Goal: Task Accomplishment & Management: Use online tool/utility

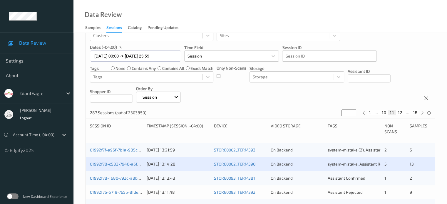
scroll to position [86, 0]
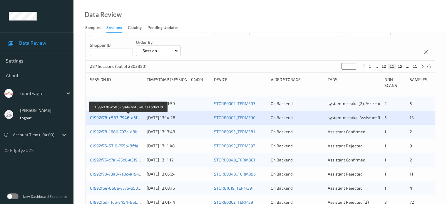
click at [125, 119] on link "01992f78-c583-7946-a6f5-e0ae13cbcf1d" at bounding box center [128, 117] width 77 height 5
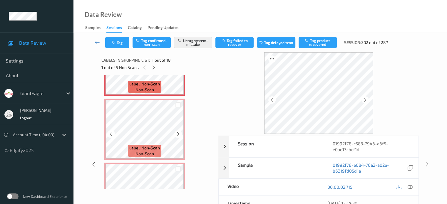
scroll to position [44, 0]
click at [412, 186] on icon at bounding box center [410, 187] width 5 height 5
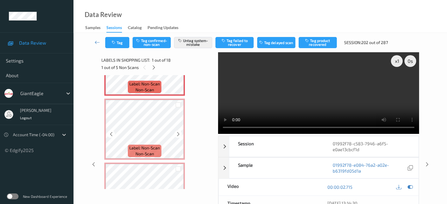
scroll to position [0, 0]
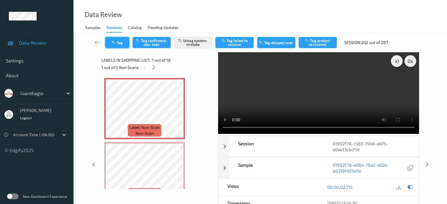
click at [119, 40] on button "Tag" at bounding box center [117, 42] width 24 height 11
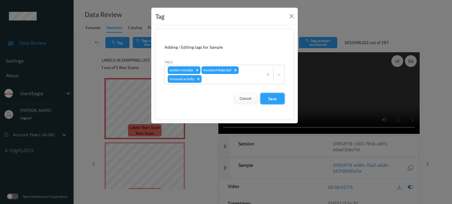
click at [265, 99] on button "Save" at bounding box center [272, 98] width 24 height 11
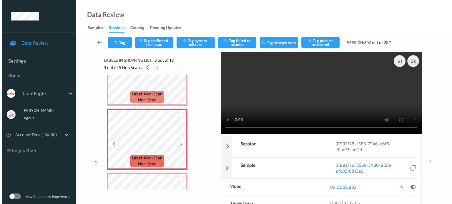
scroll to position [99, 0]
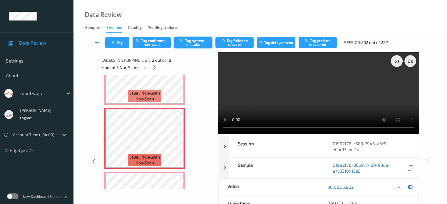
click at [196, 44] on button "Tag system-mistake" at bounding box center [193, 42] width 38 height 11
click at [118, 45] on button "Tag" at bounding box center [117, 42] width 24 height 11
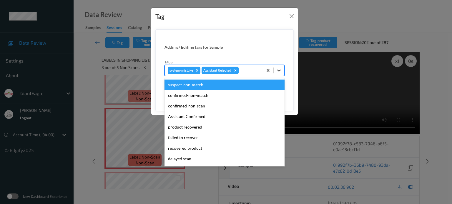
click at [282, 72] on div at bounding box center [279, 70] width 11 height 11
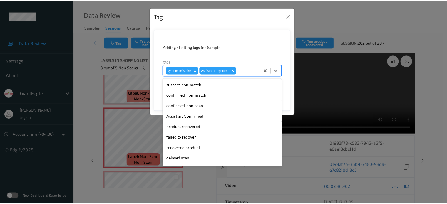
scroll to position [52, 0]
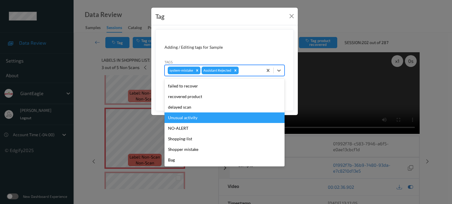
click at [185, 118] on div "Unusual activity" at bounding box center [224, 118] width 120 height 11
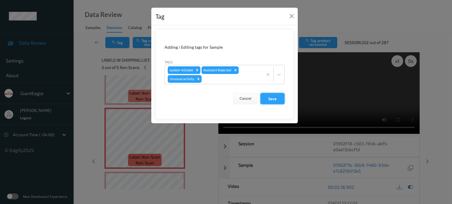
click at [269, 97] on button "Save" at bounding box center [272, 98] width 24 height 11
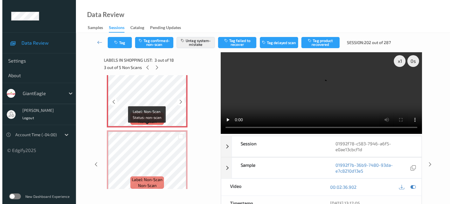
scroll to position [152, 0]
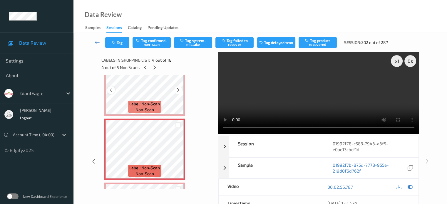
click at [110, 90] on icon at bounding box center [111, 90] width 5 height 5
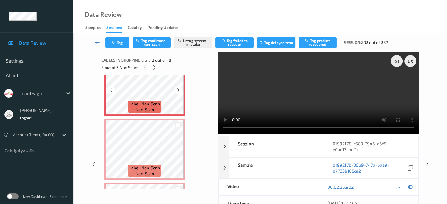
click at [110, 90] on icon at bounding box center [111, 90] width 5 height 5
click at [111, 154] on icon at bounding box center [111, 154] width 5 height 5
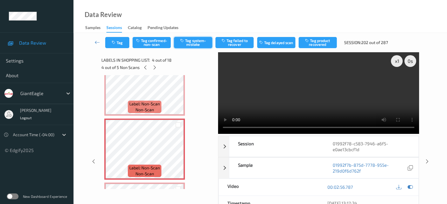
click at [191, 43] on button "Tag system-mistake" at bounding box center [193, 42] width 38 height 11
click at [124, 43] on button "Tag" at bounding box center [117, 42] width 24 height 11
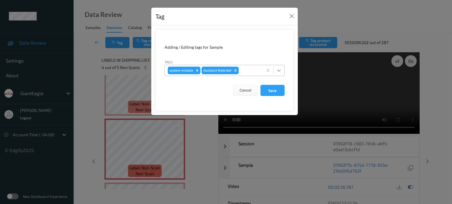
click at [281, 71] on icon at bounding box center [279, 71] width 6 height 6
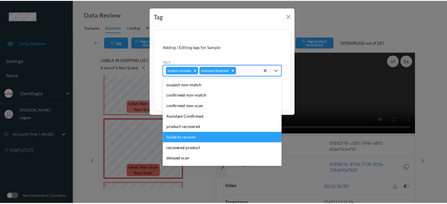
scroll to position [52, 0]
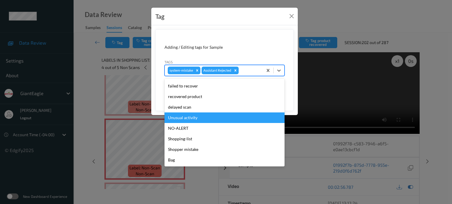
click at [186, 116] on div "Unusual activity" at bounding box center [224, 118] width 120 height 11
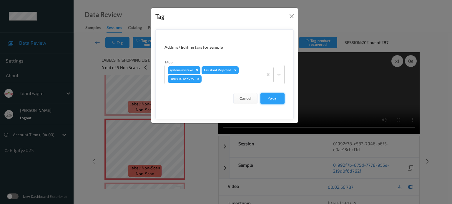
click at [271, 96] on button "Save" at bounding box center [272, 98] width 24 height 11
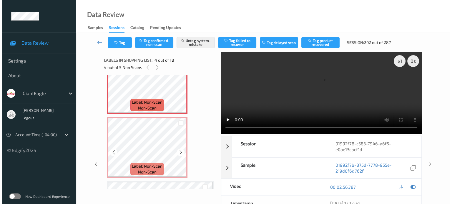
scroll to position [218, 0]
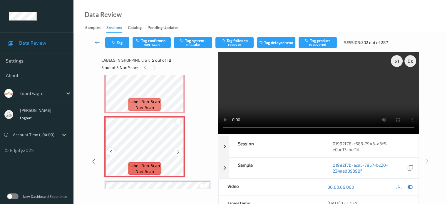
click at [111, 152] on icon at bounding box center [111, 151] width 5 height 5
click at [192, 42] on button "Tag system-mistake" at bounding box center [193, 42] width 38 height 11
click at [117, 43] on button "Tag" at bounding box center [117, 42] width 24 height 11
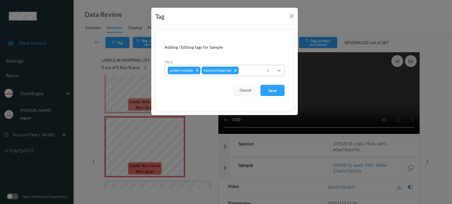
click at [280, 71] on icon at bounding box center [279, 71] width 6 height 6
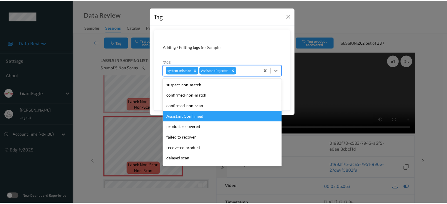
scroll to position [49, 0]
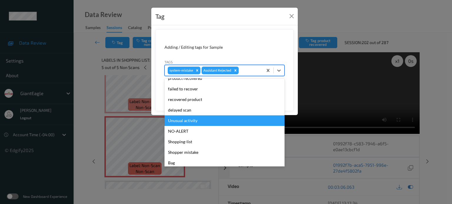
click at [185, 120] on div "Unusual activity" at bounding box center [224, 121] width 120 height 11
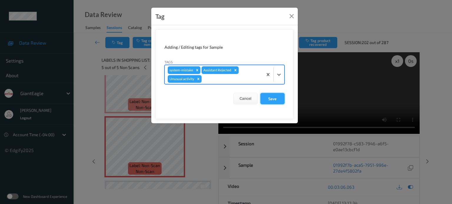
click at [271, 100] on button "Save" at bounding box center [272, 98] width 24 height 11
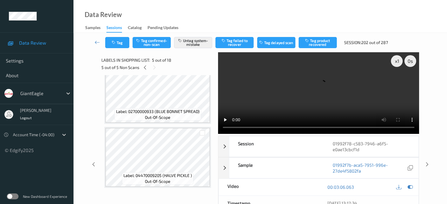
scroll to position [751, 0]
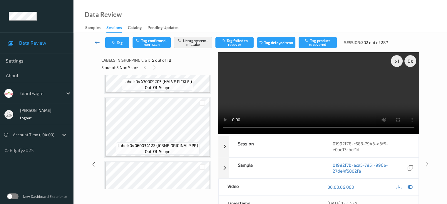
click at [97, 41] on icon at bounding box center [97, 42] width 5 height 6
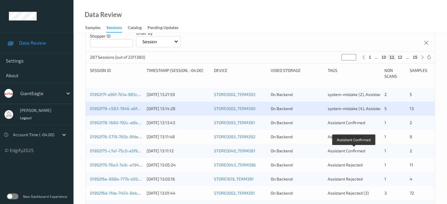
scroll to position [129, 0]
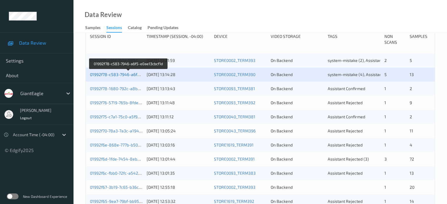
click at [115, 76] on link "01992f78-c583-7946-a6f5-e0ae13cbcf1d" at bounding box center [128, 74] width 77 height 5
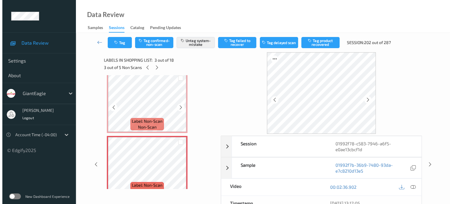
scroll to position [51, 0]
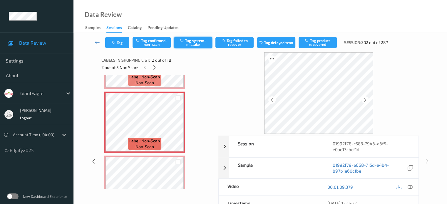
click at [198, 40] on button "Tag system-mistake" at bounding box center [193, 42] width 38 height 11
click at [121, 44] on button "Tag" at bounding box center [117, 42] width 24 height 11
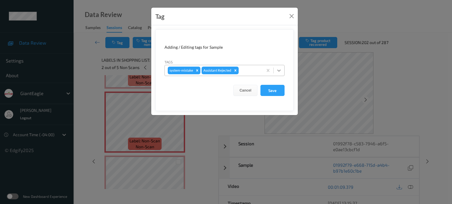
click at [278, 71] on icon at bounding box center [279, 71] width 6 height 6
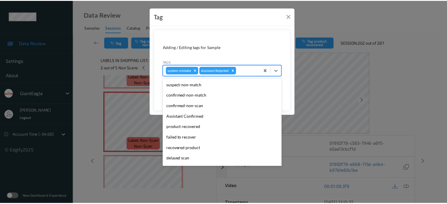
scroll to position [52, 0]
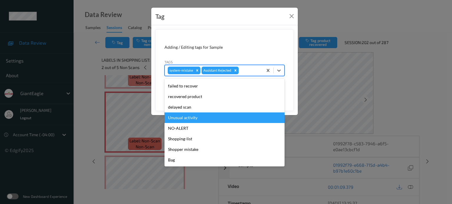
click at [176, 117] on div "Unusual activity" at bounding box center [224, 118] width 120 height 11
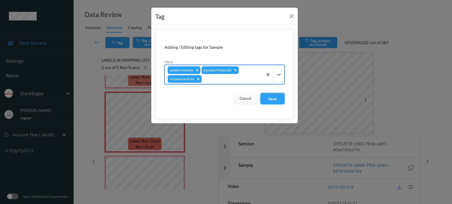
click at [274, 100] on button "Save" at bounding box center [272, 98] width 24 height 11
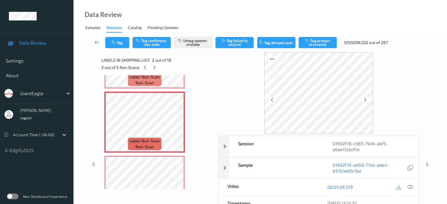
click at [96, 41] on icon at bounding box center [97, 42] width 5 height 6
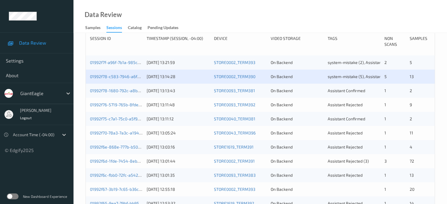
scroll to position [139, 0]
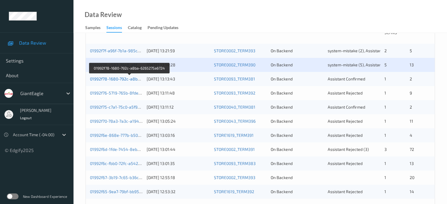
click at [118, 79] on link "01992f78-1680-792c-a8ba-6265275a6724" at bounding box center [130, 78] width 80 height 5
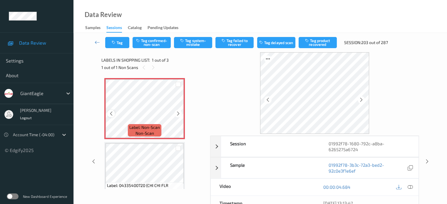
click at [110, 114] on icon at bounding box center [111, 113] width 5 height 5
click at [411, 186] on icon at bounding box center [410, 187] width 5 height 5
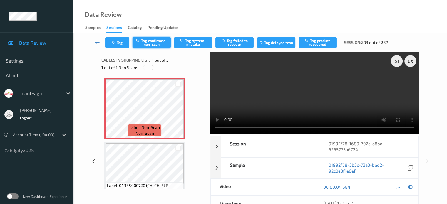
click at [153, 44] on button "Tag confirmed-non-scan" at bounding box center [152, 42] width 38 height 11
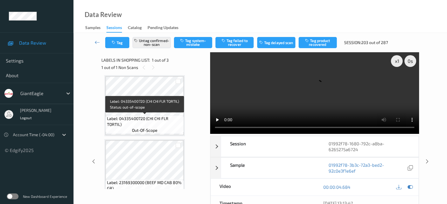
scroll to position [81, 0]
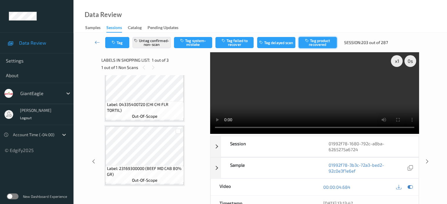
click at [312, 44] on button "Tag product recovered" at bounding box center [318, 42] width 38 height 11
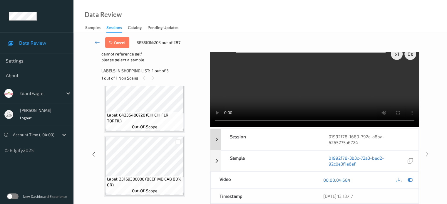
scroll to position [6, 0]
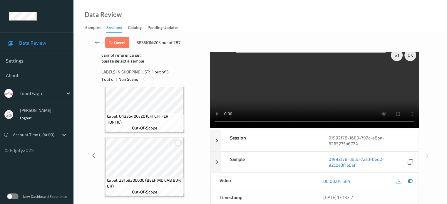
click at [179, 144] on div at bounding box center [179, 144] width 6 height 6
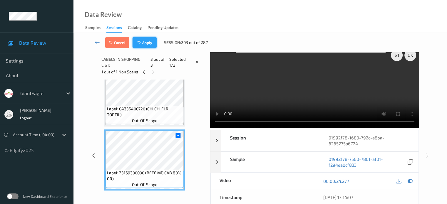
click at [148, 43] on button "Apply" at bounding box center [145, 42] width 24 height 11
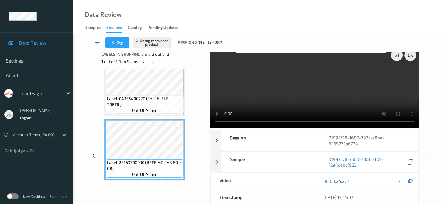
click at [95, 42] on icon at bounding box center [97, 42] width 5 height 6
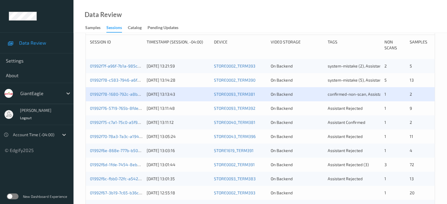
scroll to position [124, 0]
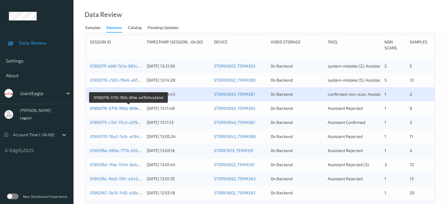
click at [114, 106] on link "01992f76-5719-765b-8fde-ed7b14ce2a4d" at bounding box center [129, 108] width 78 height 5
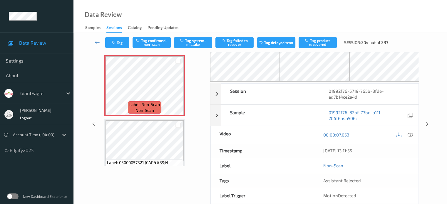
scroll to position [15, 0]
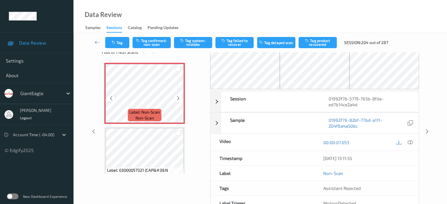
click at [111, 100] on icon at bounding box center [111, 98] width 5 height 5
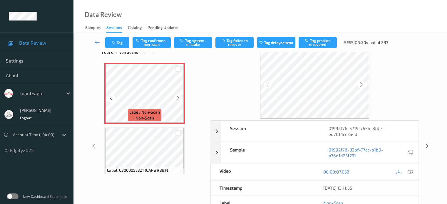
click at [111, 100] on icon at bounding box center [111, 98] width 5 height 5
click at [409, 171] on icon at bounding box center [410, 171] width 5 height 5
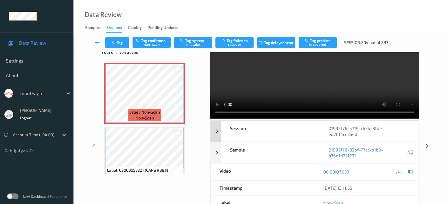
scroll to position [0, 0]
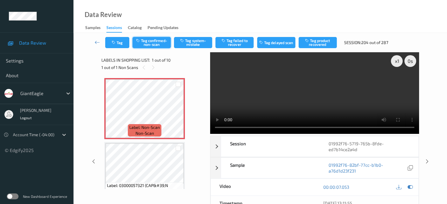
click at [154, 43] on button "Tag confirmed-non-scan" at bounding box center [152, 42] width 38 height 11
click at [236, 43] on button "Tag failed to recover" at bounding box center [235, 42] width 38 height 11
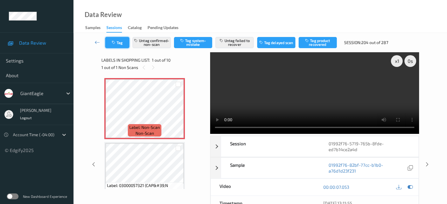
click at [121, 42] on button "Tag" at bounding box center [117, 42] width 24 height 11
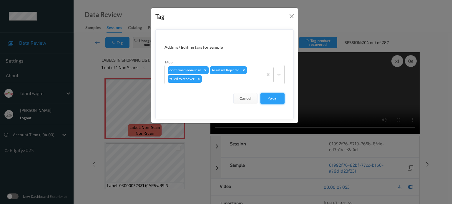
click at [275, 97] on button "Save" at bounding box center [272, 98] width 24 height 11
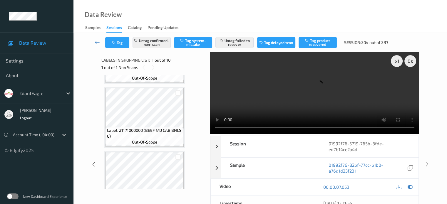
scroll to position [248, 0]
click at [98, 44] on icon at bounding box center [97, 42] width 5 height 6
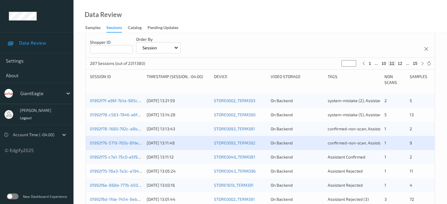
scroll to position [98, 0]
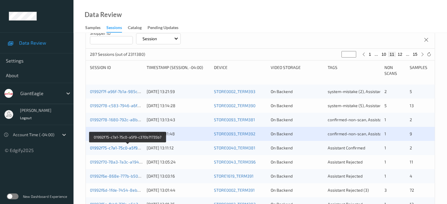
click at [113, 149] on link "01992f75-c7a1-75c0-a5f9-c370b71735b7" at bounding box center [128, 148] width 76 height 5
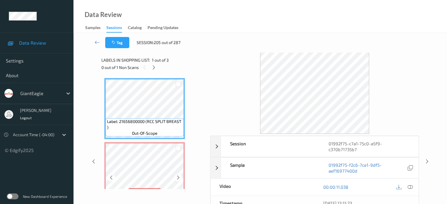
scroll to position [54, 0]
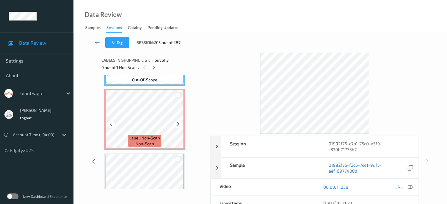
click at [109, 124] on icon at bounding box center [111, 124] width 5 height 5
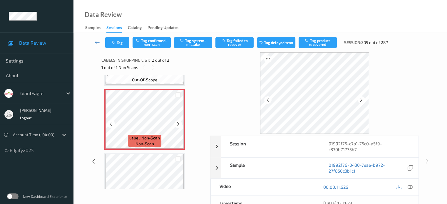
click at [109, 124] on icon at bounding box center [111, 124] width 5 height 5
click at [411, 185] on icon at bounding box center [410, 187] width 5 height 5
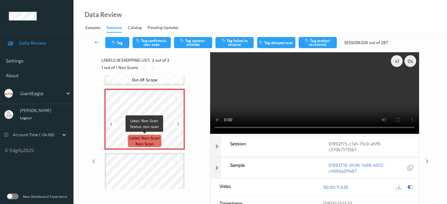
scroll to position [81, 0]
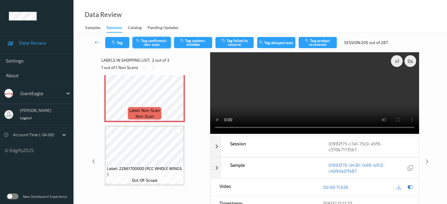
click at [155, 41] on button "Tag confirmed-non-scan" at bounding box center [152, 42] width 38 height 11
click at [316, 44] on button "Tag product recovered" at bounding box center [318, 42] width 38 height 11
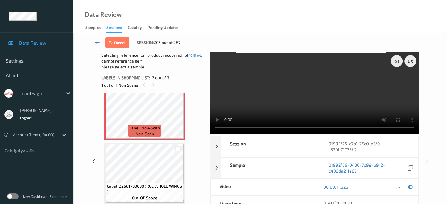
scroll to position [34, 0]
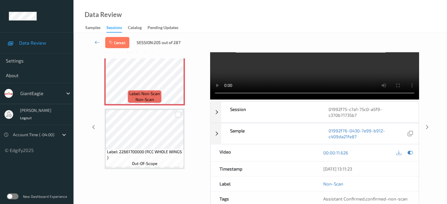
click at [179, 114] on div at bounding box center [179, 115] width 6 height 6
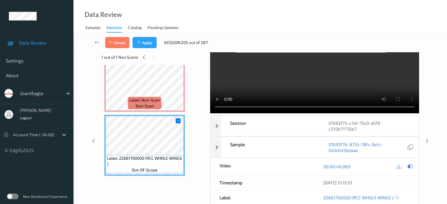
scroll to position [0, 0]
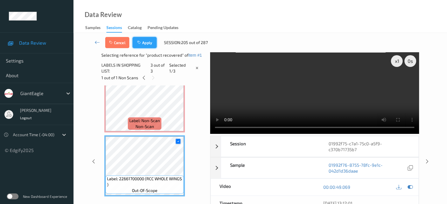
click at [148, 44] on button "Apply" at bounding box center [145, 42] width 24 height 11
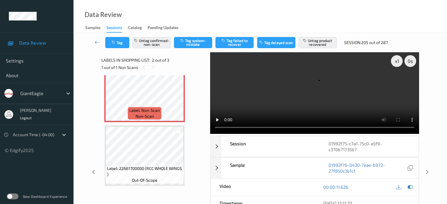
scroll to position [81, 0]
click at [116, 41] on icon "button" at bounding box center [114, 43] width 5 height 4
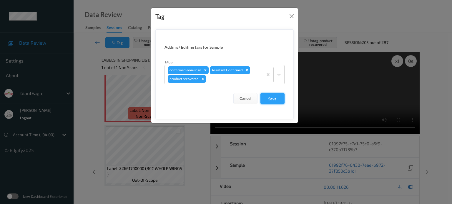
click at [266, 97] on button "Save" at bounding box center [272, 98] width 24 height 11
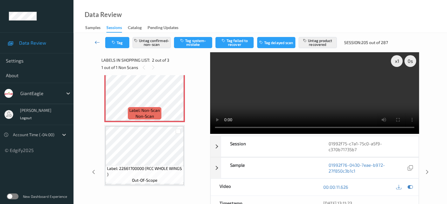
click at [99, 43] on icon at bounding box center [97, 42] width 5 height 6
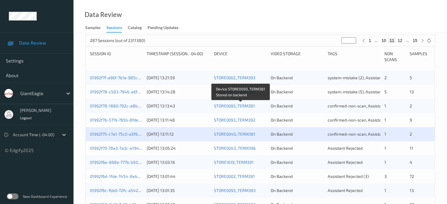
scroll to position [161, 0]
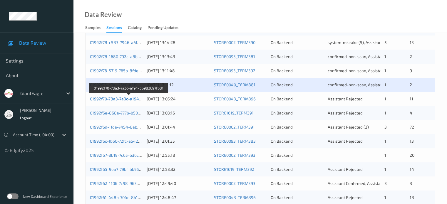
click at [117, 99] on link "01992f70-78a3-7a3c-a194-3b982697fb81" at bounding box center [129, 98] width 78 height 5
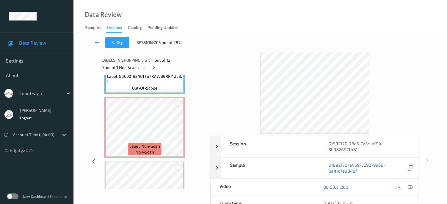
scroll to position [46, 0]
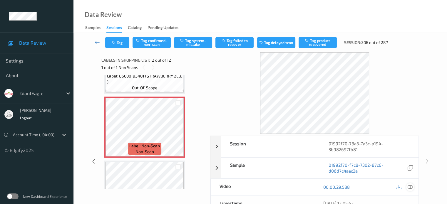
click at [411, 188] on icon at bounding box center [410, 187] width 5 height 5
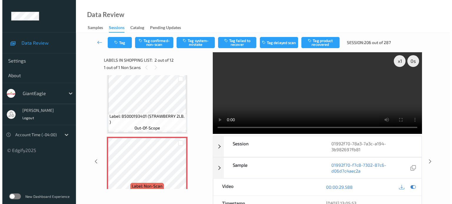
scroll to position [0, 0]
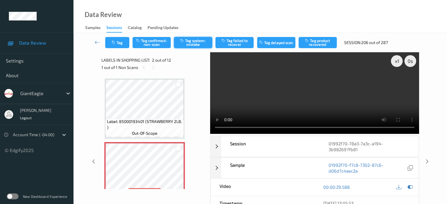
click at [189, 46] on button "Tag system-mistake" at bounding box center [193, 42] width 38 height 11
click at [116, 42] on icon "button" at bounding box center [114, 43] width 5 height 4
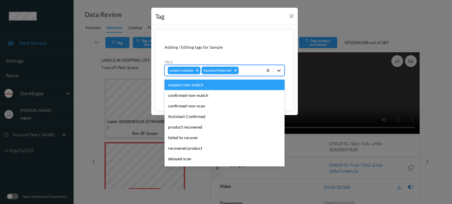
click at [281, 69] on icon at bounding box center [279, 71] width 6 height 6
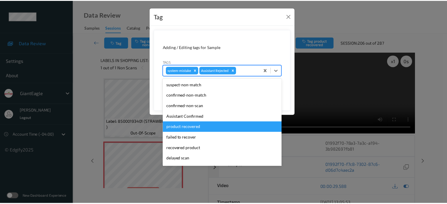
scroll to position [49, 0]
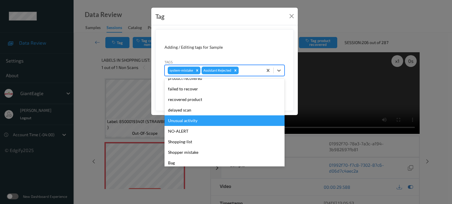
click at [181, 124] on div "Unusual activity" at bounding box center [224, 121] width 120 height 11
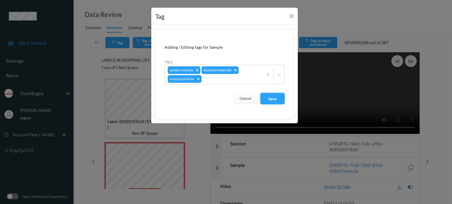
click at [272, 101] on button "Save" at bounding box center [272, 98] width 24 height 11
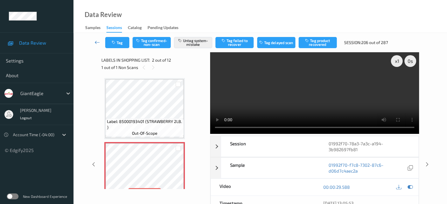
click at [96, 40] on icon at bounding box center [97, 42] width 5 height 6
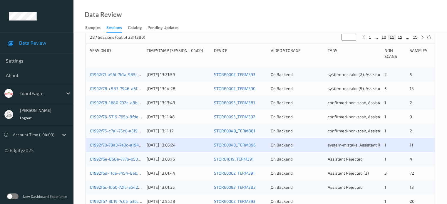
scroll to position [122, 0]
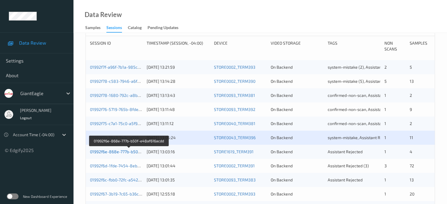
click at [118, 153] on link "01992f6e-868e-777b-b50f-e48af616acdd" at bounding box center [129, 151] width 78 height 5
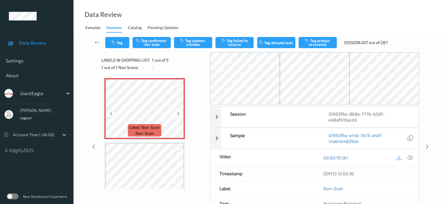
click at [114, 115] on icon at bounding box center [111, 113] width 5 height 5
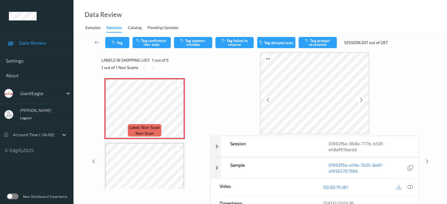
click at [411, 185] on icon at bounding box center [410, 187] width 5 height 5
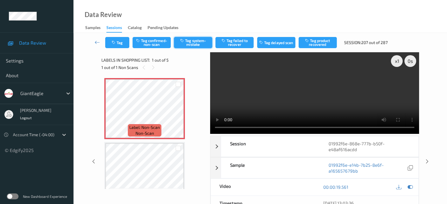
click at [195, 41] on button "Tag system-mistake" at bounding box center [193, 42] width 38 height 11
click at [117, 43] on button "Tag" at bounding box center [117, 42] width 24 height 11
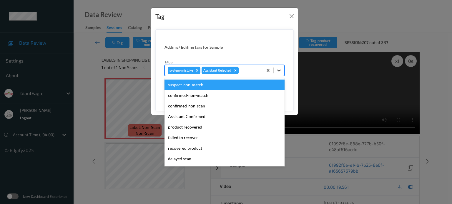
click at [284, 71] on div at bounding box center [279, 70] width 11 height 11
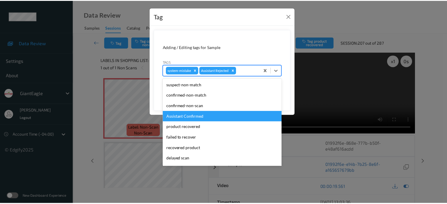
scroll to position [52, 0]
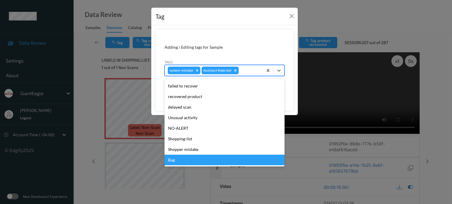
click at [168, 162] on div "Bag" at bounding box center [224, 160] width 120 height 11
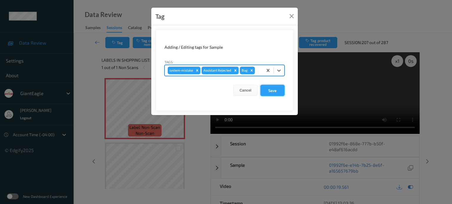
click at [271, 93] on button "Save" at bounding box center [272, 90] width 24 height 11
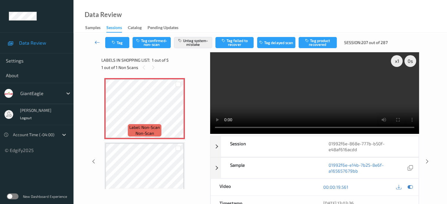
click at [95, 44] on icon at bounding box center [97, 42] width 5 height 6
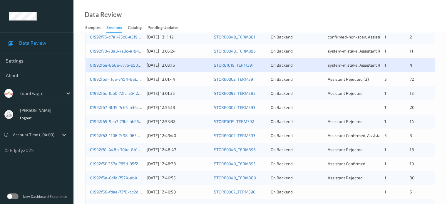
scroll to position [209, 0]
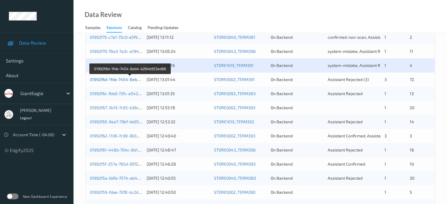
click at [112, 79] on link "01992f6d-1fde-7454-8eb4-b264b953ed86" at bounding box center [130, 79] width 81 height 5
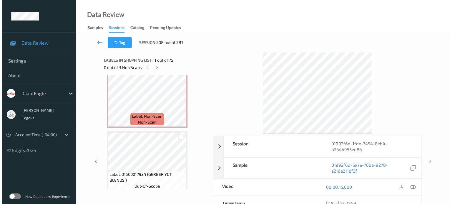
scroll to position [3448, 0]
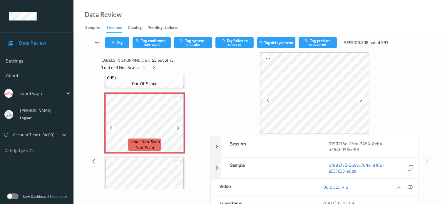
click at [113, 128] on icon at bounding box center [111, 128] width 5 height 5
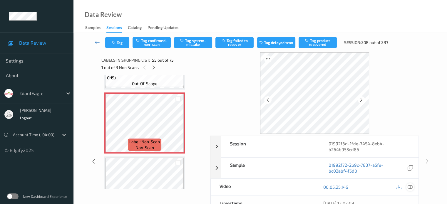
click at [408, 190] on div at bounding box center [410, 188] width 8 height 8
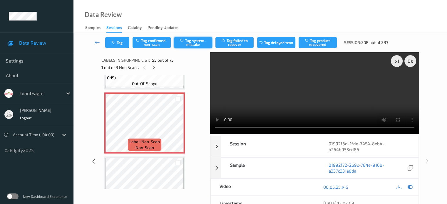
click at [199, 42] on button "Tag system-mistake" at bounding box center [193, 42] width 38 height 11
click at [119, 52] on div "Tag Tag confirmed-non-scan Untag system-mistake Tag failed to recover Tag delay…" at bounding box center [261, 42] width 350 height 19
click at [121, 45] on button "Tag" at bounding box center [117, 42] width 24 height 11
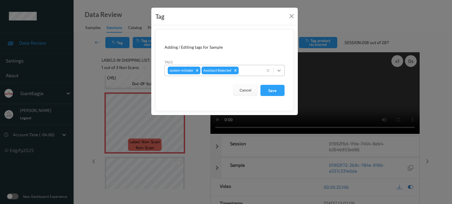
click at [276, 69] on icon at bounding box center [279, 71] width 6 height 6
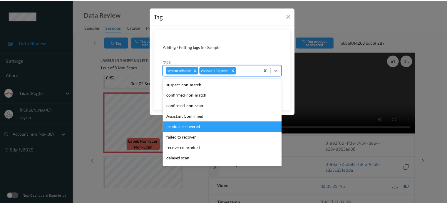
scroll to position [52, 0]
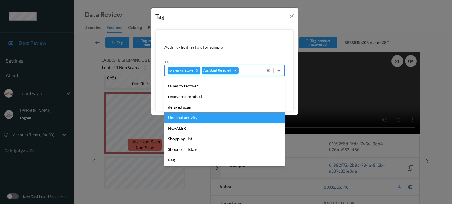
click at [186, 117] on div "Unusual activity" at bounding box center [224, 118] width 120 height 11
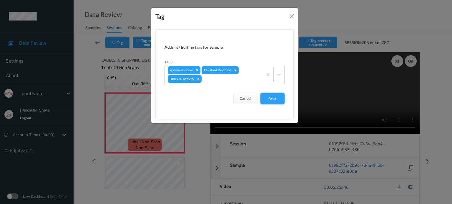
click at [267, 97] on button "Save" at bounding box center [272, 98] width 24 height 11
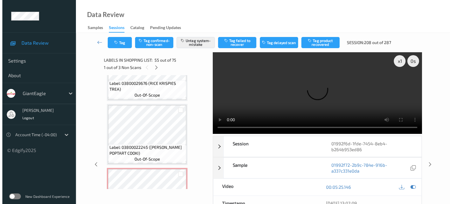
scroll to position [4645, 0]
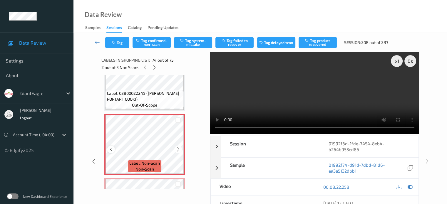
click at [112, 147] on icon at bounding box center [111, 149] width 5 height 5
click at [109, 148] on icon at bounding box center [111, 149] width 5 height 5
click at [192, 40] on button "Tag system-mistake" at bounding box center [193, 42] width 38 height 11
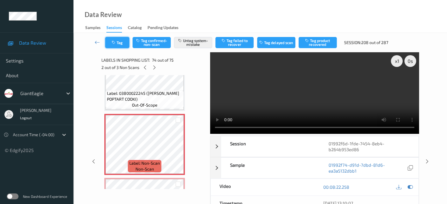
click at [120, 46] on button "Tag" at bounding box center [117, 42] width 24 height 11
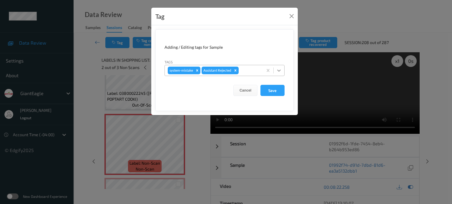
click at [281, 73] on icon at bounding box center [279, 71] width 6 height 6
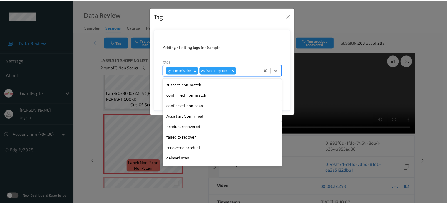
scroll to position [52, 0]
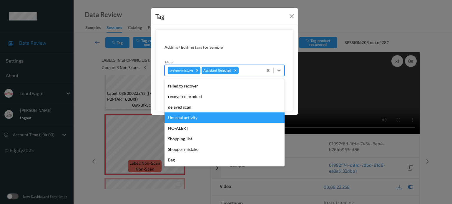
click at [180, 116] on div "Unusual activity" at bounding box center [224, 118] width 120 height 11
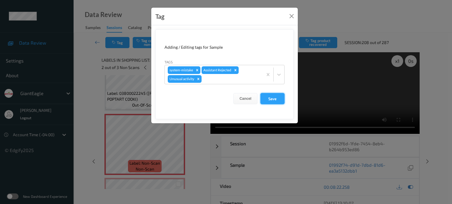
click at [271, 96] on button "Save" at bounding box center [272, 98] width 24 height 11
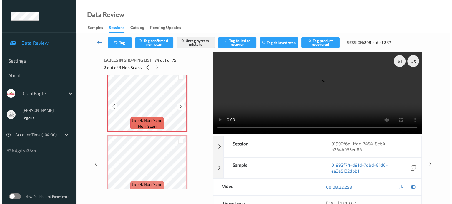
scroll to position [4698, 0]
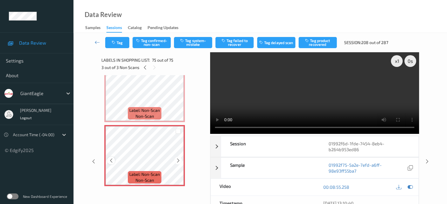
click at [114, 160] on div at bounding box center [110, 160] width 7 height 7
click at [194, 39] on button "Tag system-mistake" at bounding box center [193, 42] width 38 height 11
click at [120, 38] on button "Tag" at bounding box center [117, 42] width 24 height 11
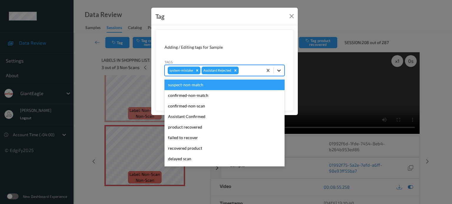
click at [279, 73] on icon at bounding box center [279, 71] width 6 height 6
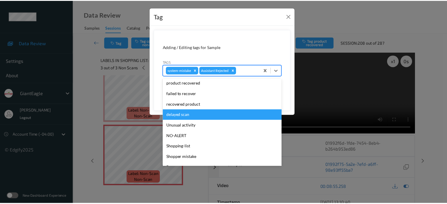
scroll to position [49, 0]
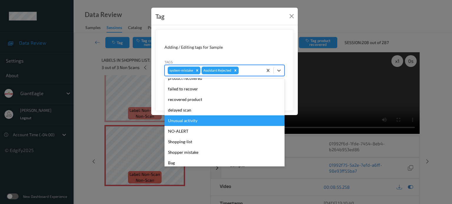
click at [181, 121] on div "Unusual activity" at bounding box center [224, 121] width 120 height 11
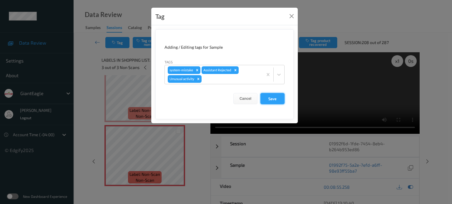
click at [271, 100] on button "Save" at bounding box center [272, 98] width 24 height 11
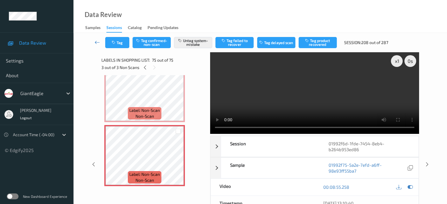
click at [96, 43] on icon at bounding box center [97, 42] width 5 height 6
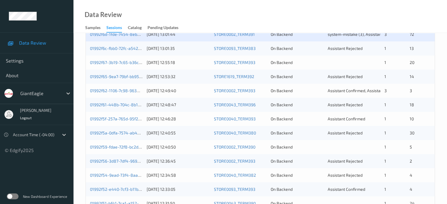
scroll to position [254, 0]
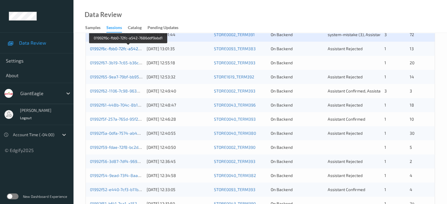
click at [120, 49] on link "01992f6c-fbb0-72fc-a542-7686ddf9abd1" at bounding box center [128, 48] width 76 height 5
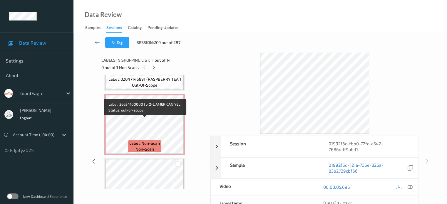
scroll to position [304, 0]
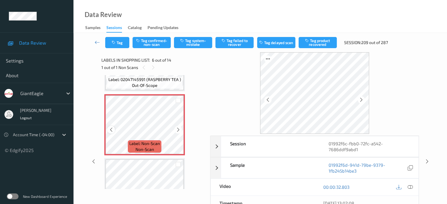
click at [109, 130] on icon at bounding box center [111, 129] width 5 height 5
click at [410, 188] on icon at bounding box center [410, 187] width 5 height 5
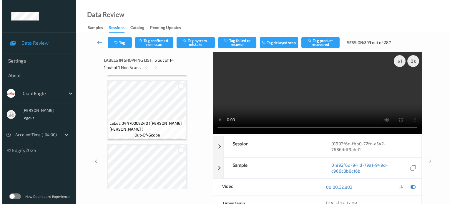
scroll to position [190, 0]
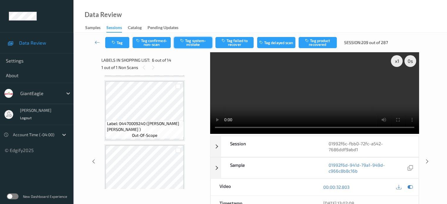
click at [194, 45] on button "Tag system-mistake" at bounding box center [193, 42] width 38 height 11
click at [120, 44] on button "Tag" at bounding box center [117, 42] width 24 height 11
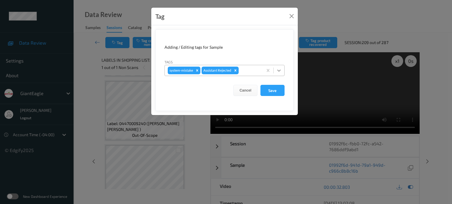
click at [278, 70] on icon at bounding box center [279, 71] width 6 height 6
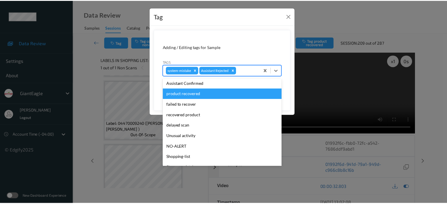
scroll to position [34, 0]
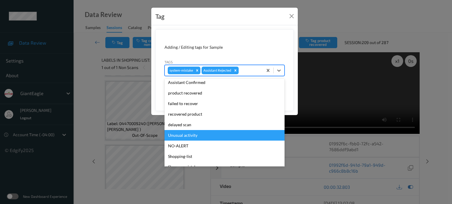
click at [186, 136] on div "Unusual activity" at bounding box center [224, 135] width 120 height 11
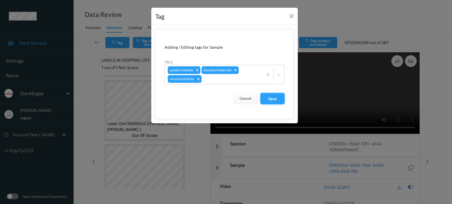
click at [268, 99] on button "Save" at bounding box center [272, 98] width 24 height 11
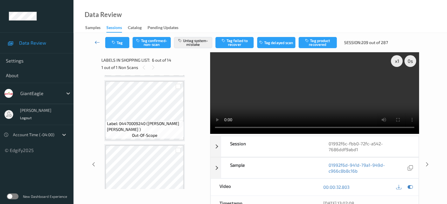
click at [98, 43] on icon at bounding box center [97, 42] width 5 height 6
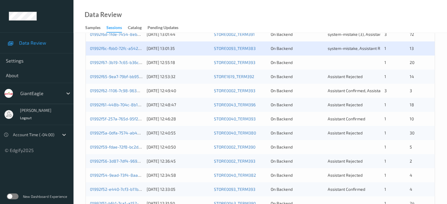
scroll to position [253, 0]
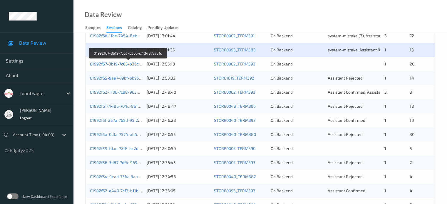
click at [118, 66] on link "01992f67-3b19-7c65-b36c-c7f3487e781d" at bounding box center [128, 63] width 77 height 5
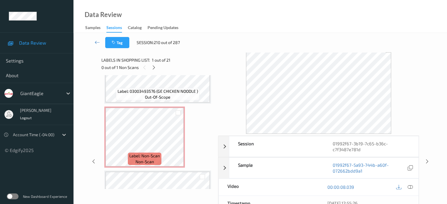
scroll to position [613, 0]
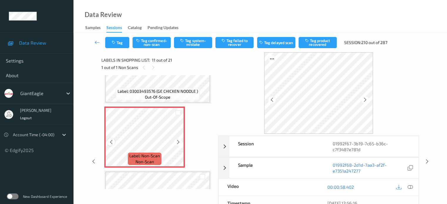
click at [111, 144] on icon at bounding box center [111, 142] width 5 height 5
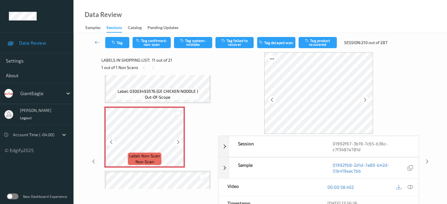
click at [111, 144] on icon at bounding box center [111, 142] width 5 height 5
click at [410, 186] on icon at bounding box center [410, 187] width 5 height 5
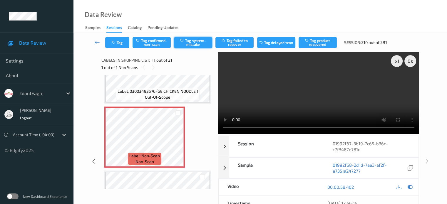
click at [192, 41] on button "Tag system-mistake" at bounding box center [193, 42] width 38 height 11
click at [118, 44] on button "Tag" at bounding box center [117, 42] width 24 height 11
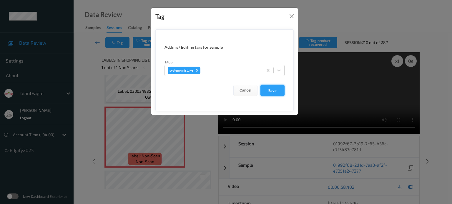
click at [274, 95] on button "Save" at bounding box center [272, 90] width 24 height 11
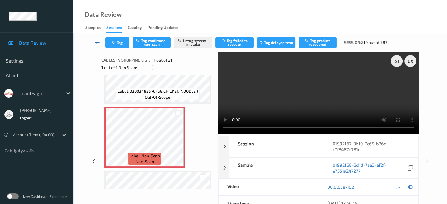
click at [98, 42] on icon at bounding box center [97, 42] width 5 height 6
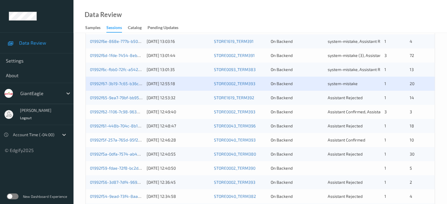
scroll to position [252, 0]
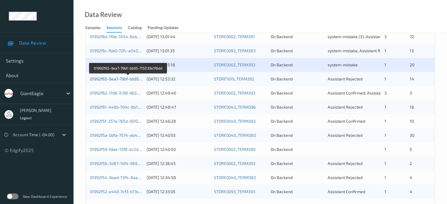
click at [115, 78] on link "01992f65-9ea7-79bf-bb95-715039e1f6dd" at bounding box center [128, 78] width 76 height 5
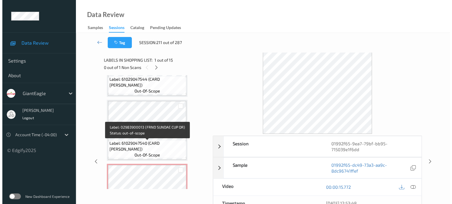
scroll to position [614, 0]
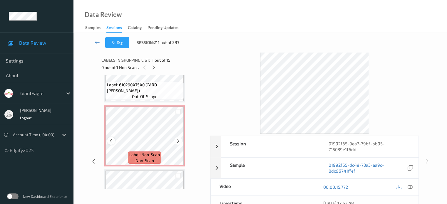
click at [111, 140] on icon at bounding box center [111, 141] width 5 height 5
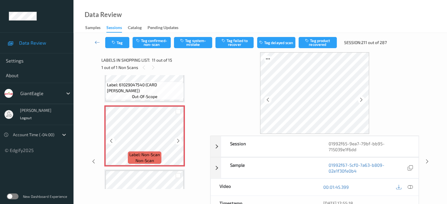
click at [111, 140] on icon at bounding box center [111, 141] width 5 height 5
click at [412, 186] on icon at bounding box center [410, 187] width 5 height 5
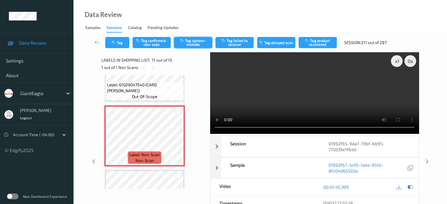
click at [188, 42] on button "Tag system-mistake" at bounding box center [193, 42] width 38 height 11
click at [119, 41] on button "Tag" at bounding box center [117, 42] width 24 height 11
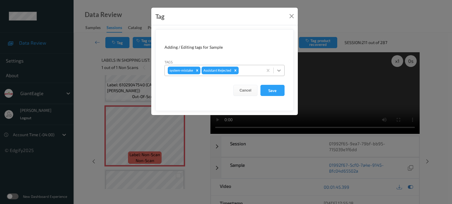
click at [278, 71] on icon at bounding box center [279, 71] width 6 height 6
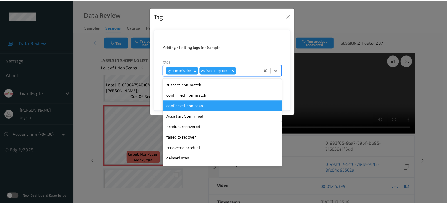
scroll to position [52, 0]
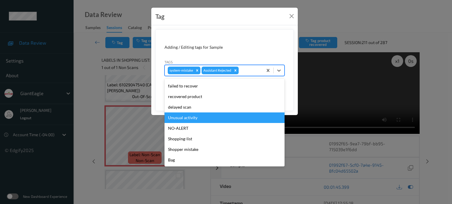
click at [178, 117] on div "Unusual activity" at bounding box center [224, 118] width 120 height 11
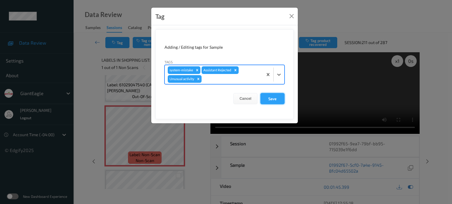
click at [273, 99] on button "Save" at bounding box center [272, 98] width 24 height 11
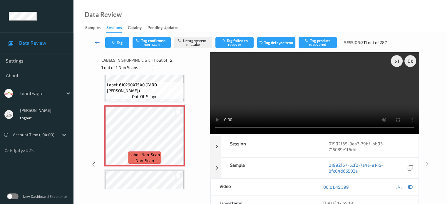
click at [96, 42] on icon at bounding box center [97, 42] width 5 height 6
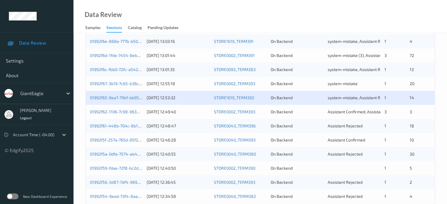
scroll to position [234, 0]
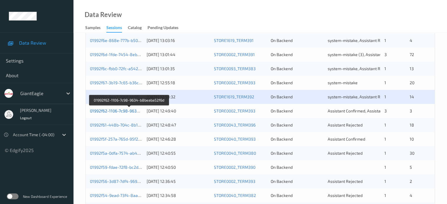
click at [115, 111] on link "01992f62-1106-7c98-9634-b8beaba52f6d" at bounding box center [129, 111] width 79 height 5
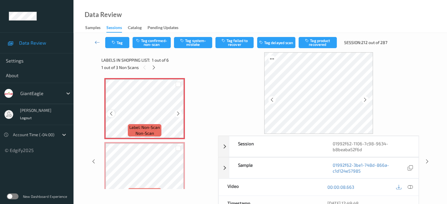
click at [110, 116] on icon at bounding box center [111, 113] width 5 height 5
click at [409, 186] on icon at bounding box center [410, 187] width 5 height 5
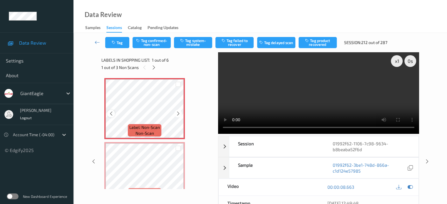
click at [112, 113] on icon at bounding box center [111, 113] width 5 height 5
click at [189, 46] on button "Tag system-mistake" at bounding box center [193, 42] width 38 height 11
click at [121, 43] on button "Tag" at bounding box center [117, 42] width 24 height 11
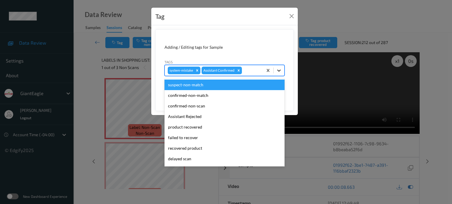
click at [279, 69] on icon at bounding box center [279, 71] width 6 height 6
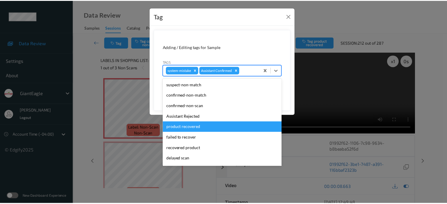
scroll to position [49, 0]
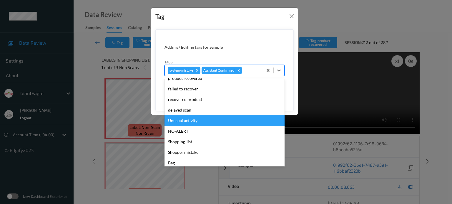
click at [176, 122] on div "Unusual activity" at bounding box center [224, 121] width 120 height 11
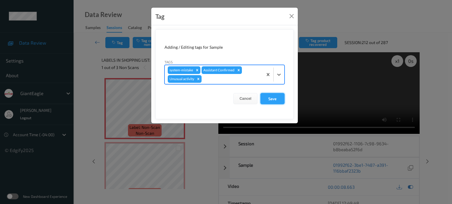
click at [272, 97] on button "Save" at bounding box center [272, 98] width 24 height 11
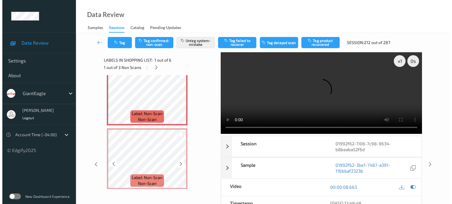
scroll to position [20, 0]
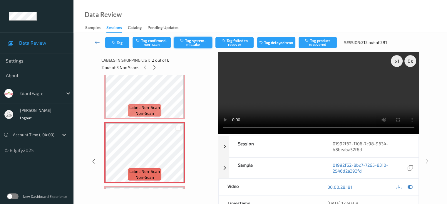
click at [197, 43] on button "Tag system-mistake" at bounding box center [193, 42] width 38 height 11
click at [117, 44] on button "Tag" at bounding box center [117, 42] width 24 height 11
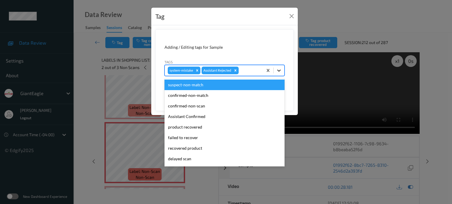
click at [279, 73] on icon at bounding box center [279, 71] width 6 height 6
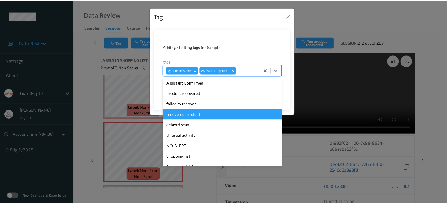
scroll to position [34, 0]
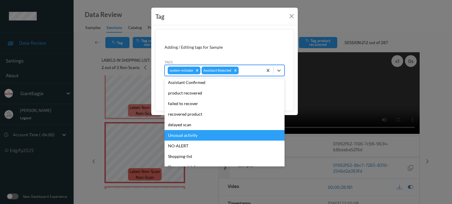
click at [182, 135] on div "Unusual activity" at bounding box center [224, 135] width 120 height 11
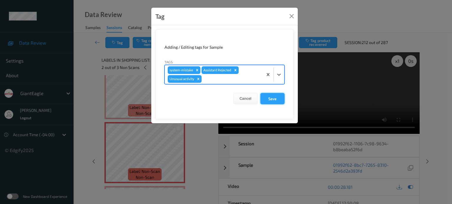
click at [269, 98] on button "Save" at bounding box center [272, 98] width 24 height 11
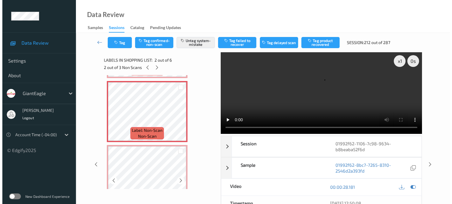
scroll to position [99, 0]
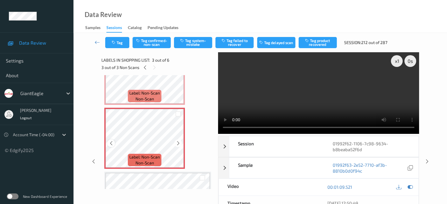
click at [112, 144] on icon at bounding box center [111, 143] width 5 height 5
click at [191, 42] on button "Tag system-mistake" at bounding box center [193, 42] width 38 height 11
click at [122, 43] on button "Tag" at bounding box center [117, 42] width 24 height 11
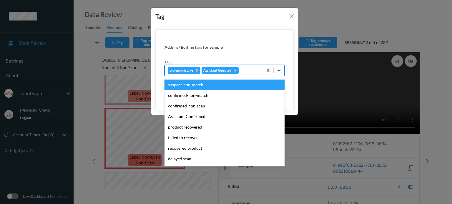
click at [283, 73] on div at bounding box center [279, 70] width 11 height 11
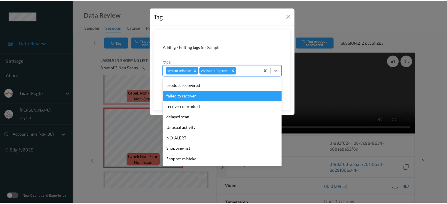
scroll to position [49, 0]
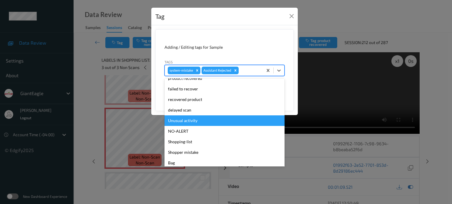
click at [193, 120] on div "Unusual activity" at bounding box center [224, 121] width 120 height 11
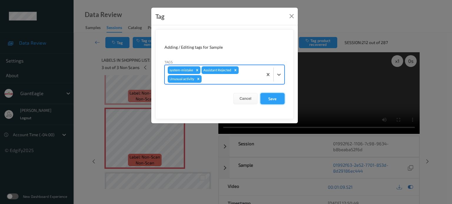
click at [273, 99] on button "Save" at bounding box center [272, 98] width 24 height 11
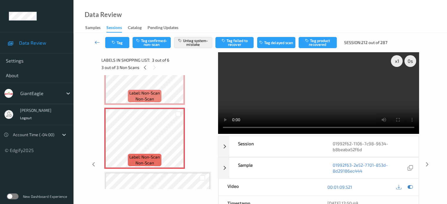
click at [97, 43] on icon at bounding box center [97, 42] width 5 height 6
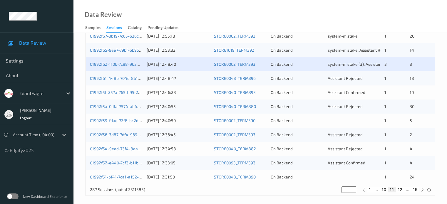
scroll to position [284, 0]
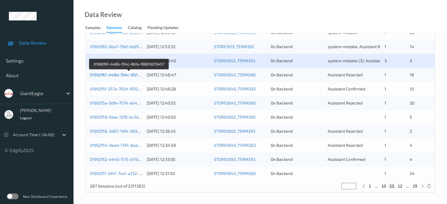
click at [119, 76] on link "01992f61-448b-704c-8b1a-f6697d213457" at bounding box center [129, 74] width 79 height 5
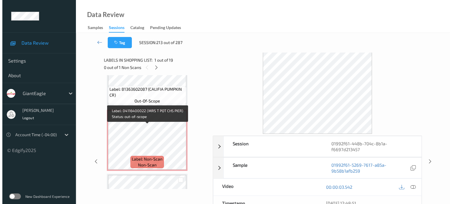
scroll to position [867, 0]
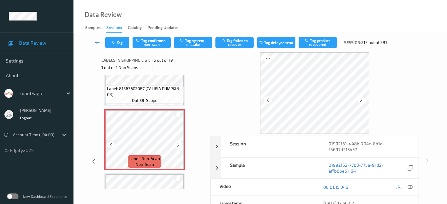
click at [109, 143] on icon at bounding box center [111, 144] width 5 height 5
click at [411, 185] on icon at bounding box center [410, 187] width 5 height 5
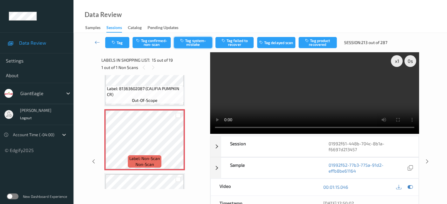
click at [197, 41] on button "Tag system-mistake" at bounding box center [193, 42] width 38 height 11
click at [124, 45] on button "Tag" at bounding box center [117, 42] width 24 height 11
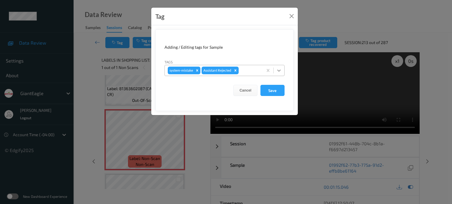
click at [280, 70] on icon at bounding box center [279, 71] width 6 height 6
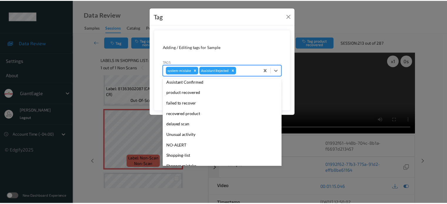
scroll to position [52, 0]
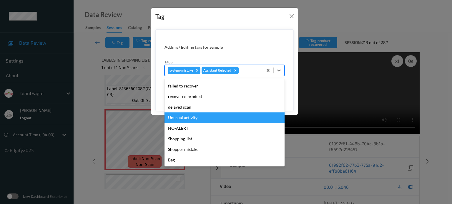
click at [182, 120] on div "Unusual activity" at bounding box center [224, 118] width 120 height 11
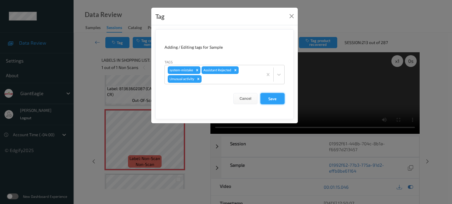
click at [276, 97] on button "Save" at bounding box center [272, 98] width 24 height 11
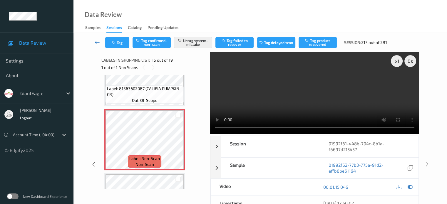
click at [97, 42] on icon at bounding box center [97, 42] width 5 height 6
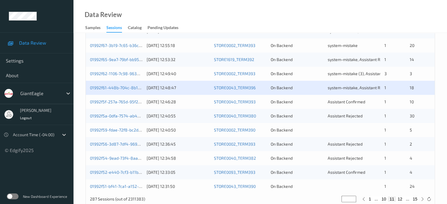
scroll to position [284, 0]
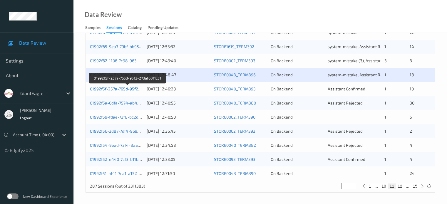
click at [125, 87] on link "01992f5f-257a-765d-95f2-273af6011c51" at bounding box center [127, 88] width 75 height 5
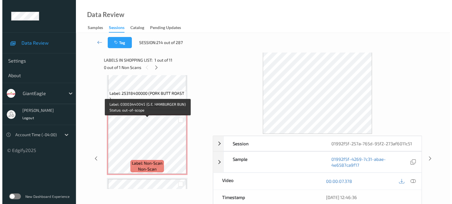
scroll to position [285, 0]
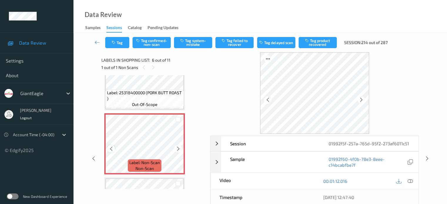
click at [113, 150] on icon at bounding box center [111, 148] width 5 height 5
click at [411, 181] on icon at bounding box center [410, 181] width 5 height 5
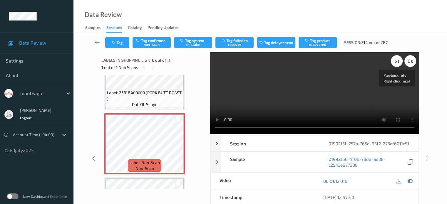
click at [396, 61] on div "x 1" at bounding box center [397, 61] width 12 height 12
click at [193, 41] on button "Tag system-mistake" at bounding box center [193, 42] width 38 height 11
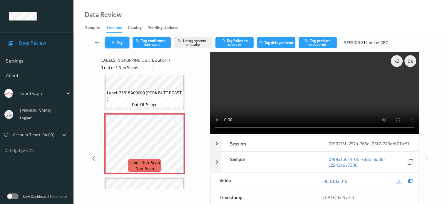
click at [121, 44] on button "Tag" at bounding box center [117, 42] width 24 height 11
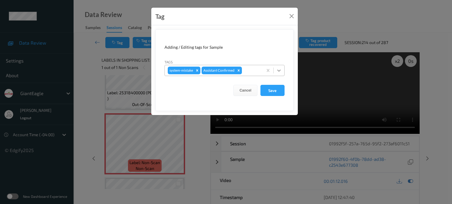
click at [281, 71] on icon at bounding box center [279, 71] width 6 height 6
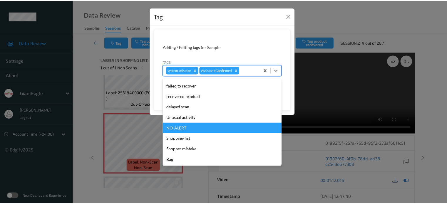
scroll to position [52, 0]
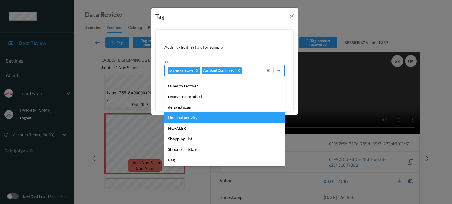
click at [184, 118] on div "Unusual activity" at bounding box center [224, 118] width 120 height 11
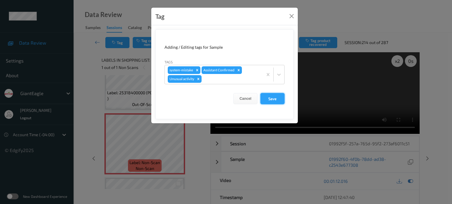
click at [275, 97] on button "Save" at bounding box center [272, 98] width 24 height 11
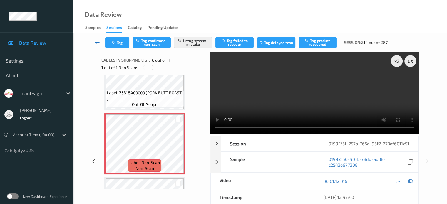
click at [99, 44] on icon at bounding box center [97, 42] width 5 height 6
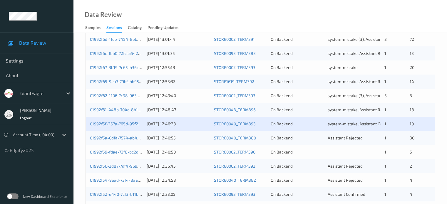
scroll to position [273, 0]
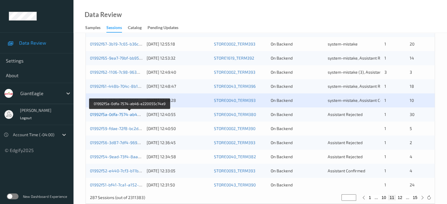
click at [119, 115] on link "01992f5a-0dfa-7574-ab46-e220055c74a9" at bounding box center [129, 114] width 79 height 5
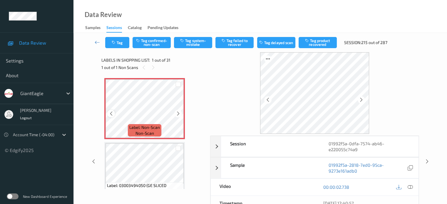
click at [112, 115] on icon at bounding box center [111, 113] width 5 height 5
click at [409, 186] on icon at bounding box center [410, 187] width 5 height 5
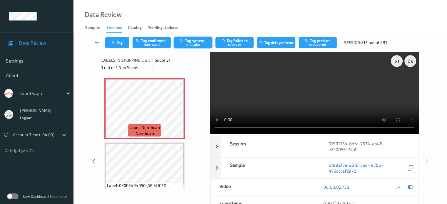
click at [192, 42] on button "Tag system-mistake" at bounding box center [193, 42] width 38 height 11
click at [123, 44] on button "Tag" at bounding box center [117, 42] width 24 height 11
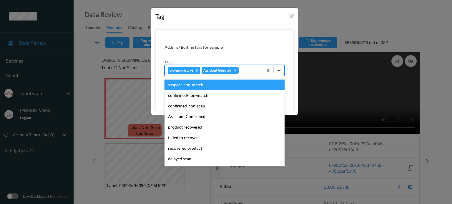
click at [279, 70] on icon at bounding box center [279, 71] width 6 height 6
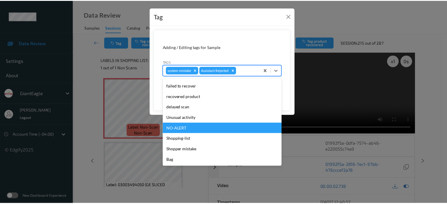
scroll to position [51, 0]
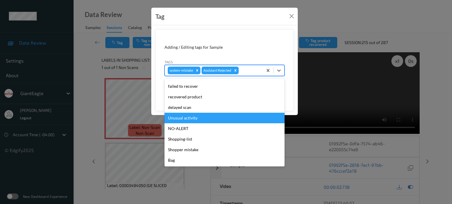
click at [184, 117] on div "Unusual activity" at bounding box center [224, 118] width 120 height 11
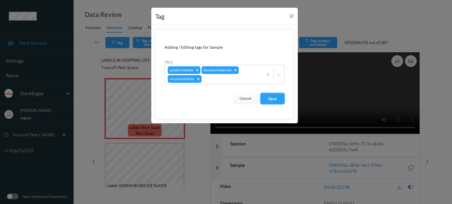
click at [271, 100] on button "Save" at bounding box center [272, 98] width 24 height 11
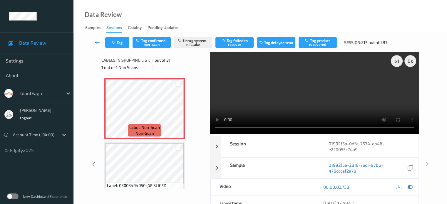
click at [99, 43] on icon at bounding box center [97, 42] width 5 height 6
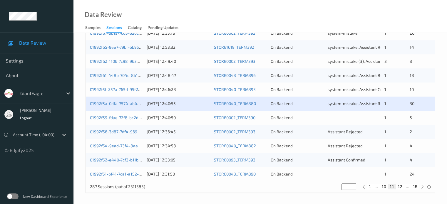
scroll to position [284, 0]
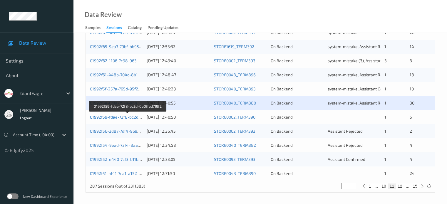
click at [117, 116] on link "01992f59-fdae-72f8-bc2d-0e0ffed719f2" at bounding box center [127, 117] width 75 height 5
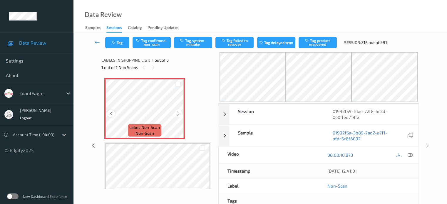
click at [113, 114] on icon at bounding box center [111, 113] width 5 height 5
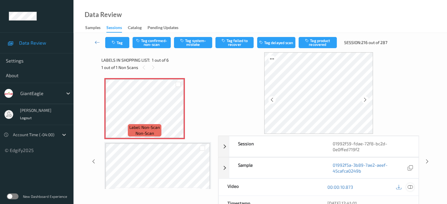
click at [414, 186] on div at bounding box center [410, 188] width 8 height 8
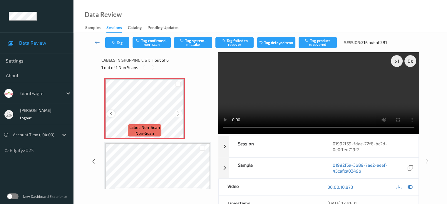
click at [111, 114] on icon at bounding box center [111, 113] width 5 height 5
click at [111, 113] on icon at bounding box center [111, 113] width 5 height 5
click at [190, 43] on button "Tag system-mistake" at bounding box center [193, 42] width 38 height 11
click at [118, 46] on button "Tag" at bounding box center [117, 42] width 24 height 11
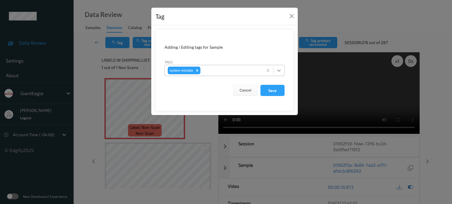
click at [281, 69] on icon at bounding box center [279, 71] width 6 height 6
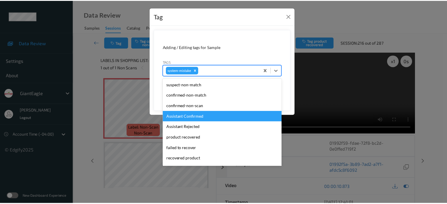
scroll to position [49, 0]
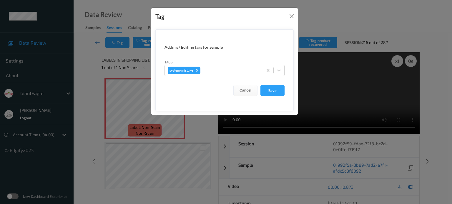
click at [276, 47] on div "Adding / Editing tags for Sample" at bounding box center [224, 47] width 120 height 6
click at [270, 95] on button "Save" at bounding box center [272, 90] width 24 height 11
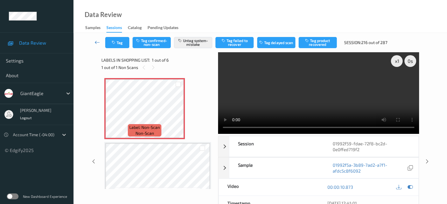
click at [97, 45] on icon at bounding box center [97, 42] width 5 height 6
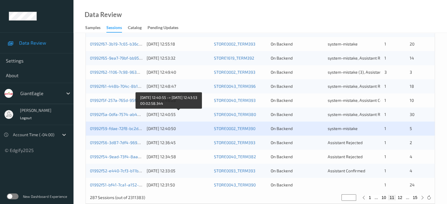
scroll to position [284, 0]
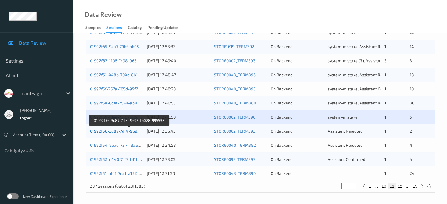
click at [126, 132] on link "01992f56-3d87-7df4-9695-fb028f995538" at bounding box center [129, 131] width 79 height 5
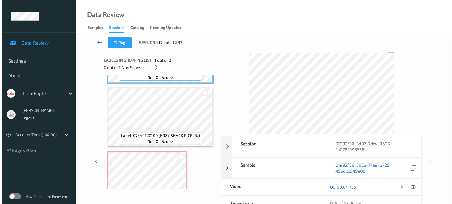
scroll to position [81, 0]
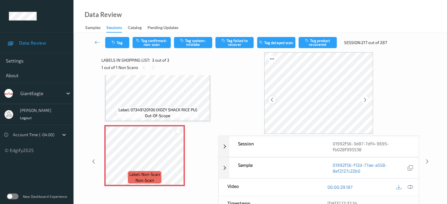
click at [273, 102] on icon at bounding box center [272, 99] width 5 height 5
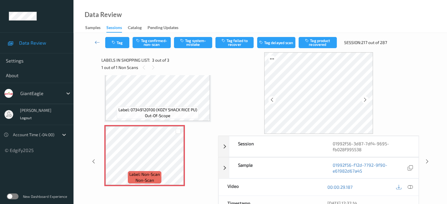
click at [414, 188] on div at bounding box center [404, 188] width 19 height 8
click at [410, 187] on icon at bounding box center [410, 187] width 5 height 5
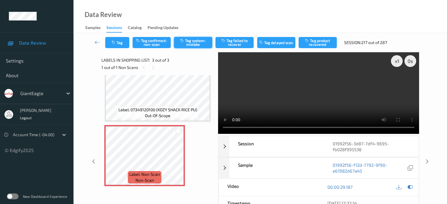
click at [193, 45] on button "Tag system-mistake" at bounding box center [193, 42] width 38 height 11
click at [119, 46] on button "Tag" at bounding box center [117, 42] width 24 height 11
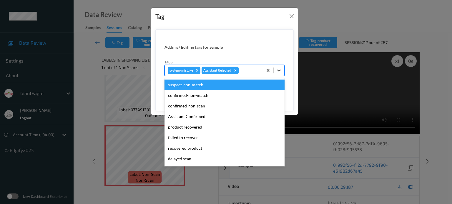
click at [281, 72] on icon at bounding box center [279, 71] width 6 height 6
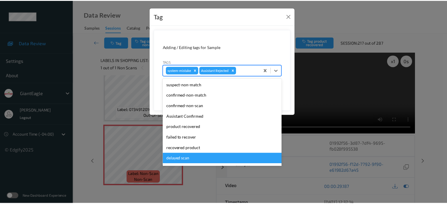
scroll to position [52, 0]
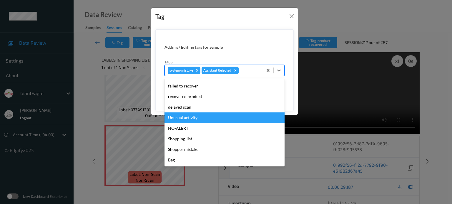
click at [188, 117] on div "Unusual activity" at bounding box center [224, 118] width 120 height 11
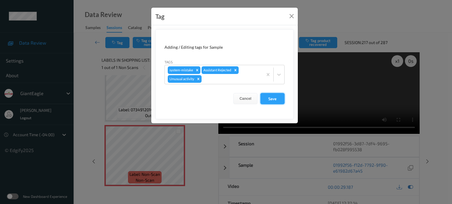
click at [268, 99] on button "Save" at bounding box center [272, 98] width 24 height 11
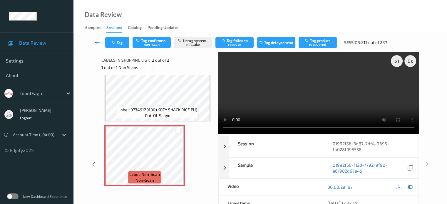
click at [98, 42] on icon at bounding box center [97, 42] width 5 height 6
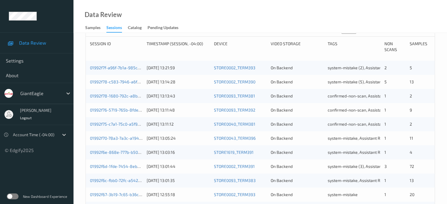
scroll to position [284, 0]
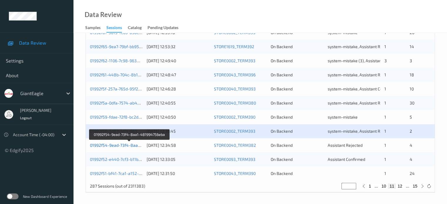
click at [108, 146] on link "01992f54-9ead-73f4-8aa1-481994756eba" at bounding box center [130, 145] width 80 height 5
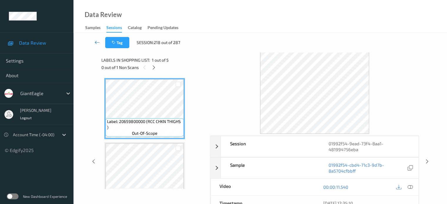
click at [96, 44] on icon at bounding box center [97, 42] width 5 height 6
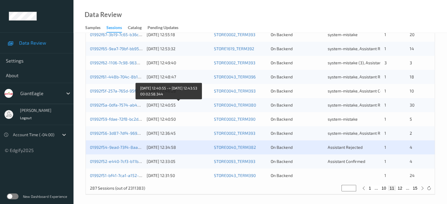
scroll to position [284, 0]
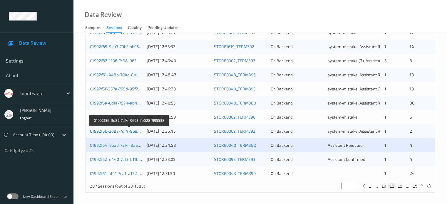
click at [121, 131] on link "01992f56-3d87-7df4-9695-fb028f995538" at bounding box center [129, 131] width 79 height 5
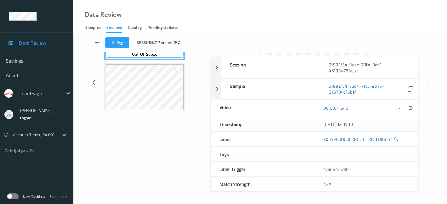
scroll to position [78, 0]
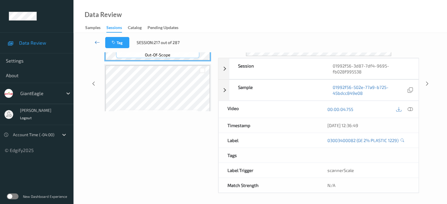
click at [95, 41] on icon at bounding box center [97, 42] width 5 height 6
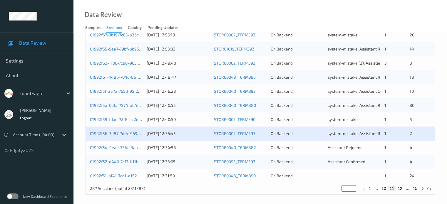
scroll to position [284, 0]
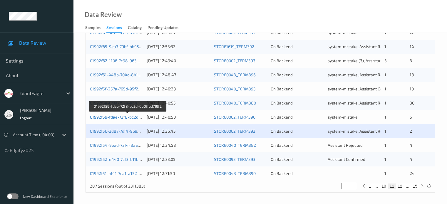
click at [124, 119] on link "01992f59-fdae-72f8-bc2d-0e0ffed719f2" at bounding box center [127, 117] width 75 height 5
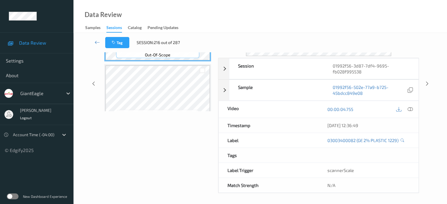
scroll to position [46, 0]
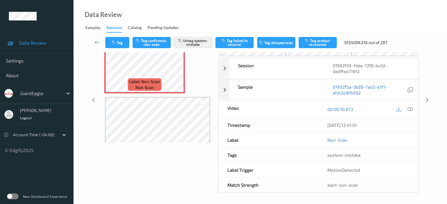
click at [96, 42] on icon at bounding box center [97, 42] width 5 height 6
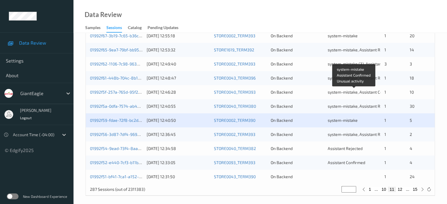
scroll to position [284, 0]
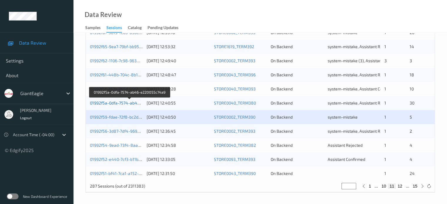
click at [128, 104] on link "01992f5a-0dfa-7574-ab46-e220055c74a9" at bounding box center [129, 103] width 79 height 5
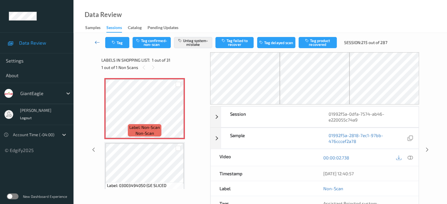
click at [100, 42] on icon at bounding box center [97, 42] width 5 height 6
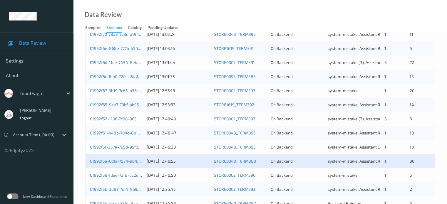
scroll to position [226, 0]
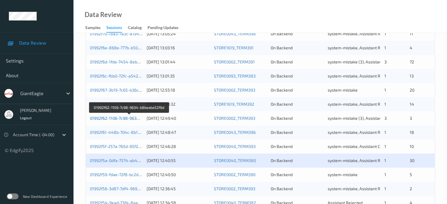
click at [113, 117] on link "01992f62-1106-7c98-9634-b8beaba52f6d" at bounding box center [129, 118] width 79 height 5
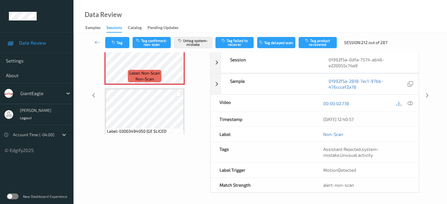
scroll to position [52, 0]
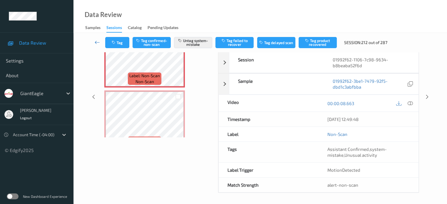
click at [97, 41] on icon at bounding box center [97, 42] width 5 height 6
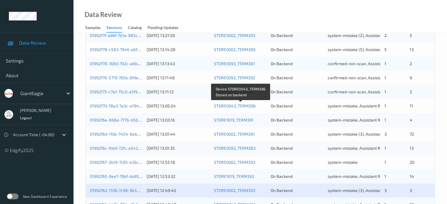
scroll to position [249, 0]
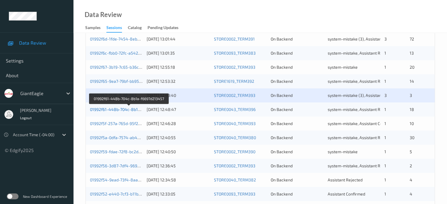
click at [114, 109] on link "01992f61-448b-704c-8b1a-f6697d213457" at bounding box center [129, 109] width 79 height 5
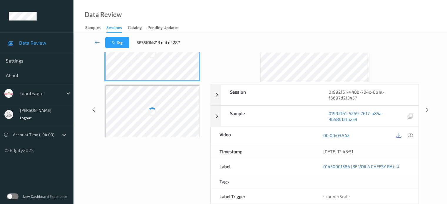
scroll to position [78, 0]
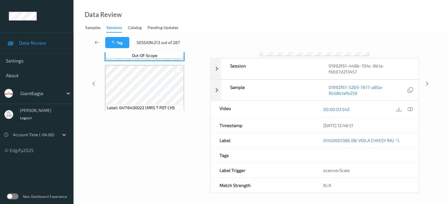
click at [96, 43] on icon at bounding box center [97, 42] width 5 height 6
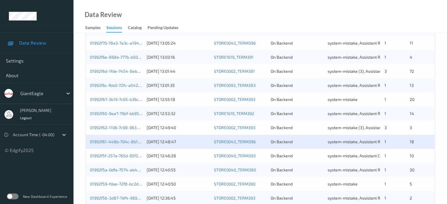
scroll to position [284, 0]
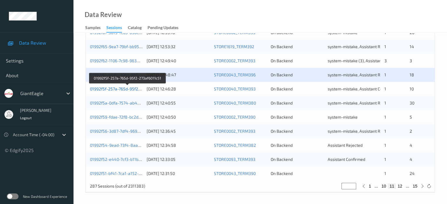
click at [116, 90] on link "01992f5f-257a-765d-95f2-273af6011c51" at bounding box center [127, 88] width 75 height 5
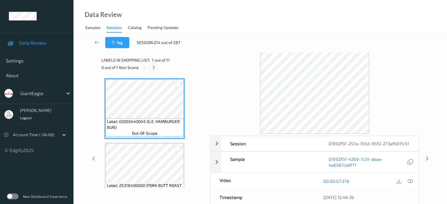
click at [154, 68] on icon at bounding box center [153, 67] width 5 height 5
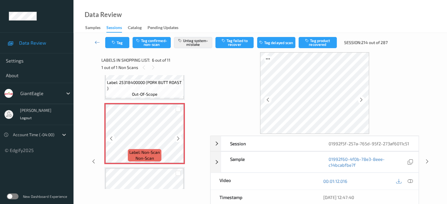
scroll to position [296, 0]
click at [96, 43] on icon at bounding box center [97, 42] width 5 height 6
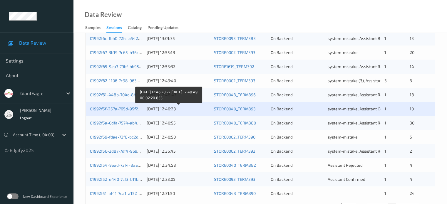
scroll to position [284, 0]
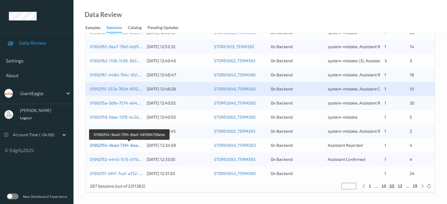
click at [123, 145] on link "01992f54-9ead-73f4-8aa1-481994756eba" at bounding box center [130, 145] width 80 height 5
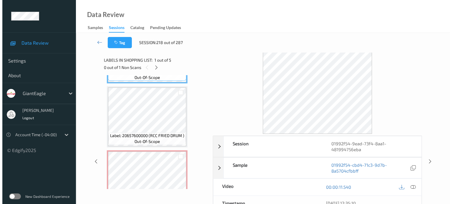
scroll to position [123, 0]
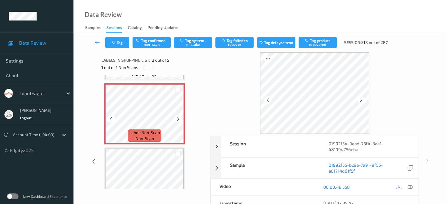
click at [111, 118] on icon at bounding box center [111, 118] width 5 height 5
click at [411, 188] on icon at bounding box center [410, 187] width 5 height 5
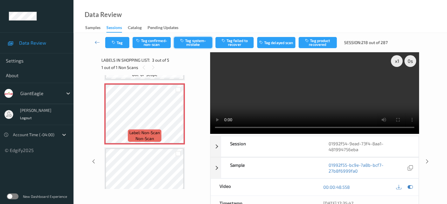
click at [199, 43] on button "Tag system-mistake" at bounding box center [193, 42] width 38 height 11
click at [121, 43] on button "Tag" at bounding box center [117, 42] width 24 height 11
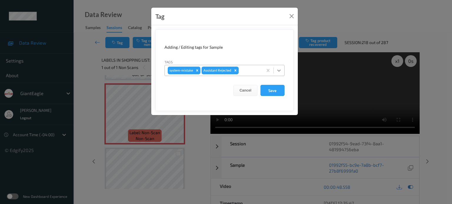
click at [279, 69] on icon at bounding box center [279, 71] width 6 height 6
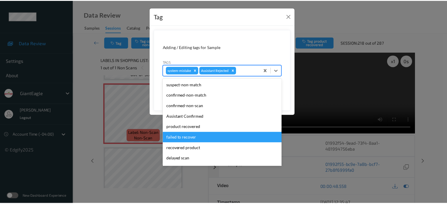
scroll to position [52, 0]
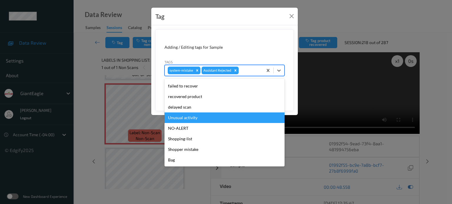
click at [187, 120] on div "Unusual activity" at bounding box center [224, 118] width 120 height 11
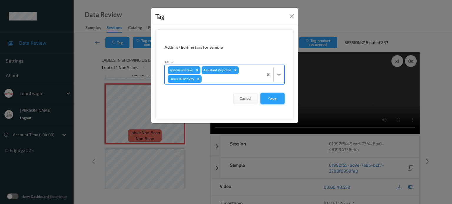
click at [267, 97] on button "Save" at bounding box center [272, 98] width 24 height 11
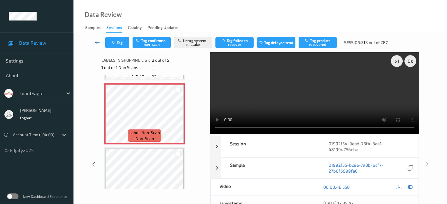
click at [97, 41] on icon at bounding box center [97, 42] width 5 height 6
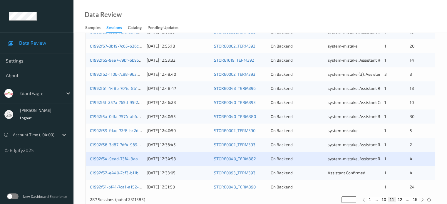
scroll to position [284, 0]
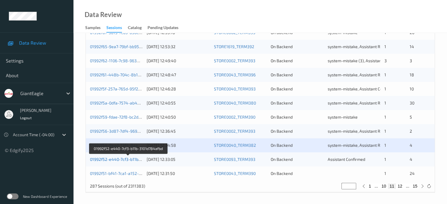
click at [116, 160] on link "01992f52-e440-7cf3-b11b-3101d784afbd" at bounding box center [128, 159] width 77 height 5
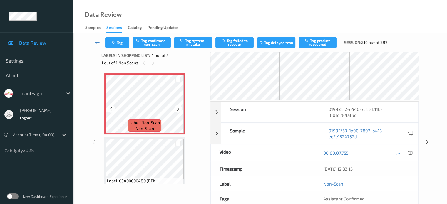
scroll to position [5, 0]
click at [111, 112] on div at bounding box center [110, 108] width 7 height 7
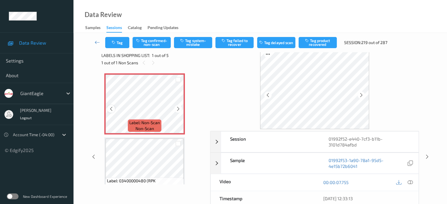
click at [112, 110] on icon at bounding box center [111, 108] width 5 height 5
click at [409, 182] on icon at bounding box center [410, 182] width 5 height 5
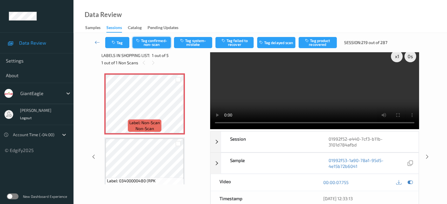
click at [156, 39] on button "Tag confirmed-non-scan" at bounding box center [152, 42] width 38 height 11
click at [322, 43] on button "Tag product recovered" at bounding box center [318, 42] width 38 height 11
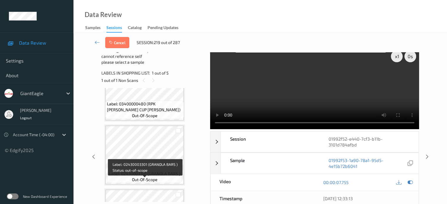
scroll to position [95, 0]
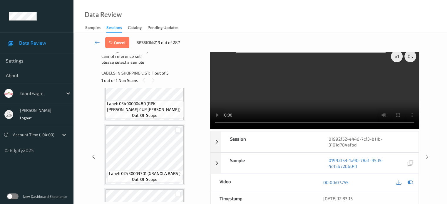
click at [177, 131] on div at bounding box center [179, 131] width 6 height 6
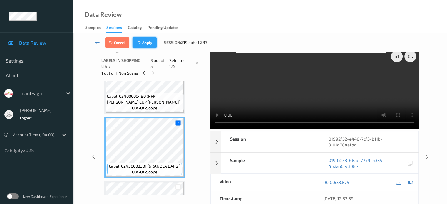
click at [144, 43] on button "Apply" at bounding box center [145, 42] width 24 height 11
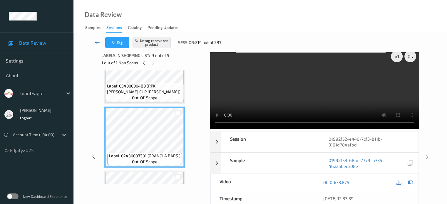
click at [95, 42] on icon at bounding box center [97, 42] width 5 height 6
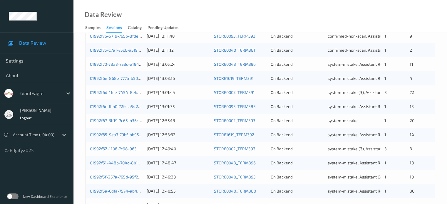
scroll to position [284, 0]
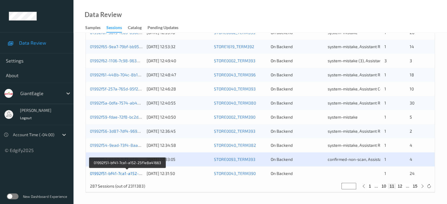
click at [104, 174] on link "01992f51-bf41-7ca1-a152-25f1e8a41663" at bounding box center [128, 173] width 76 height 5
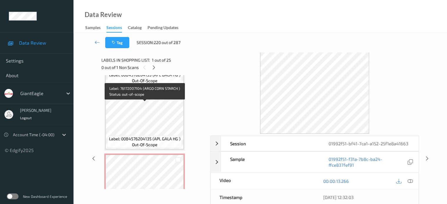
scroll to position [1492, 0]
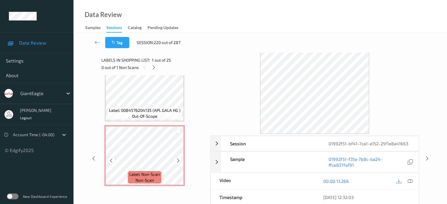
click at [109, 164] on div at bounding box center [110, 160] width 7 height 7
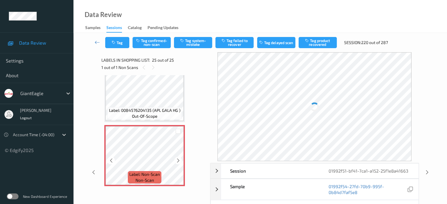
click at [109, 164] on div at bounding box center [110, 160] width 7 height 7
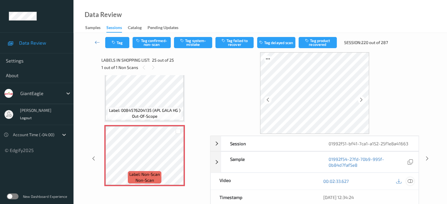
click at [408, 181] on icon at bounding box center [410, 181] width 5 height 5
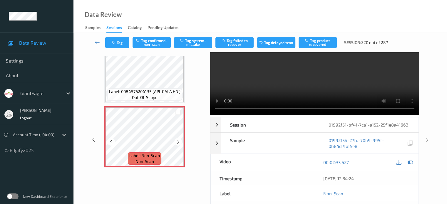
scroll to position [0, 0]
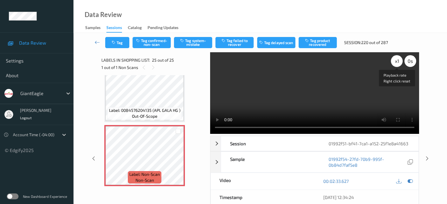
click at [398, 59] on div "x 1" at bounding box center [397, 61] width 12 height 12
click at [187, 43] on button "Tag system-mistake" at bounding box center [193, 42] width 38 height 11
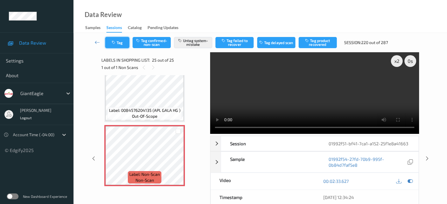
click at [120, 47] on button "Tag" at bounding box center [117, 42] width 24 height 11
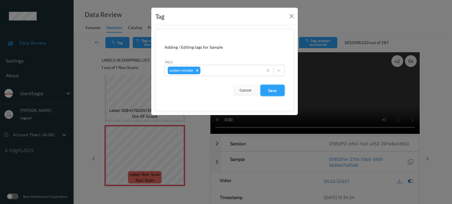
click at [275, 90] on button "Save" at bounding box center [272, 90] width 24 height 11
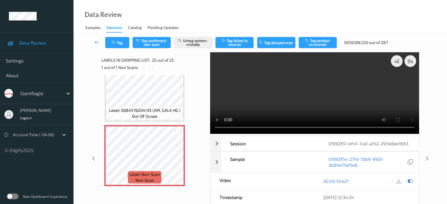
click at [98, 41] on icon at bounding box center [97, 42] width 5 height 6
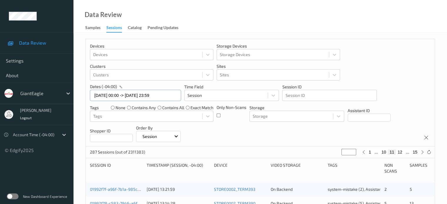
click at [118, 96] on input "[DATE] 00:00 -> [DATE] 23:59" at bounding box center [135, 95] width 91 height 11
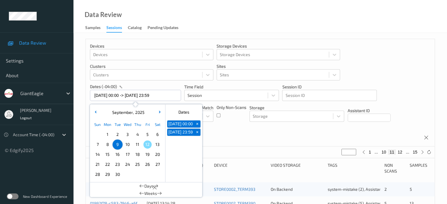
click at [126, 145] on span "10" at bounding box center [128, 145] width 8 height 8
type input "[DATE] 00:00"
type input "*"
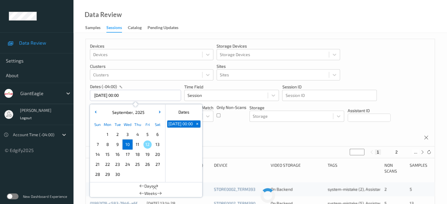
click at [126, 145] on span "10" at bounding box center [128, 145] width 8 height 8
type input "[DATE] 00:00 -> [DATE] 23:59"
click at [262, 139] on div "Devices Devices Storage Devices Storage Devices Clusters Clusters Sites Sites d…" at bounding box center [260, 93] width 349 height 108
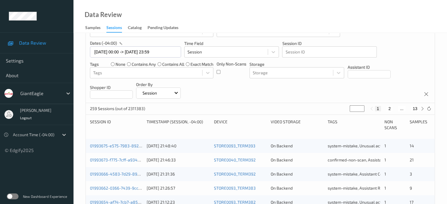
scroll to position [44, 0]
click at [424, 111] on div "1 2 ... 13" at bounding box center [397, 108] width 57 height 6
click at [422, 108] on icon at bounding box center [423, 108] width 4 height 4
type input "*"
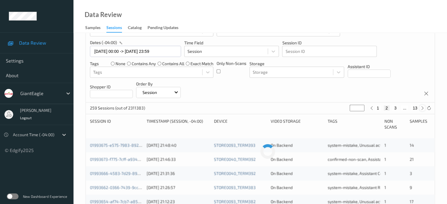
scroll to position [0, 0]
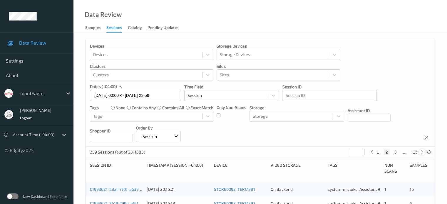
click at [423, 153] on icon at bounding box center [423, 152] width 4 height 4
type input "*"
click at [423, 153] on icon at bounding box center [423, 152] width 4 height 4
type input "*"
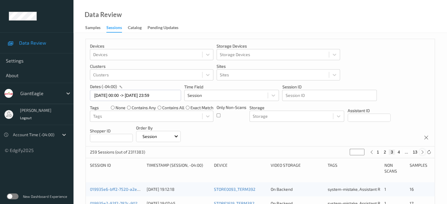
type input "*"
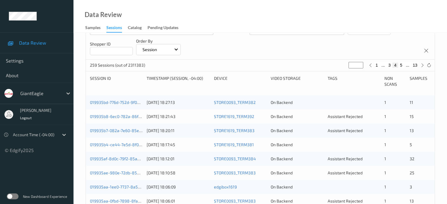
scroll to position [94, 0]
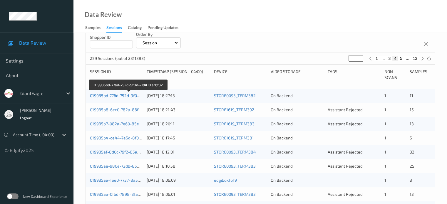
click at [116, 96] on link "019935bd-776d-752d-9f0d-71d410326f32" at bounding box center [128, 95] width 77 height 5
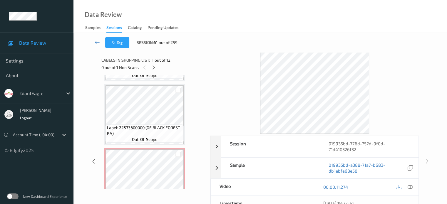
scroll to position [658, 0]
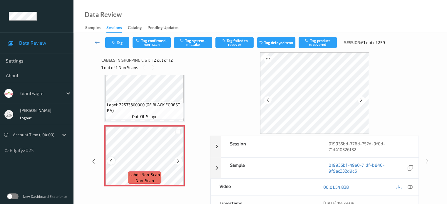
click at [110, 160] on icon at bounding box center [111, 161] width 5 height 5
click at [413, 188] on div at bounding box center [410, 188] width 8 height 8
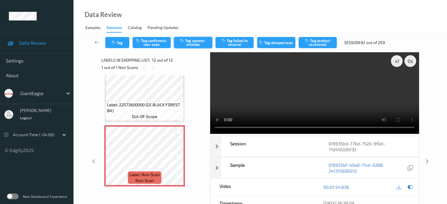
click at [196, 41] on button "Tag system-mistake" at bounding box center [193, 42] width 38 height 11
click at [119, 41] on button "Tag" at bounding box center [117, 42] width 24 height 11
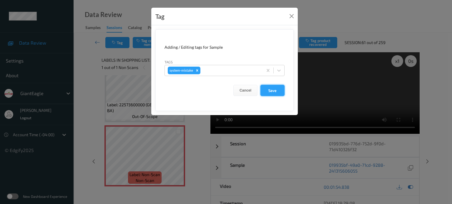
click at [275, 91] on button "Save" at bounding box center [272, 90] width 24 height 11
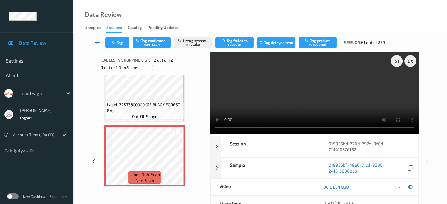
click at [97, 40] on icon at bounding box center [97, 42] width 5 height 6
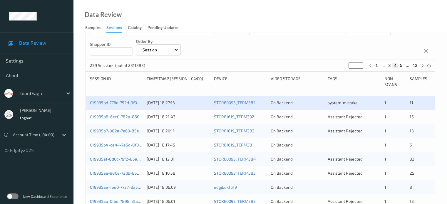
scroll to position [98, 0]
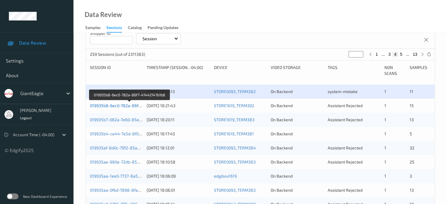
click at [105, 106] on link "019935b8-6ec0-782a-86f7-41442147b1b8" at bounding box center [130, 105] width 80 height 5
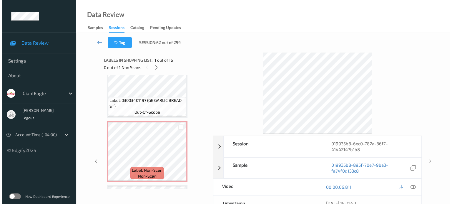
scroll to position [609, 0]
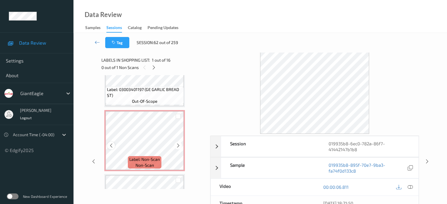
click at [111, 146] on icon at bounding box center [111, 145] width 5 height 5
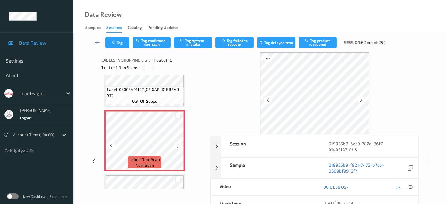
click at [111, 146] on icon at bounding box center [111, 145] width 5 height 5
click at [412, 185] on icon at bounding box center [410, 187] width 5 height 5
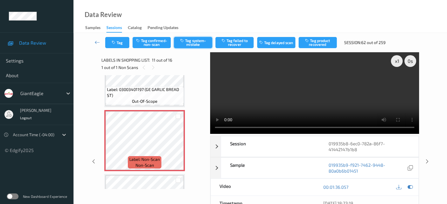
click at [194, 41] on button "Tag system-mistake" at bounding box center [193, 42] width 38 height 11
click at [117, 42] on button "Tag" at bounding box center [117, 42] width 24 height 11
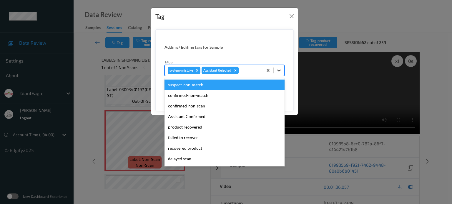
click at [281, 73] on icon at bounding box center [279, 71] width 6 height 6
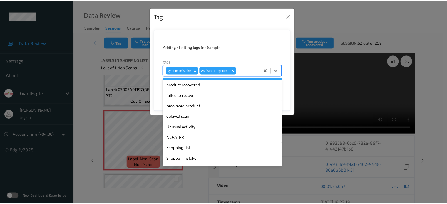
scroll to position [49, 0]
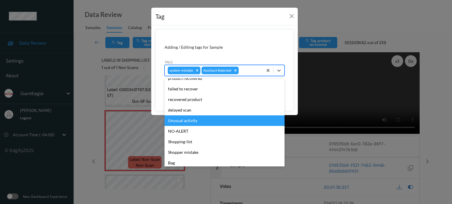
click at [188, 120] on div "Unusual activity" at bounding box center [224, 121] width 120 height 11
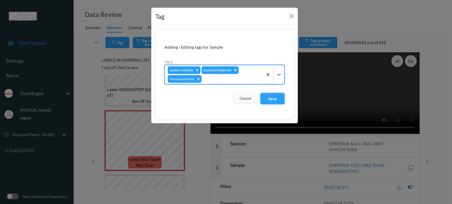
click at [275, 101] on button "Save" at bounding box center [272, 98] width 24 height 11
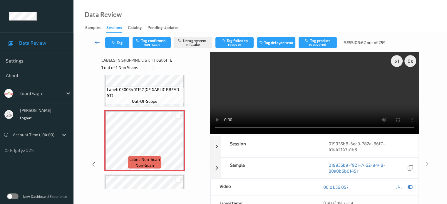
click at [97, 42] on icon at bounding box center [97, 42] width 5 height 6
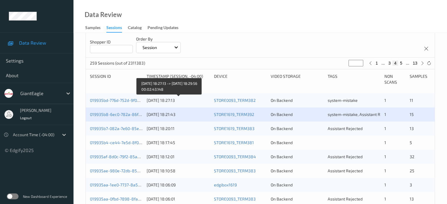
scroll to position [89, 0]
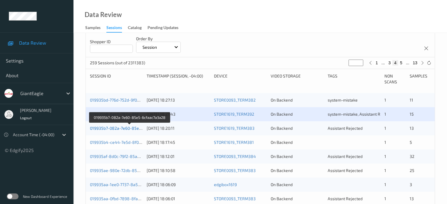
click at [107, 130] on link "019935b7-082a-7e60-85e5-6cfaac7a3a28" at bounding box center [130, 128] width 80 height 5
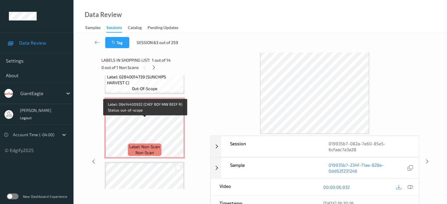
scroll to position [749, 0]
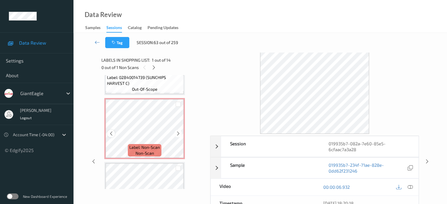
click at [111, 132] on icon at bounding box center [111, 133] width 5 height 5
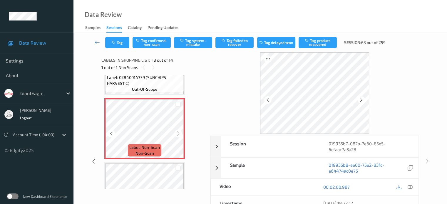
click at [111, 132] on icon at bounding box center [111, 133] width 5 height 5
click at [411, 187] on icon at bounding box center [410, 187] width 5 height 5
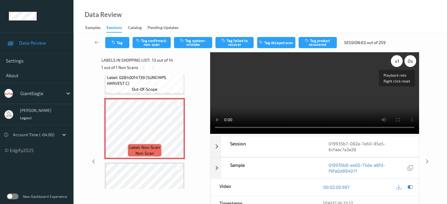
click at [395, 61] on div "x 1" at bounding box center [397, 61] width 12 height 12
click at [152, 43] on button "Tag confirmed-non-scan" at bounding box center [152, 42] width 38 height 11
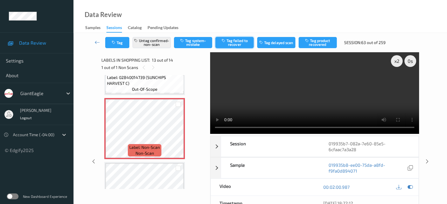
click at [237, 42] on button "Tag failed to recover" at bounding box center [235, 42] width 38 height 11
click at [119, 44] on button "Tag" at bounding box center [117, 42] width 24 height 11
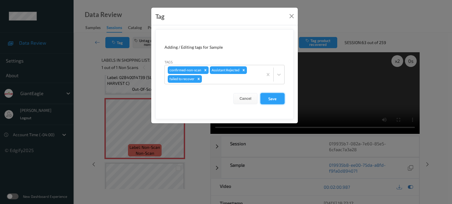
click at [269, 99] on button "Save" at bounding box center [272, 98] width 24 height 11
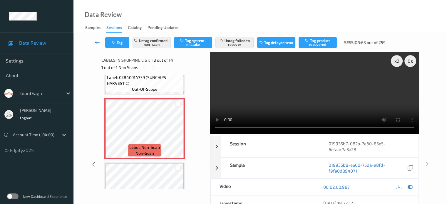
click at [96, 40] on icon at bounding box center [97, 42] width 5 height 6
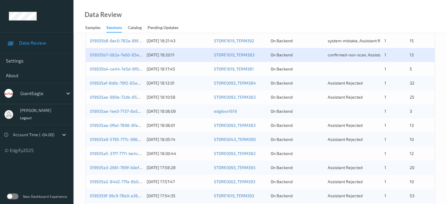
scroll to position [162, 0]
click at [123, 70] on link "019935b4-ce44-7e5d-8f0c-bcb6e13c6b16" at bounding box center [129, 69] width 79 height 5
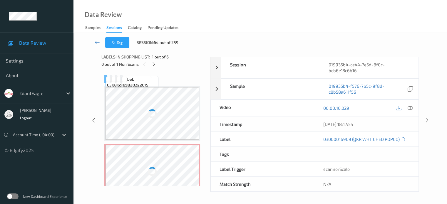
scroll to position [78, 0]
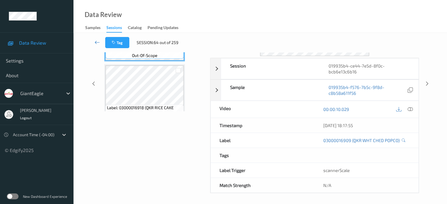
click at [95, 43] on icon at bounding box center [97, 42] width 5 height 6
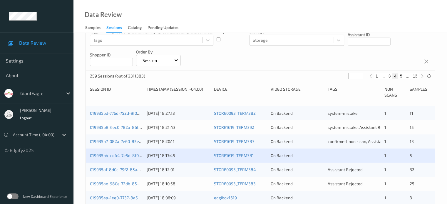
scroll to position [108, 0]
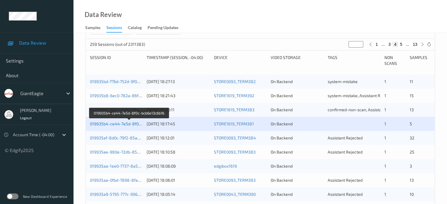
click at [117, 125] on link "019935b4-ce44-7e5d-8f0c-bcb6e13c6b16" at bounding box center [129, 123] width 79 height 5
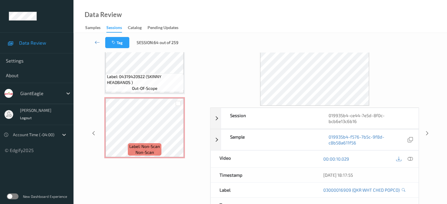
scroll to position [29, 0]
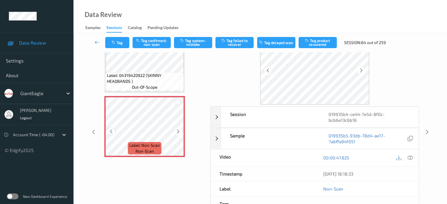
click at [109, 134] on div at bounding box center [110, 131] width 7 height 7
click at [411, 157] on icon at bounding box center [410, 157] width 5 height 5
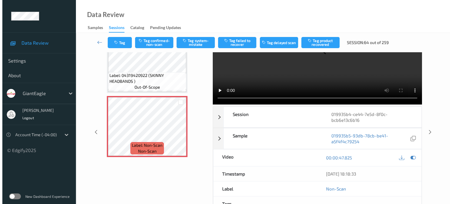
scroll to position [0, 0]
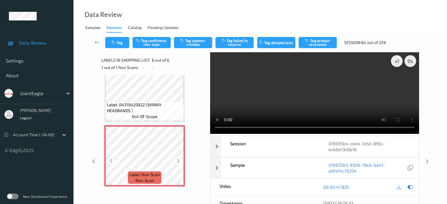
click at [109, 162] on icon at bounding box center [111, 161] width 5 height 5
click at [192, 44] on button "Tag system-mistake" at bounding box center [193, 42] width 38 height 11
click at [121, 47] on button "Tag" at bounding box center [117, 42] width 24 height 11
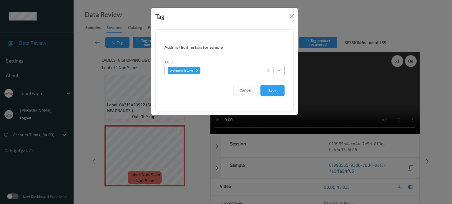
click at [279, 73] on icon at bounding box center [279, 71] width 6 height 6
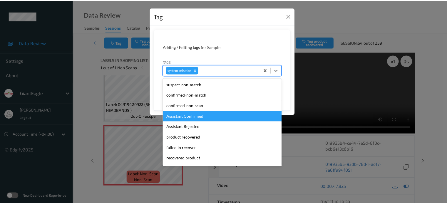
scroll to position [49, 0]
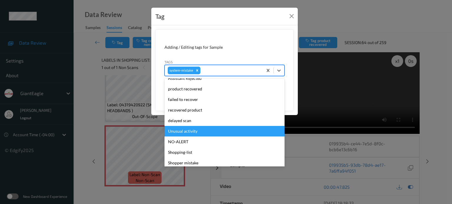
click at [180, 133] on div "Unusual activity" at bounding box center [224, 131] width 120 height 11
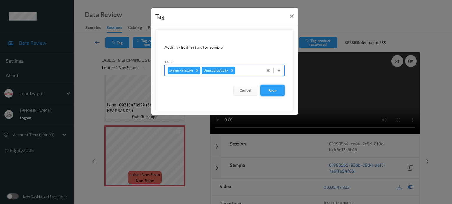
click at [273, 89] on button "Save" at bounding box center [272, 90] width 24 height 11
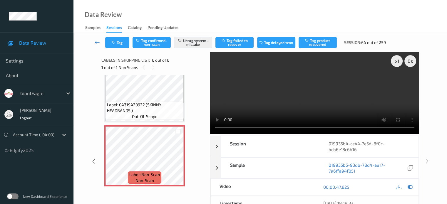
click at [97, 41] on icon at bounding box center [97, 42] width 5 height 6
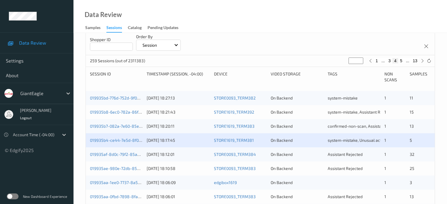
scroll to position [147, 0]
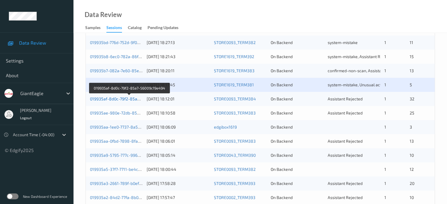
click at [116, 99] on link "019935af-8d0c-79f2-85a7-56009c19e494" at bounding box center [129, 98] width 79 height 5
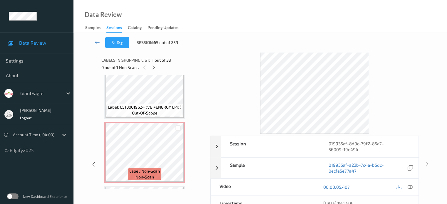
scroll to position [149, 0]
click at [111, 158] on icon at bounding box center [111, 157] width 5 height 5
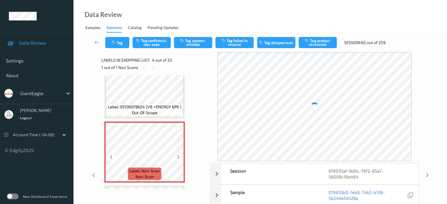
click at [111, 158] on icon at bounding box center [111, 157] width 5 height 5
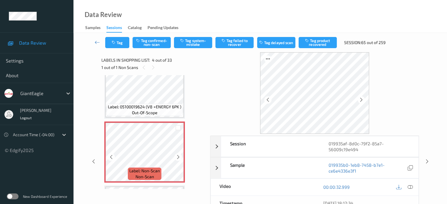
click at [111, 158] on icon at bounding box center [111, 157] width 5 height 5
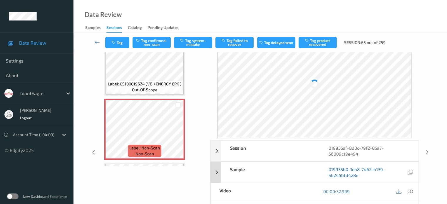
scroll to position [25, 0]
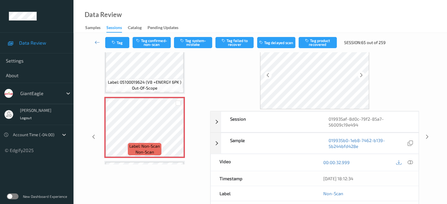
click at [411, 190] on div "Session 019935af-8d0c-79f2-85a7-56009c19e494 Session ID 019935af-8d0c-79f2-85a7…" at bounding box center [314, 179] width 209 height 136
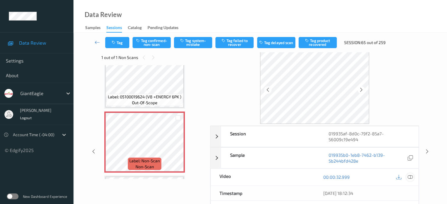
scroll to position [9, 0]
click at [413, 176] on div at bounding box center [410, 178] width 8 height 8
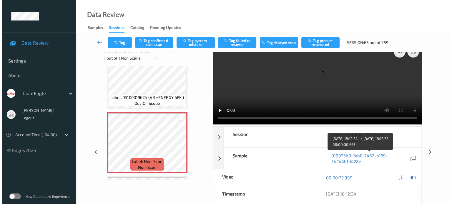
scroll to position [0, 0]
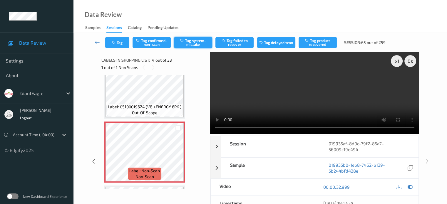
click at [193, 42] on button "Tag system-mistake" at bounding box center [193, 42] width 38 height 11
click at [120, 44] on button "Tag" at bounding box center [117, 42] width 24 height 11
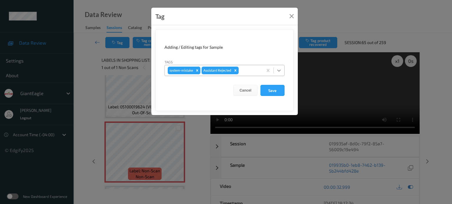
click at [279, 70] on icon at bounding box center [279, 71] width 4 height 2
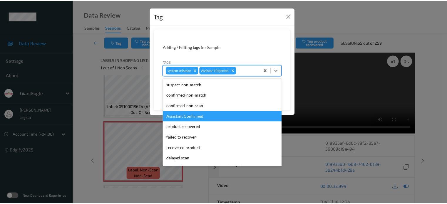
scroll to position [49, 0]
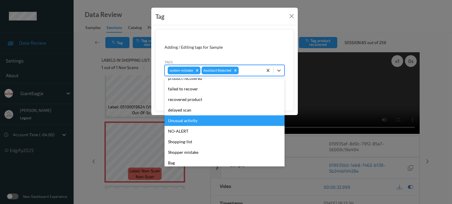
click at [193, 120] on div "Unusual activity" at bounding box center [224, 121] width 120 height 11
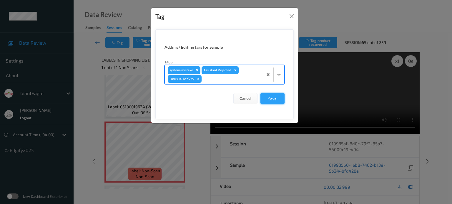
click at [269, 96] on button "Save" at bounding box center [272, 98] width 24 height 11
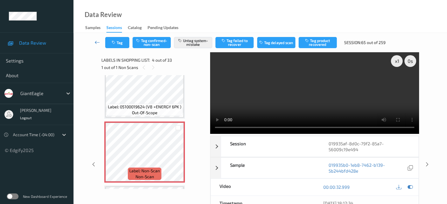
click at [97, 43] on icon at bounding box center [97, 42] width 5 height 6
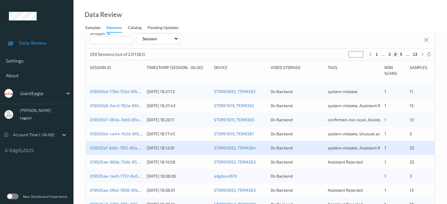
scroll to position [147, 0]
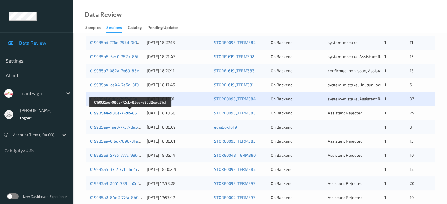
click at [125, 113] on link "019935ae-980e-72db-85ee-e98d8ead57df" at bounding box center [130, 113] width 81 height 5
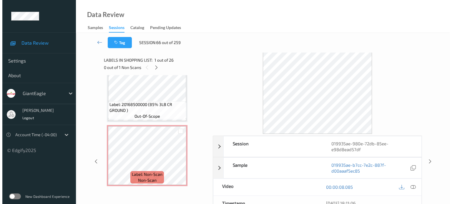
scroll to position [530, 0]
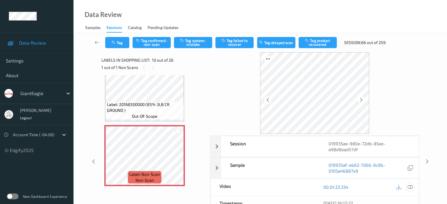
click at [411, 188] on icon at bounding box center [410, 187] width 5 height 5
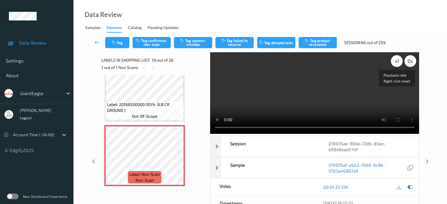
click at [398, 61] on div "x 1" at bounding box center [397, 61] width 12 height 12
click at [191, 42] on button "Tag system-mistake" at bounding box center [193, 42] width 38 height 11
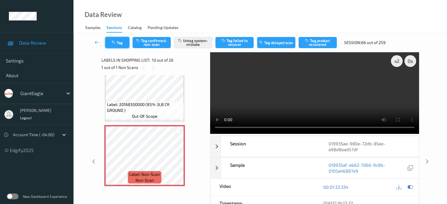
click at [119, 42] on button "Tag" at bounding box center [117, 42] width 24 height 11
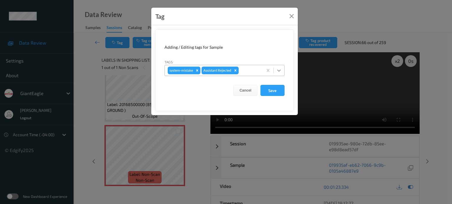
click at [279, 70] on icon at bounding box center [279, 71] width 4 height 2
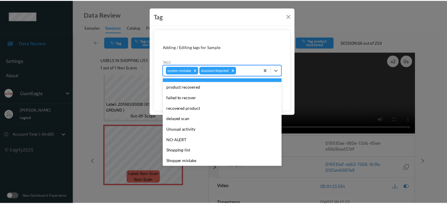
scroll to position [49, 0]
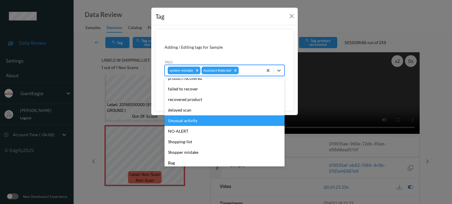
click at [177, 123] on div "Unusual activity" at bounding box center [224, 121] width 120 height 11
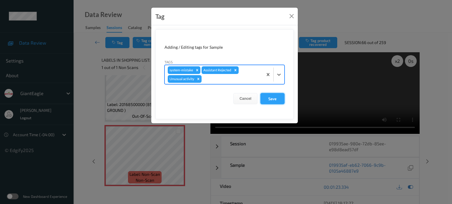
click at [274, 99] on button "Save" at bounding box center [272, 98] width 24 height 11
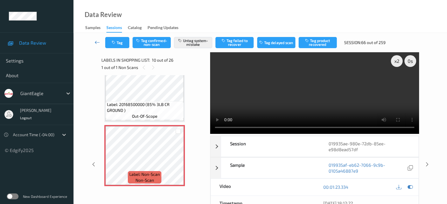
click at [97, 43] on icon at bounding box center [97, 42] width 5 height 6
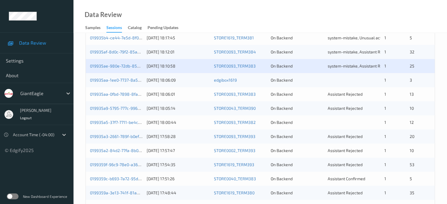
scroll to position [193, 0]
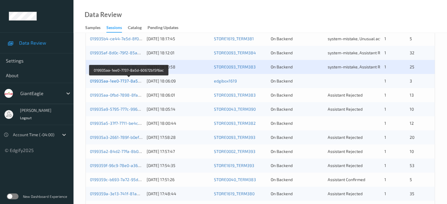
click at [119, 82] on link "019935aa-1ee0-7737-8a5d-60672b15f6ac" at bounding box center [129, 81] width 78 height 5
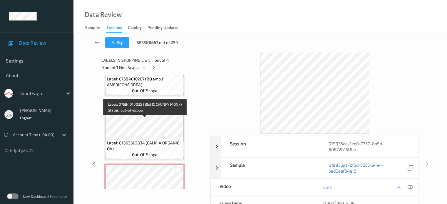
scroll to position [145, 0]
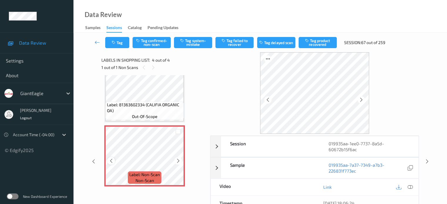
click at [111, 161] on icon at bounding box center [111, 161] width 5 height 5
click at [411, 187] on icon at bounding box center [410, 187] width 5 height 5
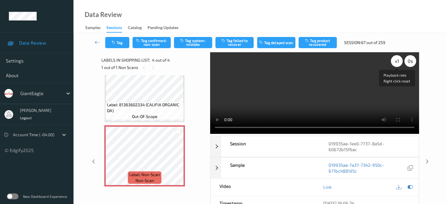
click at [397, 60] on div "x 1" at bounding box center [397, 61] width 12 height 12
click at [191, 39] on button "Tag system-mistake" at bounding box center [193, 42] width 38 height 11
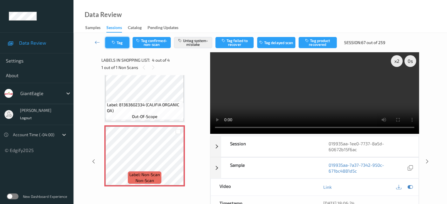
click at [123, 46] on button "Tag" at bounding box center [117, 42] width 24 height 11
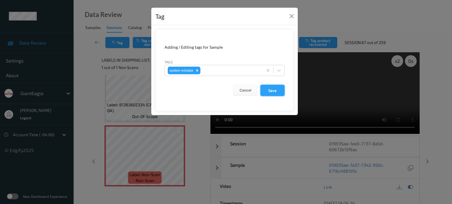
click at [278, 90] on button "Save" at bounding box center [272, 90] width 24 height 11
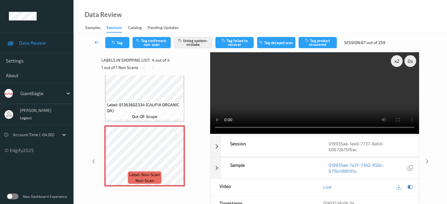
click at [98, 43] on icon at bounding box center [97, 42] width 5 height 6
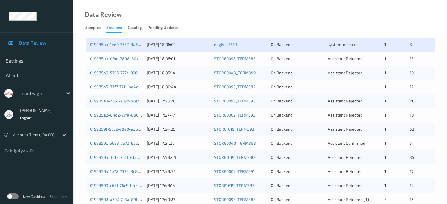
scroll to position [229, 0]
click at [112, 60] on link "019935aa-0fbd-7898-8fac-9aabe612556f" at bounding box center [129, 58] width 79 height 5
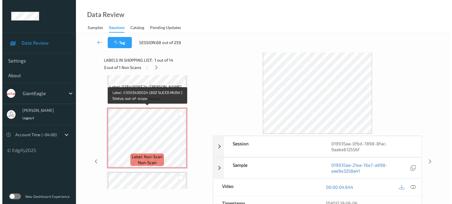
scroll to position [749, 0]
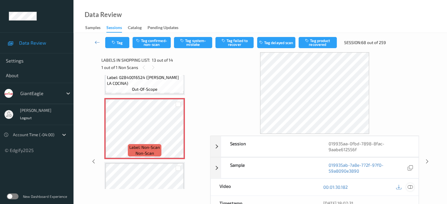
click at [410, 188] on icon at bounding box center [410, 187] width 5 height 5
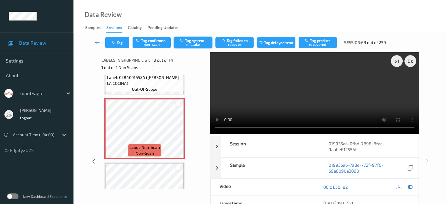
click at [191, 44] on button "Tag system-mistake" at bounding box center [193, 42] width 38 height 11
click at [123, 42] on button "Tag" at bounding box center [117, 42] width 24 height 11
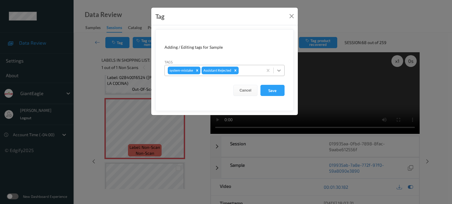
click at [279, 70] on icon at bounding box center [279, 71] width 6 height 6
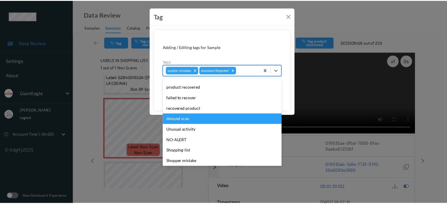
scroll to position [49, 0]
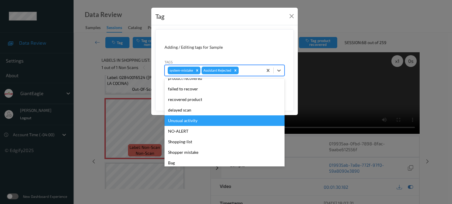
click at [186, 119] on div "Unusual activity" at bounding box center [224, 121] width 120 height 11
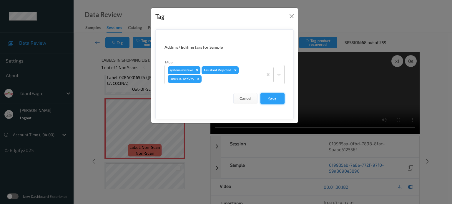
click at [280, 100] on button "Save" at bounding box center [272, 98] width 24 height 11
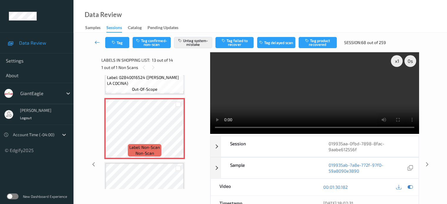
click at [97, 43] on icon at bounding box center [97, 42] width 5 height 6
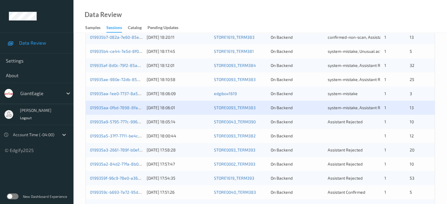
scroll to position [196, 0]
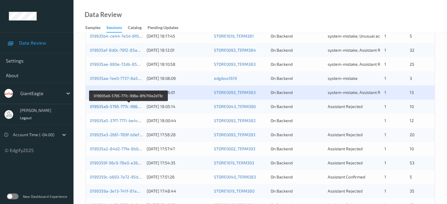
click at [124, 105] on link "019935a9-5795-777c-996a-8fb710e2d73c" at bounding box center [129, 106] width 78 height 5
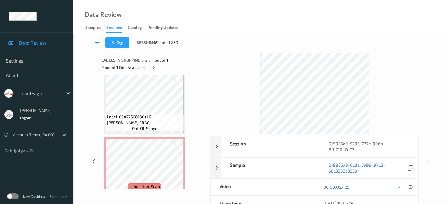
scroll to position [594, 0]
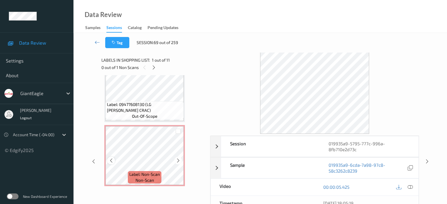
click at [113, 162] on icon at bounding box center [111, 160] width 5 height 5
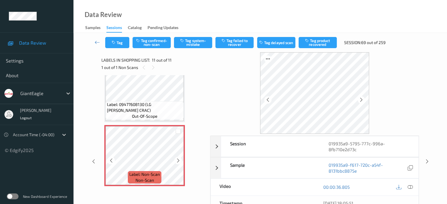
click at [113, 162] on icon at bounding box center [111, 160] width 5 height 5
click at [412, 188] on icon at bounding box center [410, 187] width 5 height 5
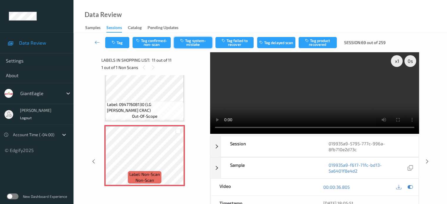
click at [192, 42] on button "Tag system-mistake" at bounding box center [193, 42] width 38 height 11
click at [119, 47] on button "Tag" at bounding box center [117, 42] width 24 height 11
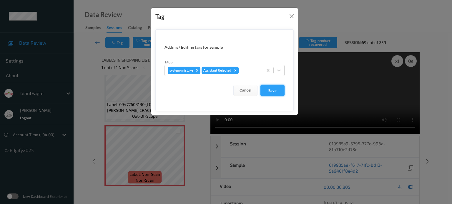
click at [272, 89] on button "Save" at bounding box center [272, 90] width 24 height 11
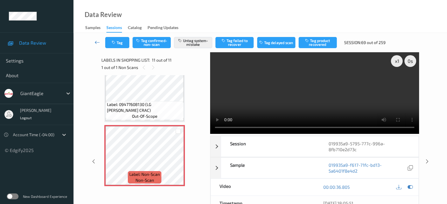
click at [98, 43] on icon at bounding box center [97, 42] width 5 height 6
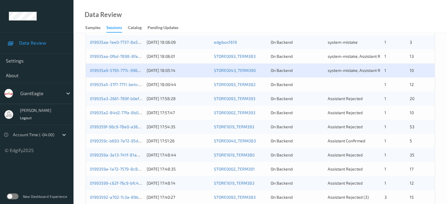
scroll to position [234, 0]
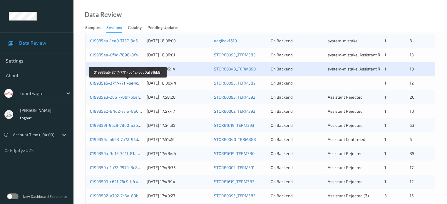
click at [112, 83] on link "019935a5-37f7-7711-be4c-6ee0af916b8f" at bounding box center [128, 83] width 76 height 5
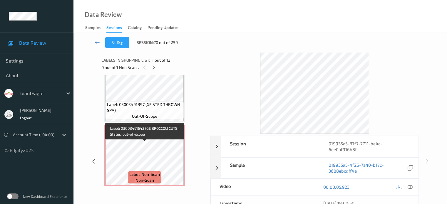
scroll to position [722, 0]
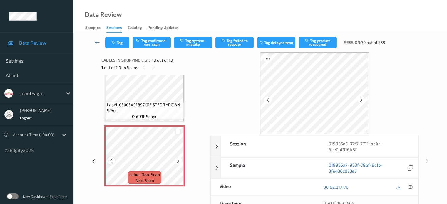
click at [111, 160] on icon at bounding box center [111, 161] width 5 height 5
click at [411, 185] on icon at bounding box center [410, 187] width 5 height 5
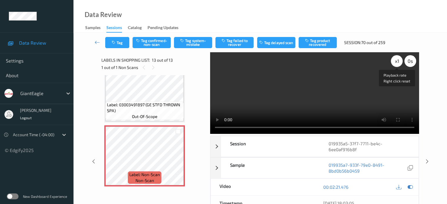
click at [397, 61] on div "x 1" at bounding box center [397, 61] width 12 height 12
click at [187, 43] on button "Tag system-mistake" at bounding box center [193, 42] width 38 height 11
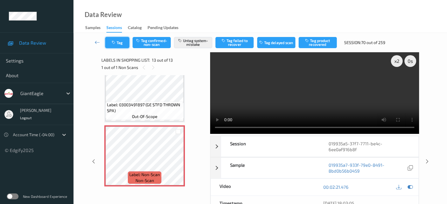
click at [120, 51] on div "Tag Tag confirmed-non-scan Untag system-mistake Tag failed to recover Tag delay…" at bounding box center [261, 42] width 350 height 19
click at [119, 41] on button "Tag" at bounding box center [117, 42] width 24 height 11
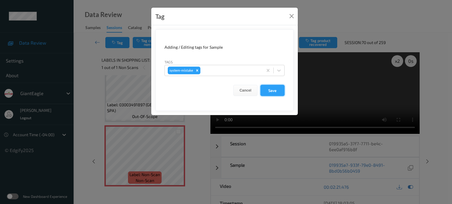
click at [270, 93] on button "Save" at bounding box center [272, 90] width 24 height 11
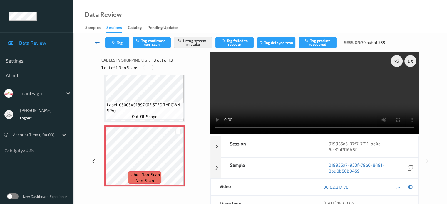
click at [98, 43] on icon at bounding box center [97, 42] width 5 height 6
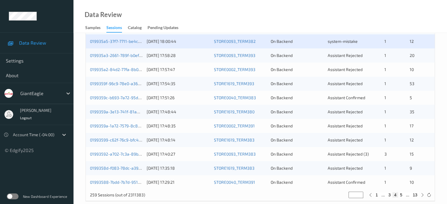
scroll to position [284, 0]
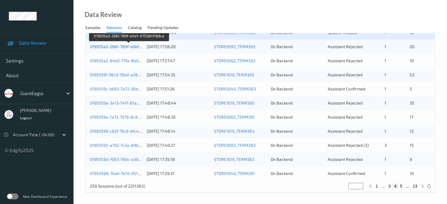
click at [111, 45] on link "019935a3-2661-789f-b0ef-075584f188ca" at bounding box center [129, 46] width 78 height 5
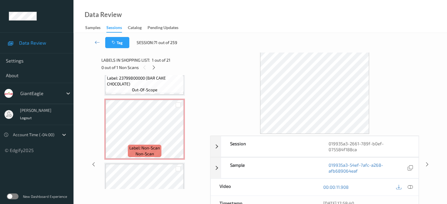
scroll to position [492, 0]
click at [111, 133] on icon at bounding box center [111, 134] width 5 height 5
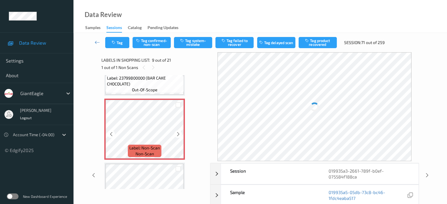
click at [111, 133] on icon at bounding box center [111, 134] width 5 height 5
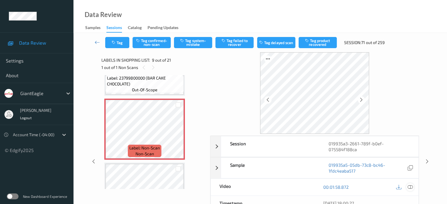
click at [413, 185] on div at bounding box center [410, 188] width 8 height 8
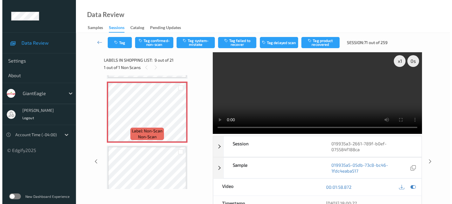
scroll to position [448, 0]
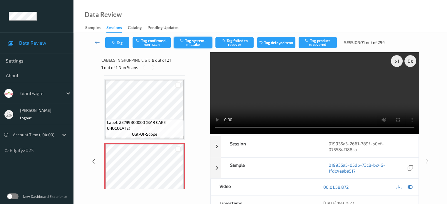
click at [188, 42] on button "Tag system-mistake" at bounding box center [193, 42] width 38 height 11
click at [119, 48] on div "Tag Tag confirmed-non-scan Untag system-mistake Tag failed to recover Tag delay…" at bounding box center [261, 42] width 350 height 19
click at [124, 43] on button "Tag" at bounding box center [117, 42] width 24 height 11
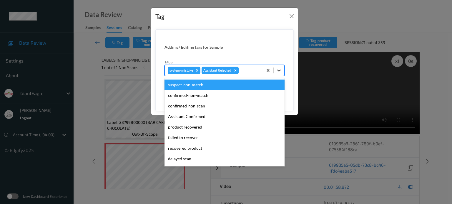
click at [278, 73] on icon at bounding box center [279, 71] width 6 height 6
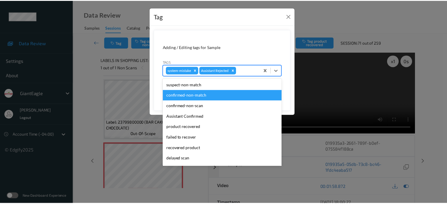
scroll to position [52, 0]
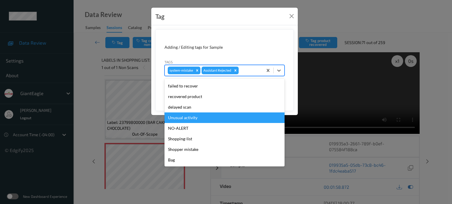
click at [184, 116] on div "Unusual activity" at bounding box center [224, 118] width 120 height 11
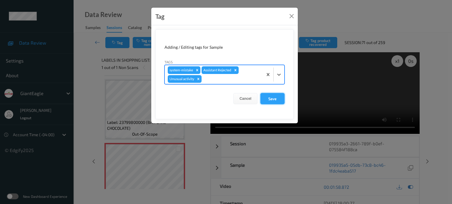
click at [274, 96] on button "Save" at bounding box center [272, 98] width 24 height 11
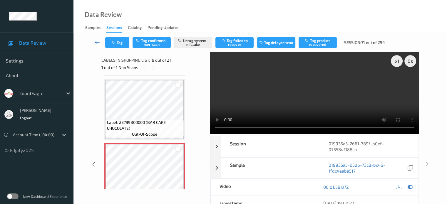
click at [99, 41] on icon at bounding box center [97, 42] width 5 height 6
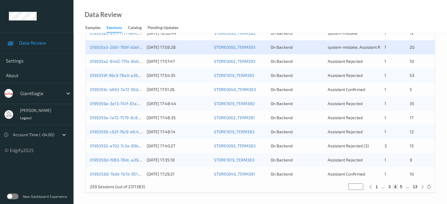
scroll to position [284, 0]
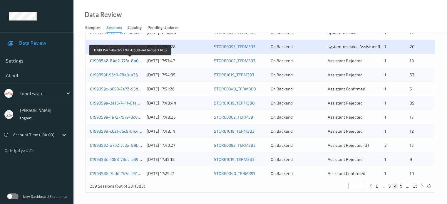
click at [122, 61] on link "019935a2-84d2-77fa-8b08-ad34d6e03d16" at bounding box center [130, 60] width 81 height 5
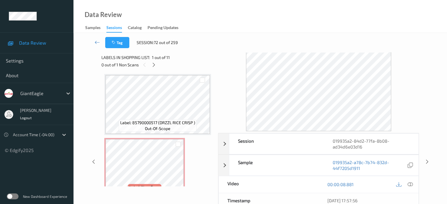
scroll to position [489, 0]
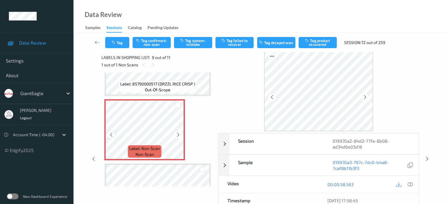
click at [112, 137] on div at bounding box center [110, 134] width 7 height 7
click at [409, 185] on icon at bounding box center [410, 184] width 5 height 5
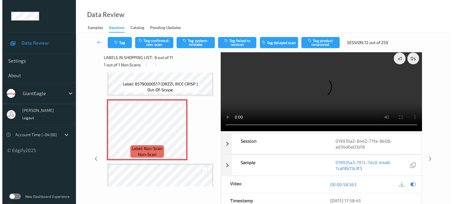
scroll to position [0, 0]
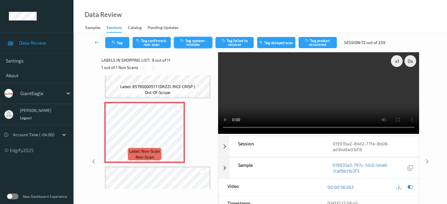
click at [195, 40] on button "Tag system-mistake" at bounding box center [193, 42] width 38 height 11
click at [123, 43] on button "Tag" at bounding box center [117, 42] width 24 height 11
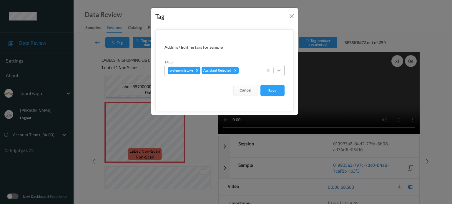
click at [280, 70] on icon at bounding box center [279, 71] width 4 height 2
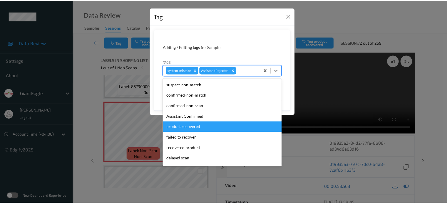
scroll to position [52, 0]
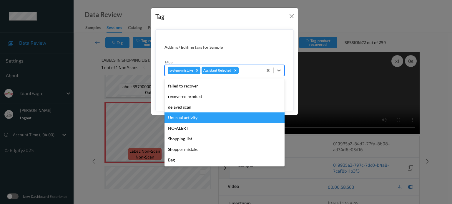
click at [188, 121] on div "Unusual activity" at bounding box center [224, 118] width 120 height 11
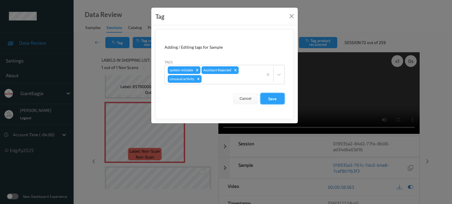
click at [271, 99] on button "Save" at bounding box center [272, 98] width 24 height 11
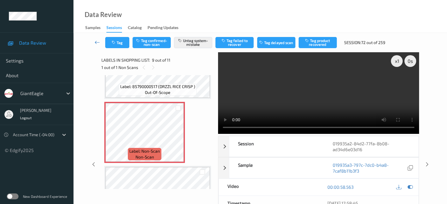
click at [96, 42] on icon at bounding box center [97, 42] width 5 height 6
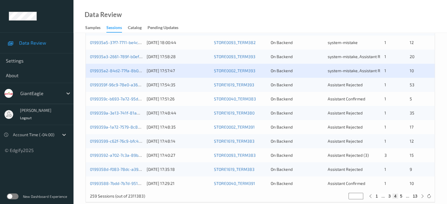
scroll to position [274, 0]
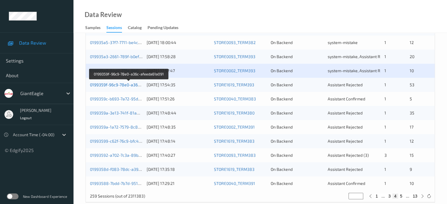
click at [120, 85] on link "0199359f-96c9-78e0-a36c-afeeda61a091" at bounding box center [129, 84] width 78 height 5
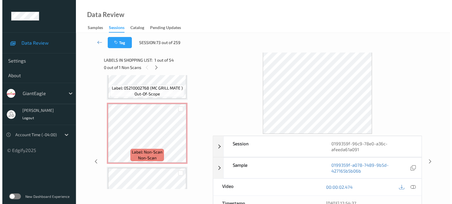
scroll to position [2155, 0]
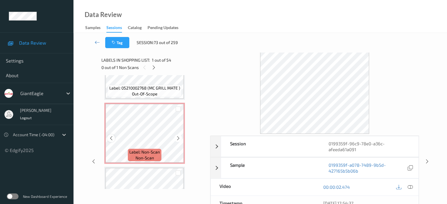
click at [111, 141] on icon at bounding box center [111, 138] width 5 height 5
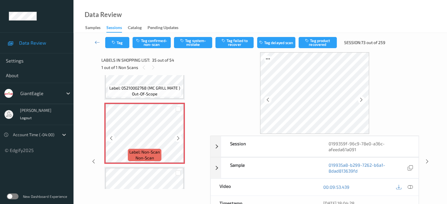
click at [111, 141] on icon at bounding box center [111, 138] width 5 height 5
click at [114, 139] on div at bounding box center [110, 138] width 7 height 7
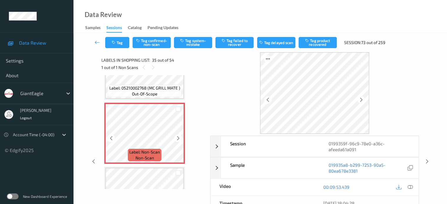
click at [114, 139] on div at bounding box center [110, 138] width 7 height 7
click at [412, 186] on icon at bounding box center [410, 187] width 5 height 5
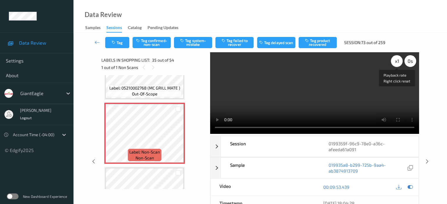
click at [393, 61] on div "x 1" at bounding box center [397, 61] width 12 height 12
click at [194, 43] on button "Tag system-mistake" at bounding box center [193, 42] width 38 height 11
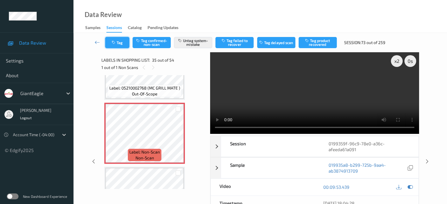
click at [121, 46] on button "Tag" at bounding box center [117, 42] width 24 height 11
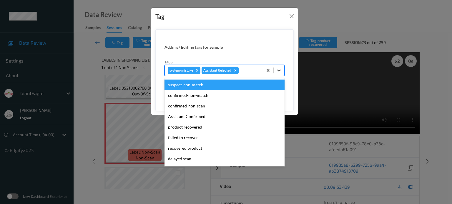
click at [277, 70] on icon at bounding box center [279, 71] width 6 height 6
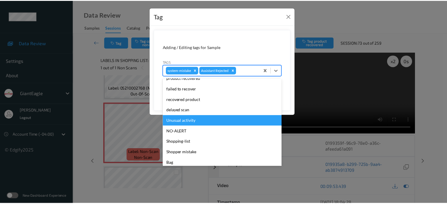
scroll to position [52, 0]
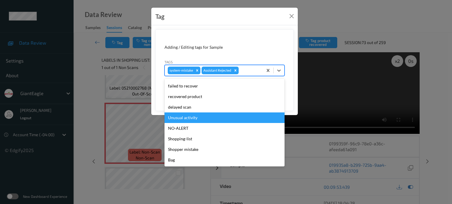
click at [183, 119] on div "Unusual activity" at bounding box center [224, 118] width 120 height 11
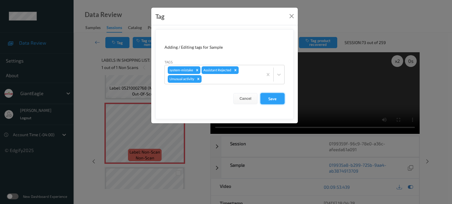
click at [277, 98] on button "Save" at bounding box center [272, 98] width 24 height 11
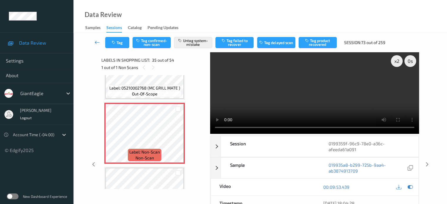
click at [98, 41] on icon at bounding box center [97, 42] width 5 height 6
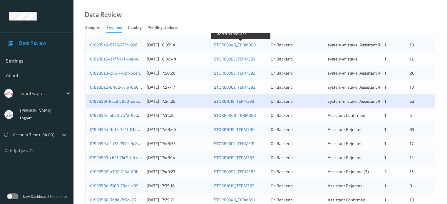
scroll to position [259, 0]
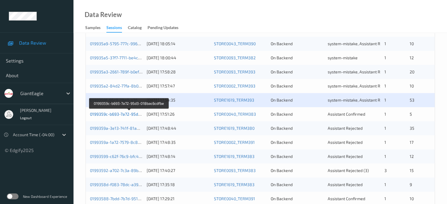
click at [119, 114] on link "0199359c-b693-7a72-95d3-018bac6cdfbe" at bounding box center [129, 114] width 79 height 5
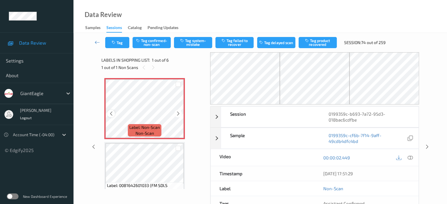
click at [112, 113] on icon at bounding box center [111, 113] width 5 height 5
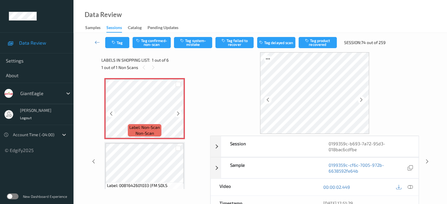
click at [112, 113] on icon at bounding box center [111, 113] width 5 height 5
click at [412, 188] on icon at bounding box center [410, 187] width 5 height 5
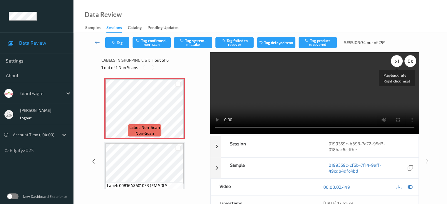
click at [399, 61] on div "x 1" at bounding box center [397, 61] width 12 height 12
click at [200, 46] on button "Tag system-mistake" at bounding box center [193, 42] width 38 height 11
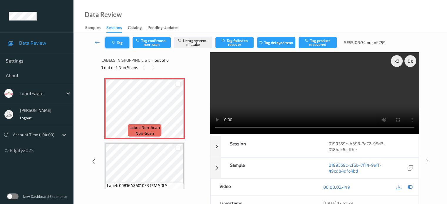
click at [118, 41] on button "Tag" at bounding box center [117, 42] width 24 height 11
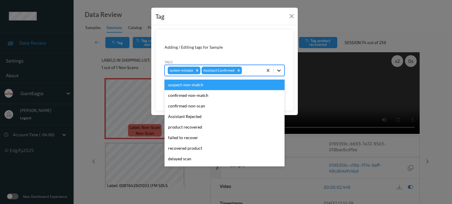
click at [280, 70] on icon at bounding box center [279, 71] width 4 height 2
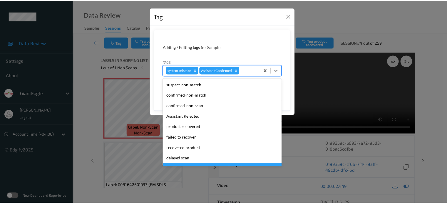
scroll to position [52, 0]
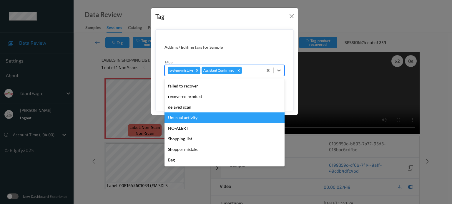
click at [179, 119] on div "Unusual activity" at bounding box center [224, 118] width 120 height 11
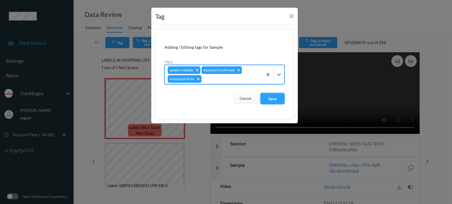
click at [271, 97] on button "Save" at bounding box center [272, 98] width 24 height 11
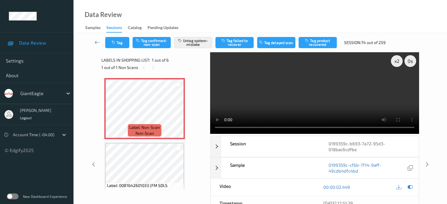
click at [98, 41] on icon at bounding box center [97, 42] width 5 height 6
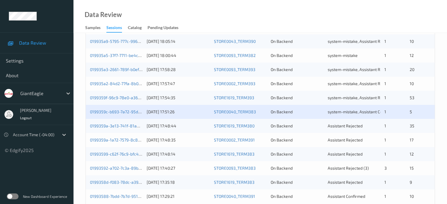
scroll to position [284, 0]
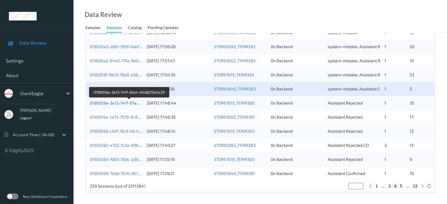
click at [121, 102] on link "0199359a-3e13-741f-81a4-04d6270a3c29" at bounding box center [129, 103] width 79 height 5
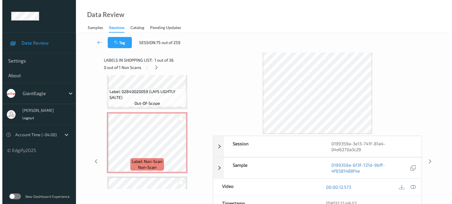
scroll to position [1762, 0]
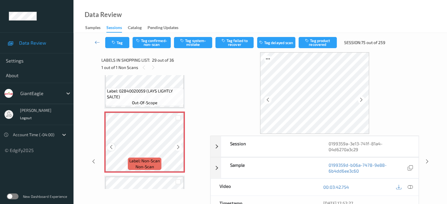
click at [113, 149] on icon at bounding box center [111, 147] width 5 height 5
click at [409, 187] on icon at bounding box center [410, 187] width 5 height 5
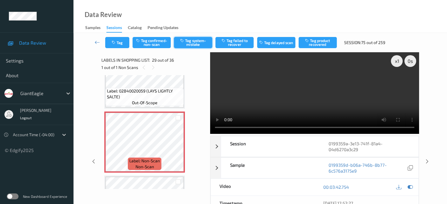
click at [192, 41] on button "Tag system-mistake" at bounding box center [193, 42] width 38 height 11
click at [119, 43] on button "Tag" at bounding box center [117, 42] width 24 height 11
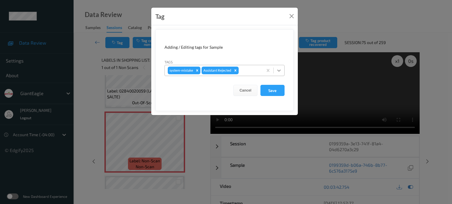
click at [276, 69] on icon at bounding box center [279, 71] width 6 height 6
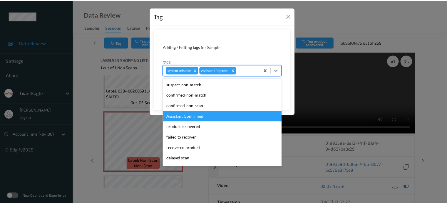
scroll to position [52, 0]
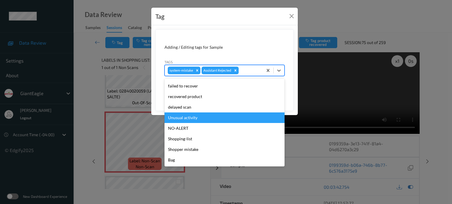
click at [175, 117] on div "Unusual activity" at bounding box center [224, 118] width 120 height 11
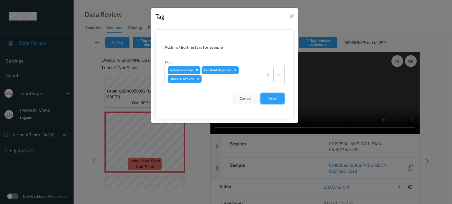
click at [268, 99] on button "Save" at bounding box center [272, 98] width 24 height 11
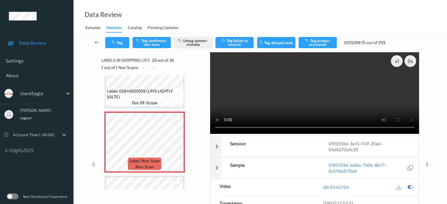
click at [96, 41] on icon at bounding box center [97, 42] width 5 height 6
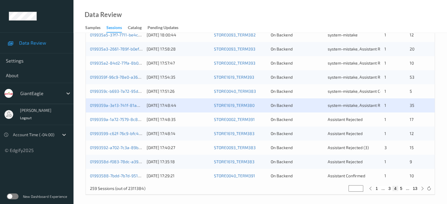
scroll to position [284, 0]
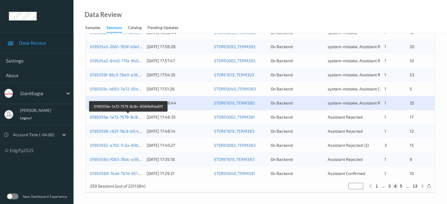
click at [114, 119] on link "0199359a-1a72-7579-8c8c-856f6dfda81f" at bounding box center [128, 117] width 77 height 5
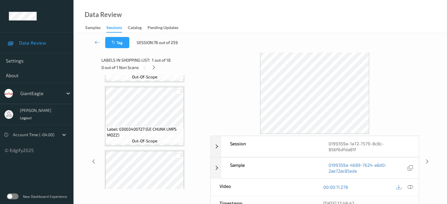
scroll to position [121, 0]
click at [155, 68] on icon at bounding box center [153, 67] width 5 height 5
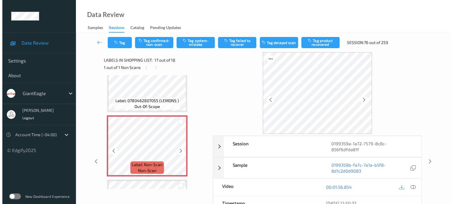
scroll to position [990, 0]
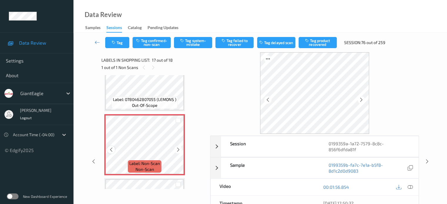
click at [110, 151] on icon at bounding box center [111, 149] width 5 height 5
click at [411, 186] on icon at bounding box center [410, 187] width 5 height 5
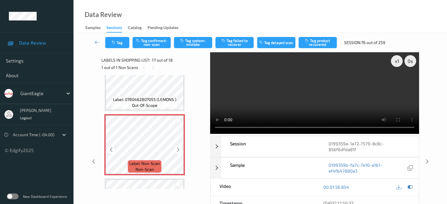
click at [110, 149] on icon at bounding box center [111, 149] width 5 height 5
click at [110, 148] on icon at bounding box center [111, 149] width 5 height 5
click at [196, 43] on button "Tag system-mistake" at bounding box center [193, 42] width 38 height 11
click at [117, 38] on button "Tag" at bounding box center [117, 42] width 24 height 11
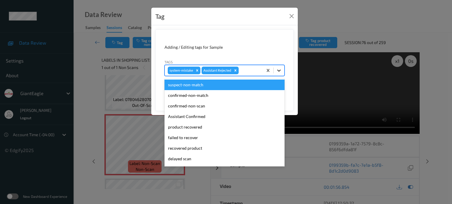
click at [280, 68] on icon at bounding box center [279, 71] width 6 height 6
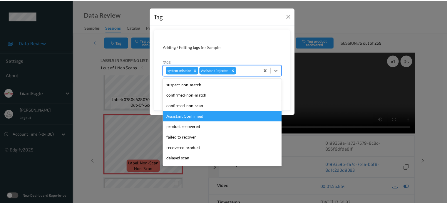
scroll to position [49, 0]
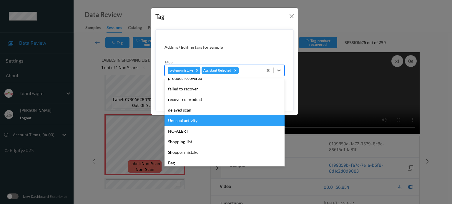
click at [182, 120] on div "Unusual activity" at bounding box center [224, 121] width 120 height 11
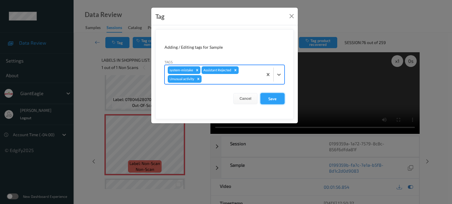
click at [267, 98] on button "Save" at bounding box center [272, 98] width 24 height 11
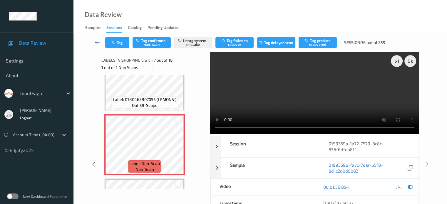
click at [99, 44] on icon at bounding box center [97, 42] width 5 height 6
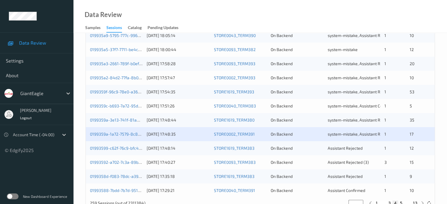
scroll to position [284, 0]
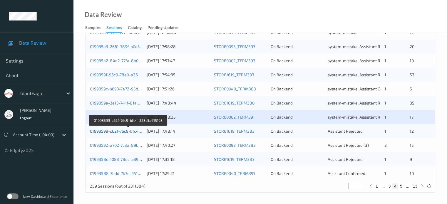
click at [114, 130] on link "01993599-c62f-76c9-bfc4-223c5a615193" at bounding box center [128, 131] width 77 height 5
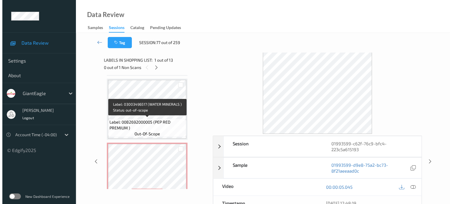
scroll to position [722, 0]
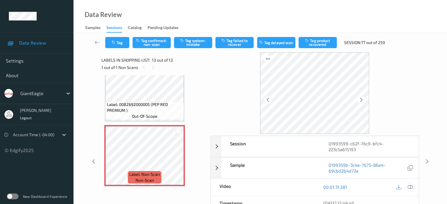
click at [411, 186] on icon at bounding box center [410, 187] width 5 height 5
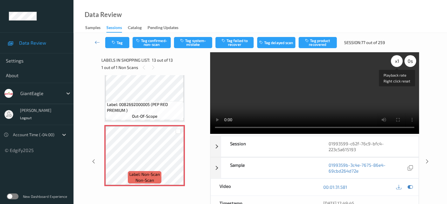
click at [398, 60] on div "x 1" at bounding box center [397, 61] width 12 height 12
click at [192, 41] on button "Tag system-mistake" at bounding box center [193, 42] width 38 height 11
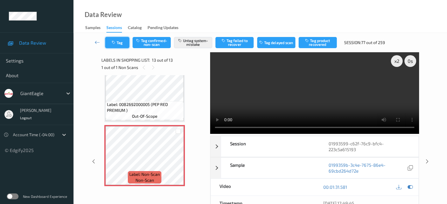
click at [118, 39] on button "Tag" at bounding box center [117, 42] width 24 height 11
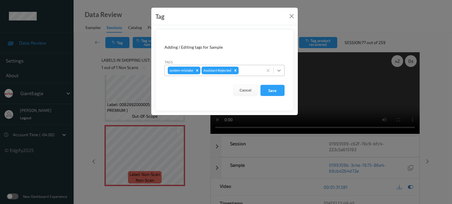
click at [280, 69] on icon at bounding box center [279, 71] width 6 height 6
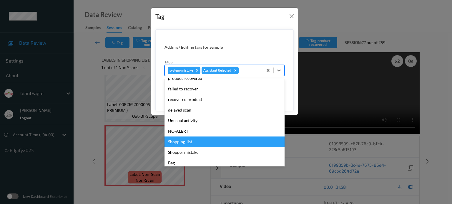
scroll to position [52, 0]
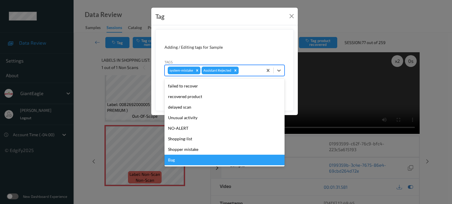
click at [172, 160] on div "Bag" at bounding box center [224, 160] width 120 height 11
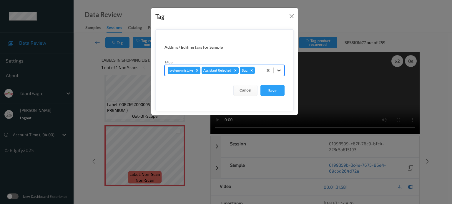
click at [279, 69] on icon at bounding box center [279, 71] width 6 height 6
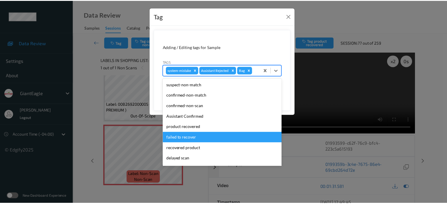
scroll to position [41, 0]
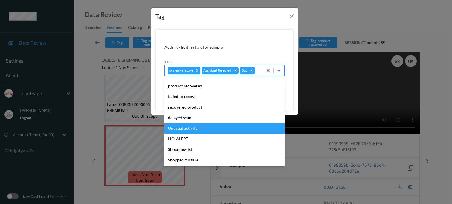
click at [179, 129] on div "Unusual activity" at bounding box center [224, 128] width 120 height 11
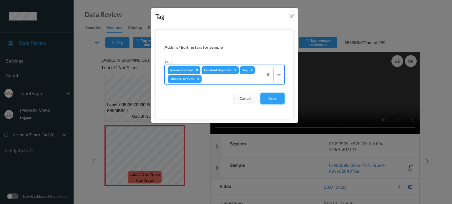
click at [269, 100] on button "Save" at bounding box center [272, 98] width 24 height 11
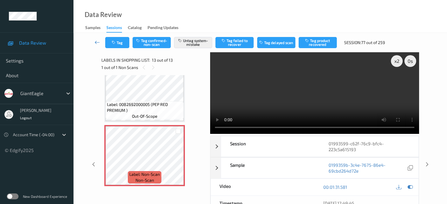
click at [97, 42] on icon at bounding box center [97, 42] width 5 height 6
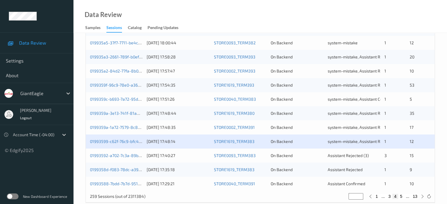
scroll to position [284, 0]
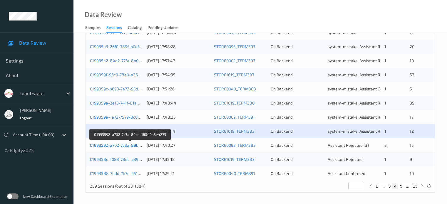
click at [107, 147] on link "01993592-a702-7c3a-89be-16049a3e4273" at bounding box center [130, 145] width 81 height 5
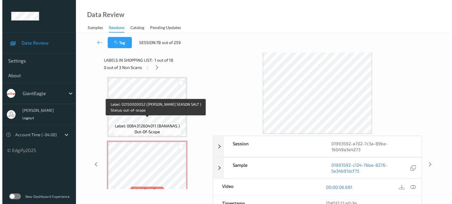
scroll to position [879, 0]
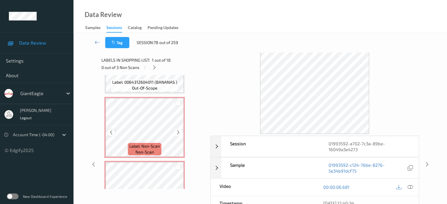
click at [112, 131] on icon at bounding box center [111, 132] width 5 height 5
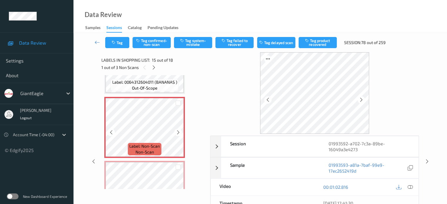
click at [112, 131] on icon at bounding box center [111, 132] width 5 height 5
click at [413, 186] on div at bounding box center [410, 188] width 8 height 8
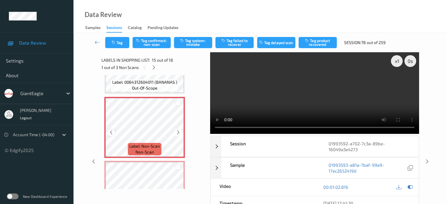
click at [110, 134] on icon at bounding box center [111, 132] width 5 height 5
click at [195, 43] on button "Tag system-mistake" at bounding box center [193, 42] width 38 height 11
click at [121, 44] on button "Tag" at bounding box center [117, 42] width 24 height 11
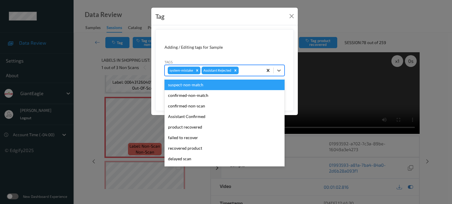
drag, startPoint x: 283, startPoint y: 70, endPoint x: 272, endPoint y: 67, distance: 11.2
click at [283, 69] on div at bounding box center [279, 70] width 11 height 11
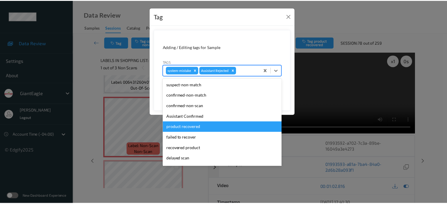
scroll to position [52, 0]
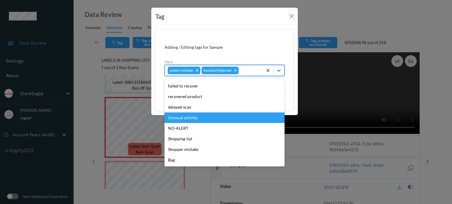
click at [193, 121] on div "Unusual activity" at bounding box center [224, 118] width 120 height 11
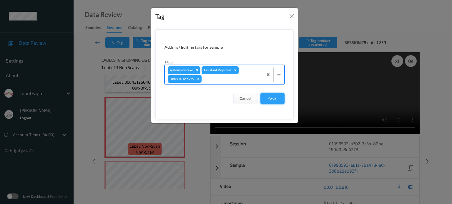
click at [270, 96] on button "Save" at bounding box center [272, 98] width 24 height 11
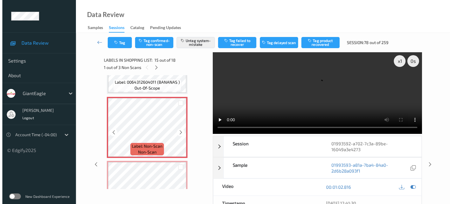
scroll to position [924, 0]
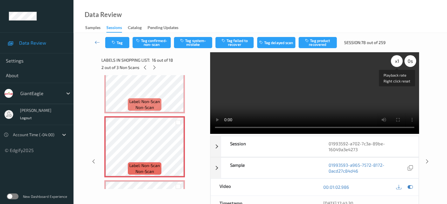
click at [395, 60] on div "x 1" at bounding box center [397, 61] width 12 height 12
click at [199, 39] on button "Tag system-mistake" at bounding box center [193, 42] width 38 height 11
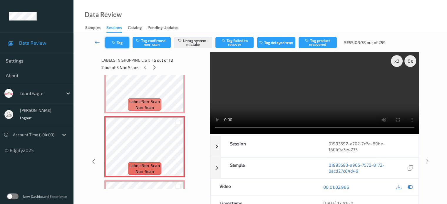
click at [118, 42] on button "Tag" at bounding box center [117, 42] width 24 height 11
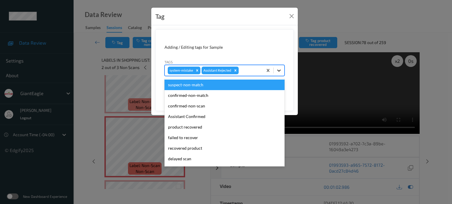
click at [281, 69] on icon at bounding box center [279, 71] width 6 height 6
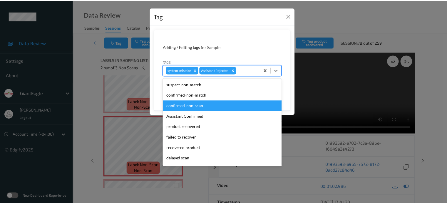
scroll to position [49, 0]
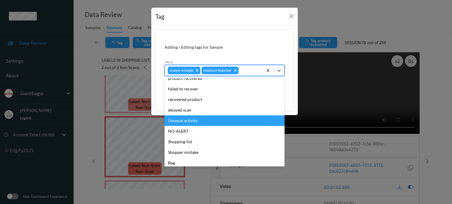
click at [175, 119] on div "Unusual activity" at bounding box center [224, 121] width 120 height 11
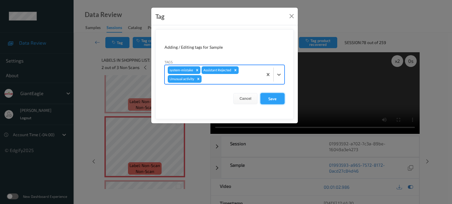
click at [277, 101] on button "Save" at bounding box center [272, 98] width 24 height 11
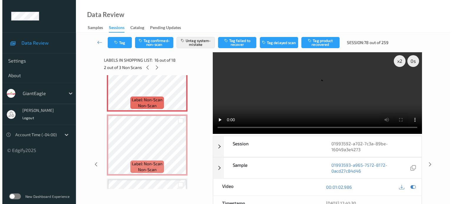
scroll to position [990, 0]
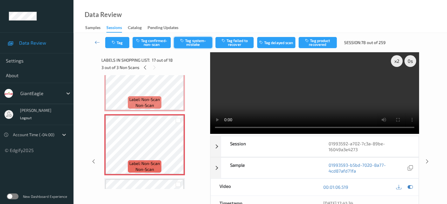
click at [199, 43] on button "Tag system-mistake" at bounding box center [193, 42] width 38 height 11
click at [115, 41] on icon "button" at bounding box center [114, 43] width 5 height 4
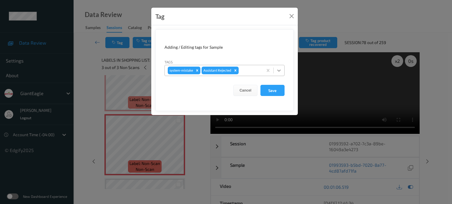
click at [279, 70] on icon at bounding box center [279, 71] width 6 height 6
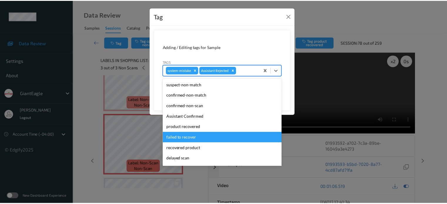
scroll to position [52, 0]
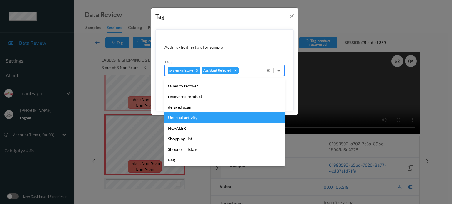
click at [187, 118] on div "Unusual activity" at bounding box center [224, 118] width 120 height 11
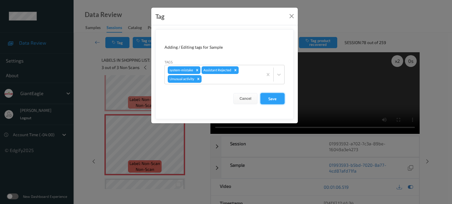
click at [272, 100] on button "Save" at bounding box center [272, 98] width 24 height 11
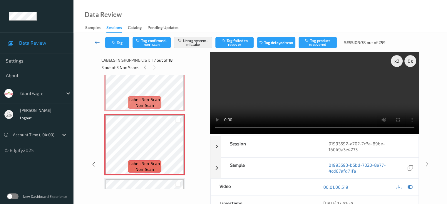
click at [98, 39] on link at bounding box center [98, 42] width 16 height 11
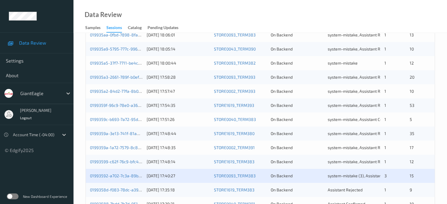
scroll to position [284, 0]
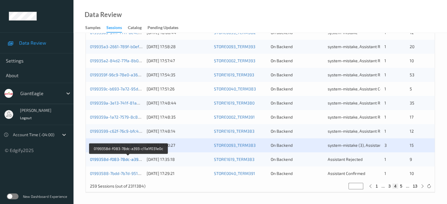
click at [109, 160] on link "0199358d-f083-78dc-a393-c11a1f031e0c" at bounding box center [128, 159] width 77 height 5
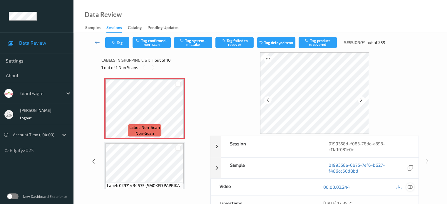
click at [410, 186] on icon at bounding box center [410, 187] width 5 height 5
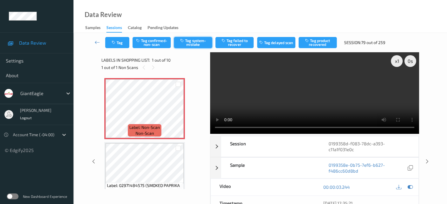
click at [188, 44] on button "Tag system-mistake" at bounding box center [193, 42] width 38 height 11
click at [121, 42] on button "Tag" at bounding box center [117, 42] width 24 height 11
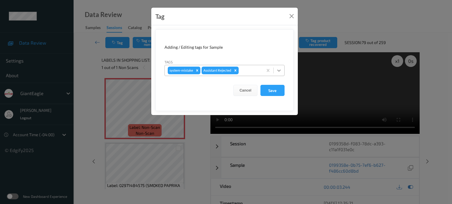
click at [280, 70] on icon at bounding box center [279, 71] width 6 height 6
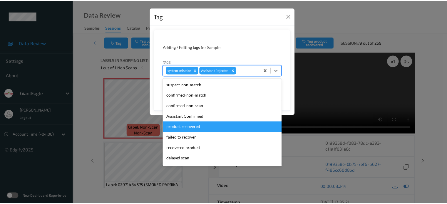
scroll to position [52, 0]
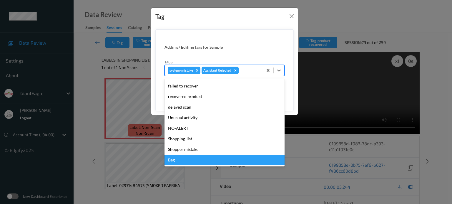
click at [171, 161] on div "Bag" at bounding box center [224, 160] width 120 height 11
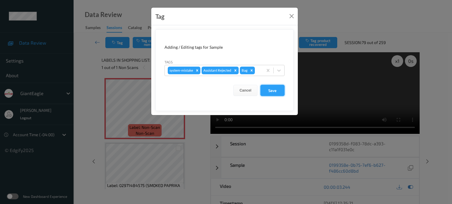
click at [277, 90] on button "Save" at bounding box center [272, 90] width 24 height 11
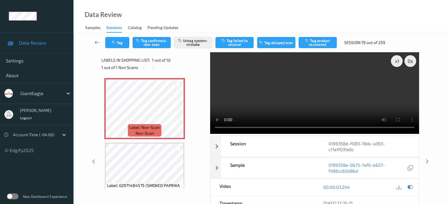
click at [97, 40] on icon at bounding box center [97, 42] width 5 height 6
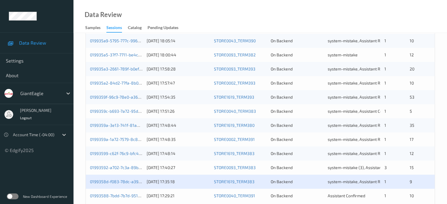
scroll to position [284, 0]
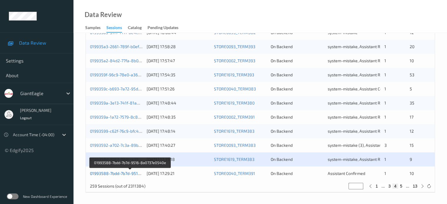
click at [114, 174] on link "01993588-7bdd-7b7d-9516-8a0737e0540e" at bounding box center [130, 173] width 80 height 5
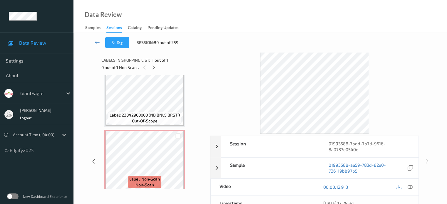
scroll to position [496, 0]
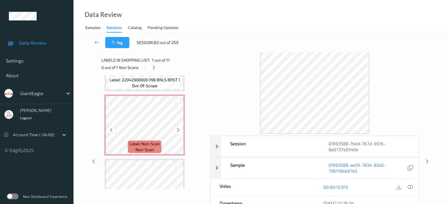
click at [110, 130] on icon at bounding box center [111, 130] width 5 height 5
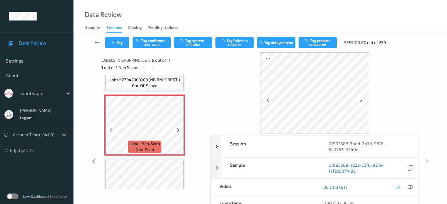
click at [110, 130] on icon at bounding box center [111, 130] width 5 height 5
click at [409, 186] on icon at bounding box center [410, 187] width 5 height 5
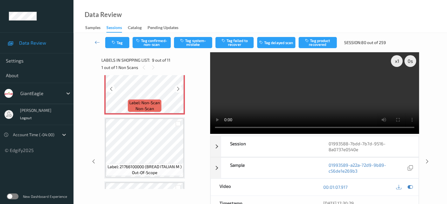
scroll to position [539, 0]
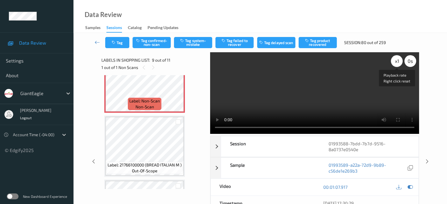
click at [397, 63] on div "x 1" at bounding box center [397, 61] width 12 height 12
click at [147, 44] on button "Tag confirmed-non-scan" at bounding box center [152, 42] width 38 height 11
click at [156, 43] on div "Tag Tag confirmed-non-scan Tag system-mistake Tag failed to recover Tag delayed…" at bounding box center [261, 42] width 350 height 19
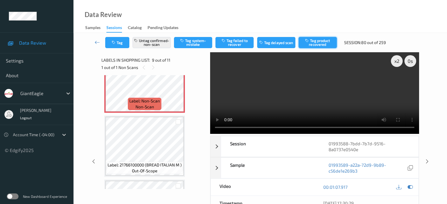
click at [317, 43] on button "Tag product recovered" at bounding box center [318, 42] width 38 height 11
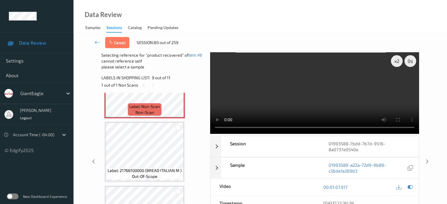
scroll to position [550, 0]
click at [179, 130] on div at bounding box center [179, 129] width 6 height 6
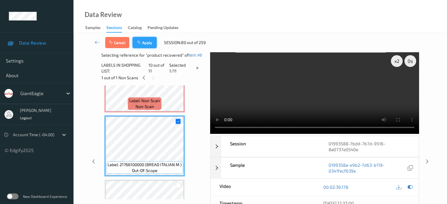
click at [148, 42] on button "Apply" at bounding box center [145, 42] width 24 height 11
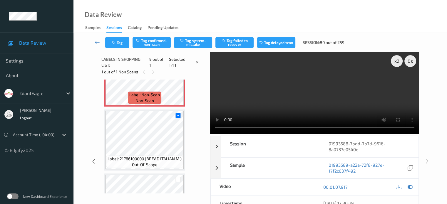
scroll to position [452, 0]
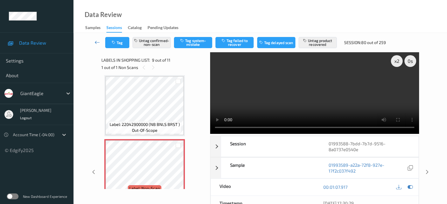
click at [100, 42] on link at bounding box center [98, 42] width 16 height 11
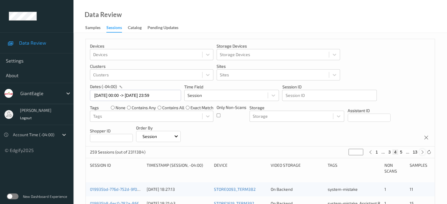
click at [424, 153] on icon at bounding box center [423, 152] width 4 height 4
type input "*"
click at [424, 153] on icon at bounding box center [423, 152] width 4 height 4
type input "*"
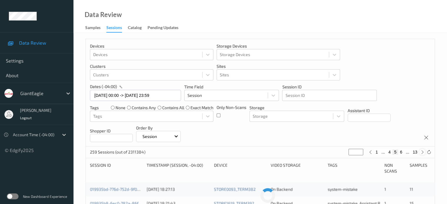
type input "*"
click at [424, 153] on icon at bounding box center [423, 152] width 4 height 4
type input "*"
click at [424, 153] on icon at bounding box center [423, 152] width 4 height 4
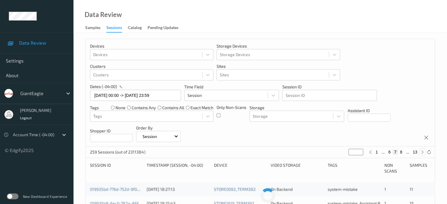
type input "*"
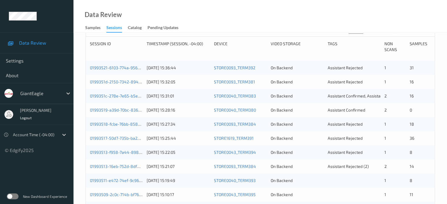
scroll to position [122, 0]
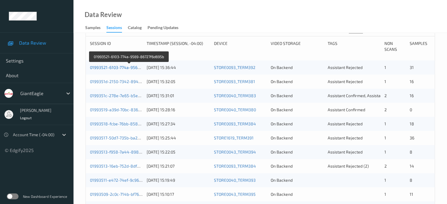
click at [115, 66] on link "01993521-6103-774a-9569-86727f6d695b" at bounding box center [129, 67] width 79 height 5
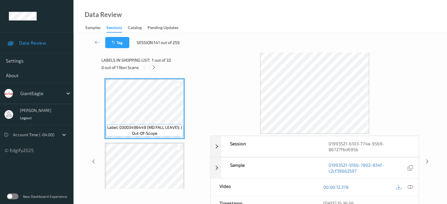
click at [154, 66] on icon at bounding box center [153, 67] width 5 height 5
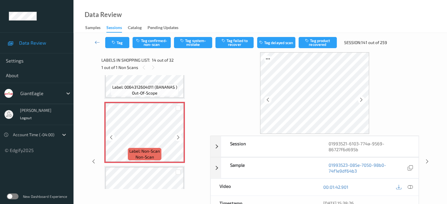
scroll to position [810, 0]
click at [112, 138] on icon at bounding box center [111, 137] width 5 height 5
click at [413, 187] on icon at bounding box center [410, 187] width 5 height 5
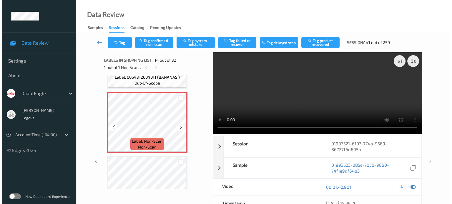
scroll to position [820, 0]
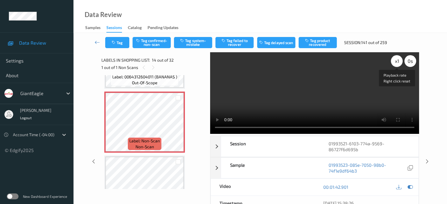
click at [395, 59] on div "x 1" at bounding box center [397, 61] width 12 height 12
click at [194, 42] on button "Tag system-mistake" at bounding box center [193, 42] width 38 height 11
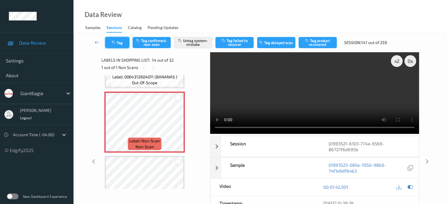
click at [115, 41] on icon "button" at bounding box center [114, 43] width 5 height 4
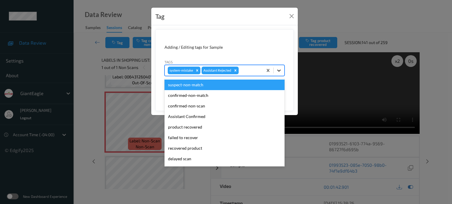
click at [276, 69] on icon at bounding box center [279, 71] width 6 height 6
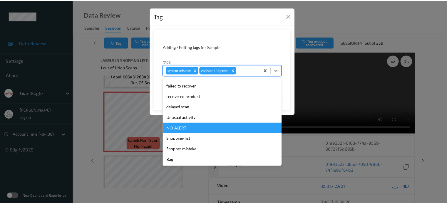
scroll to position [51, 0]
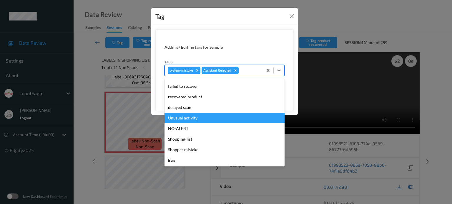
click at [180, 121] on div "Unusual activity" at bounding box center [224, 118] width 120 height 11
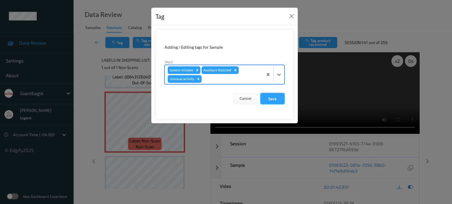
click at [273, 97] on button "Save" at bounding box center [272, 98] width 24 height 11
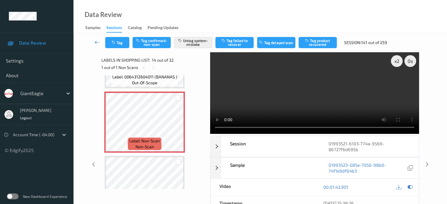
click at [99, 43] on icon at bounding box center [97, 42] width 5 height 6
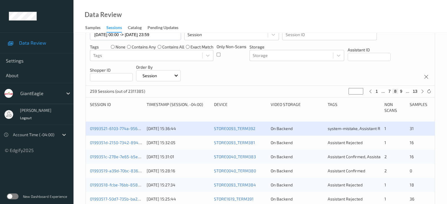
scroll to position [113, 0]
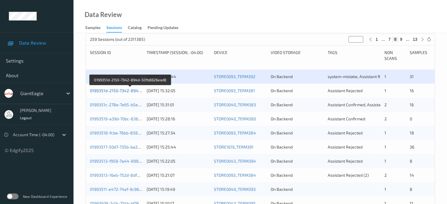
click at [120, 91] on link "0199351d-2150-7342-894d-50fb8626ead8" at bounding box center [130, 90] width 81 height 5
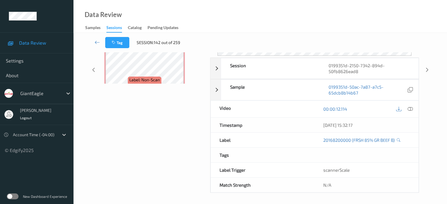
scroll to position [78, 0]
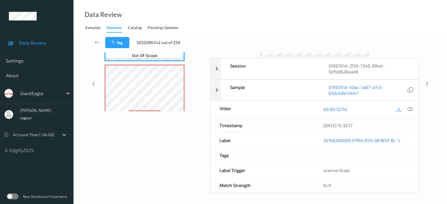
drag, startPoint x: 160, startPoint y: 0, endPoint x: 97, endPoint y: 120, distance: 135.3
click at [97, 120] on div "Session 0199351d-2150-7342-894d-50fb8626ead8 Session ID 0199351d-2150-7342-894d…" at bounding box center [261, 83] width 350 height 219
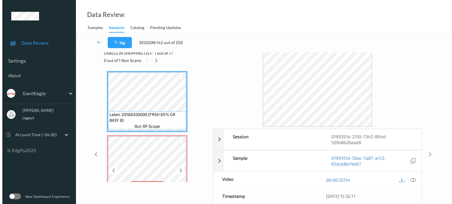
scroll to position [51, 0]
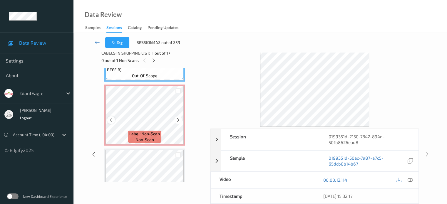
click at [109, 121] on icon at bounding box center [111, 120] width 5 height 5
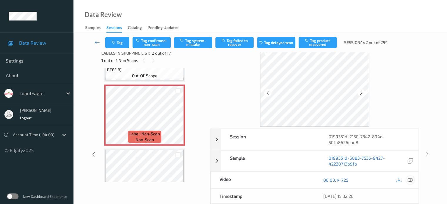
click at [410, 181] on icon at bounding box center [410, 180] width 5 height 5
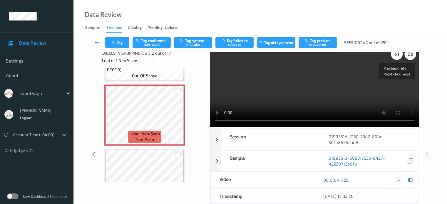
click at [396, 53] on div "x 1" at bounding box center [397, 54] width 12 height 12
click at [192, 41] on button "Tag system-mistake" at bounding box center [193, 42] width 38 height 11
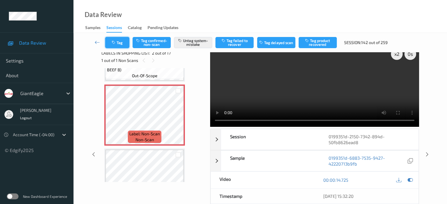
click at [118, 40] on button "Tag" at bounding box center [117, 42] width 24 height 11
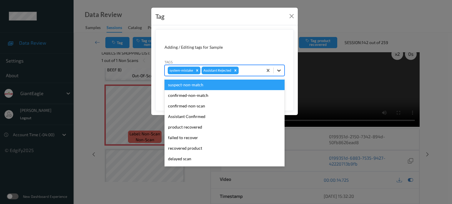
click at [281, 70] on icon at bounding box center [279, 71] width 6 height 6
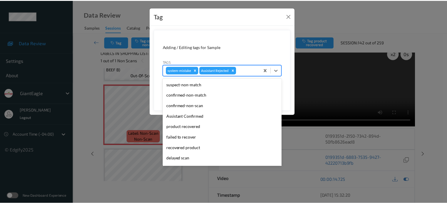
scroll to position [52, 0]
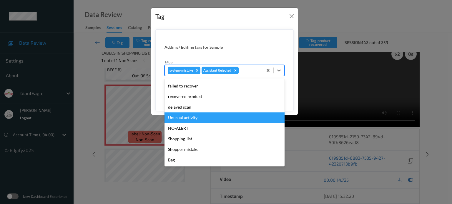
click at [189, 114] on div "Unusual activity" at bounding box center [224, 118] width 120 height 11
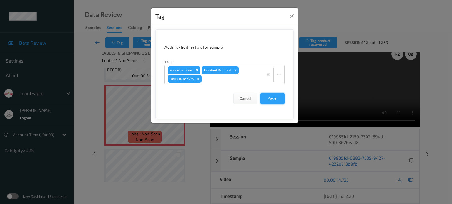
click at [276, 101] on button "Save" at bounding box center [272, 98] width 24 height 11
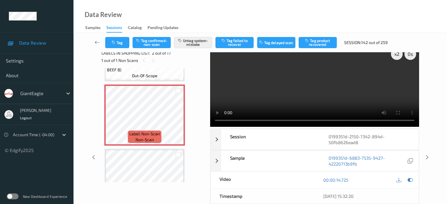
click at [95, 41] on icon at bounding box center [97, 42] width 5 height 6
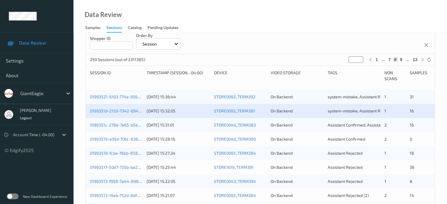
scroll to position [135, 0]
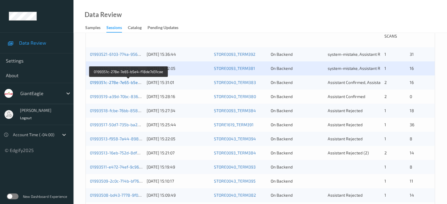
click at [118, 82] on link "0199351c-278e-7e65-b5e4-f18de7d31cae" at bounding box center [129, 82] width 78 height 5
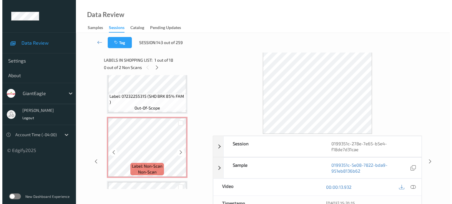
scroll to position [474, 0]
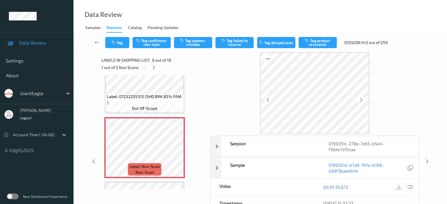
click at [412, 188] on icon at bounding box center [410, 187] width 5 height 5
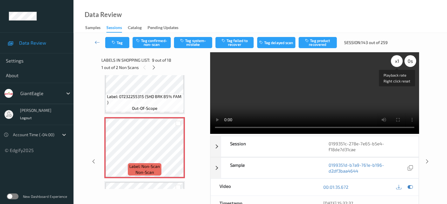
click at [397, 64] on div "x 1" at bounding box center [397, 61] width 12 height 12
click at [195, 42] on button "Tag system-mistake" at bounding box center [193, 42] width 38 height 11
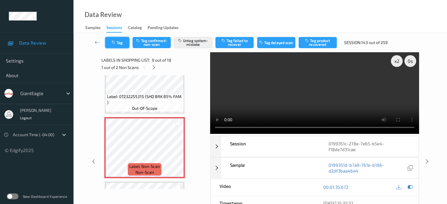
click at [121, 44] on button "Tag" at bounding box center [117, 42] width 24 height 11
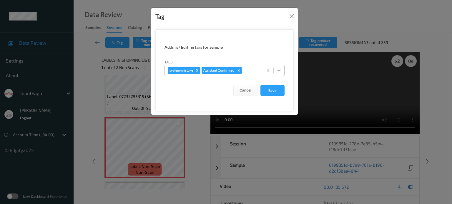
click at [278, 71] on icon at bounding box center [279, 71] width 6 height 6
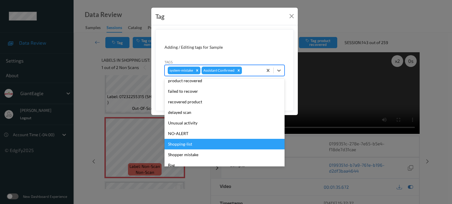
scroll to position [49, 0]
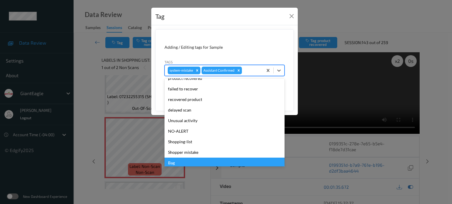
click at [172, 162] on div "Bag" at bounding box center [224, 163] width 120 height 11
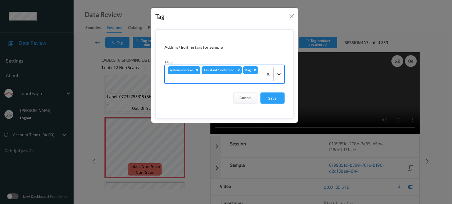
click at [278, 73] on icon at bounding box center [279, 74] width 6 height 6
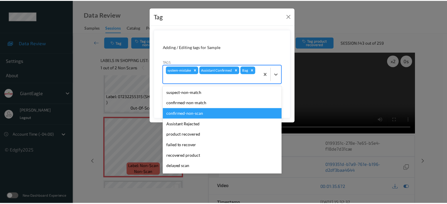
scroll to position [41, 0]
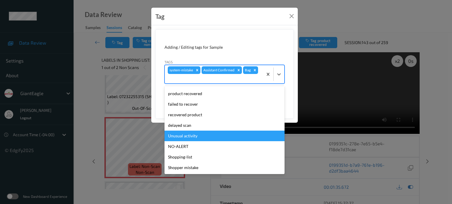
click at [191, 138] on div "Unusual activity" at bounding box center [224, 136] width 120 height 11
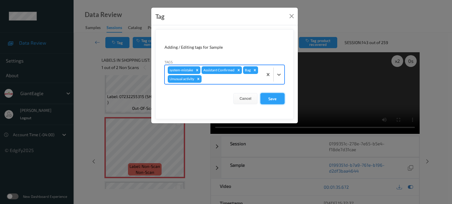
click at [273, 97] on button "Save" at bounding box center [272, 98] width 24 height 11
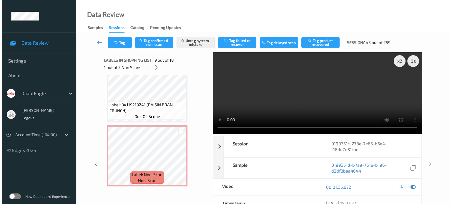
scroll to position [1042, 0]
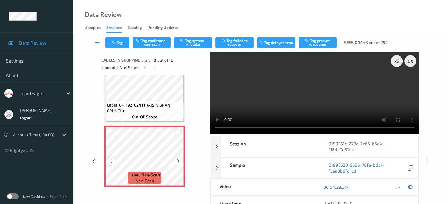
click at [109, 161] on icon at bounding box center [111, 161] width 5 height 5
click at [195, 41] on button "Tag system-mistake" at bounding box center [193, 42] width 38 height 11
click at [123, 44] on button "Tag" at bounding box center [117, 42] width 24 height 11
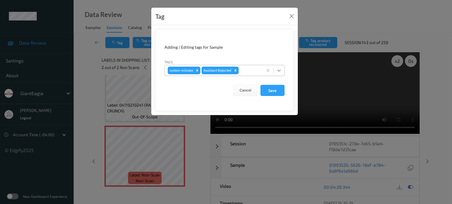
click at [279, 73] on div at bounding box center [279, 70] width 11 height 11
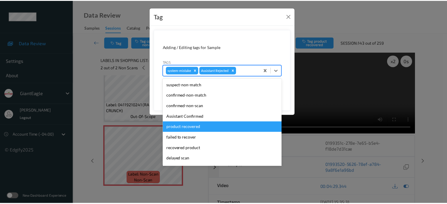
scroll to position [52, 0]
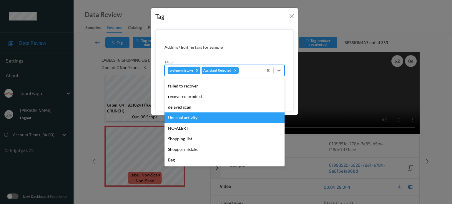
click at [184, 119] on div "Unusual activity" at bounding box center [224, 118] width 120 height 11
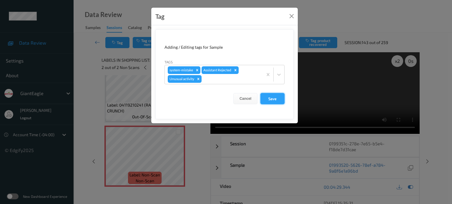
click at [275, 98] on button "Save" at bounding box center [272, 98] width 24 height 11
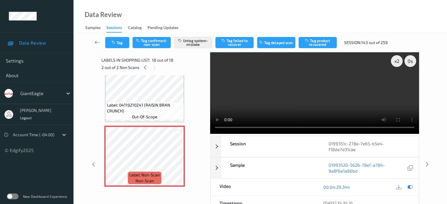
click at [98, 39] on icon at bounding box center [97, 42] width 5 height 6
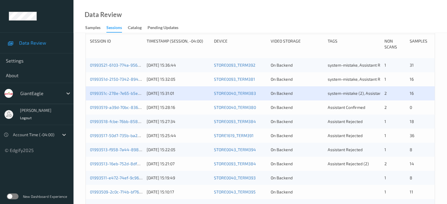
scroll to position [119, 0]
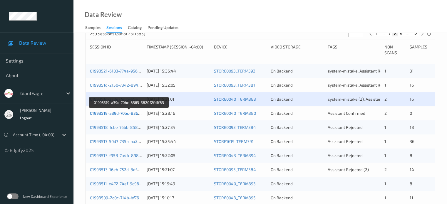
click at [115, 115] on link "01993519-a39d-70bc-8363-5820f2fd1f83" at bounding box center [129, 113] width 78 height 5
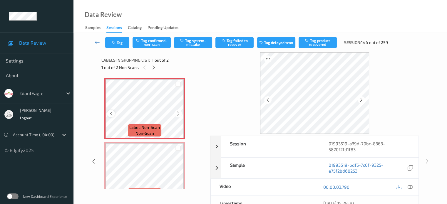
click at [112, 114] on icon at bounding box center [111, 113] width 5 height 5
click at [112, 113] on icon at bounding box center [111, 113] width 5 height 5
click at [410, 187] on icon at bounding box center [410, 187] width 5 height 5
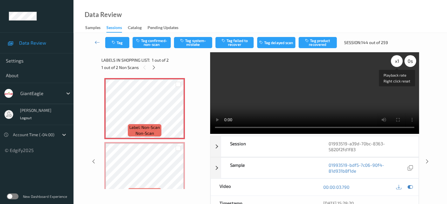
click at [398, 61] on div "x 1" at bounding box center [397, 61] width 12 height 12
click at [157, 43] on button "Tag confirmed-non-scan" at bounding box center [152, 42] width 38 height 11
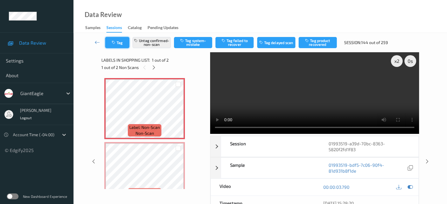
click at [117, 42] on button "Tag" at bounding box center [117, 42] width 24 height 11
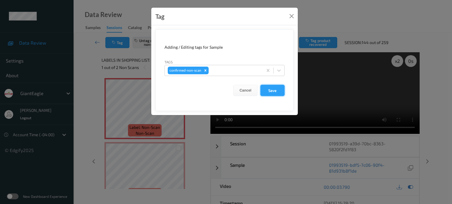
click at [269, 92] on button "Save" at bounding box center [272, 90] width 24 height 11
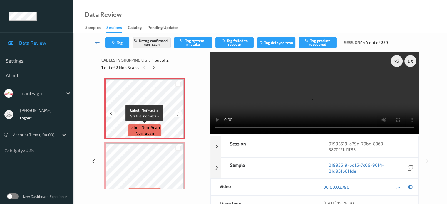
scroll to position [17, 0]
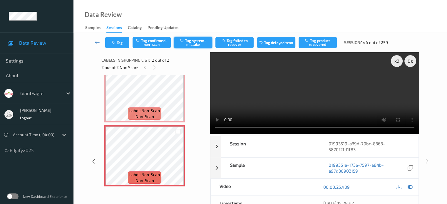
click at [194, 44] on button "Tag system-mistake" at bounding box center [193, 42] width 38 height 11
click at [193, 45] on button "Untag system-mistake" at bounding box center [193, 42] width 38 height 11
click at [153, 40] on button "Tag confirmed-non-scan" at bounding box center [152, 42] width 38 height 11
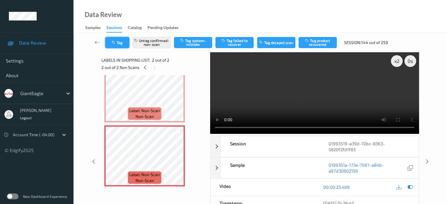
click at [121, 42] on button "Tag" at bounding box center [117, 42] width 24 height 11
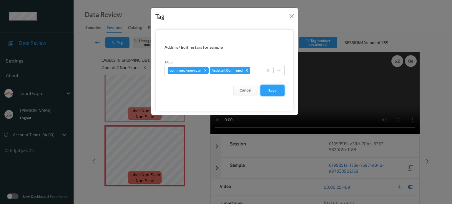
click at [270, 89] on button "Save" at bounding box center [272, 90] width 24 height 11
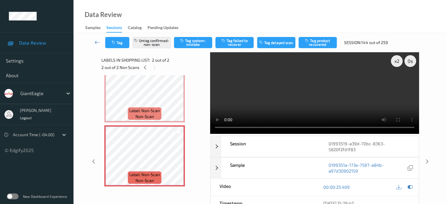
click at [96, 44] on icon at bounding box center [97, 42] width 5 height 6
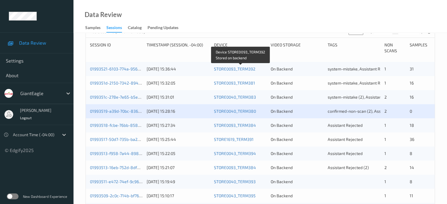
scroll to position [124, 0]
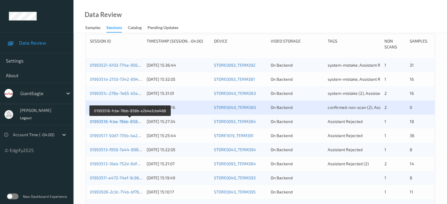
click at [114, 122] on link "01993518-fcbe-76bb-858b-e2b4e2cbd468" at bounding box center [130, 121] width 81 height 5
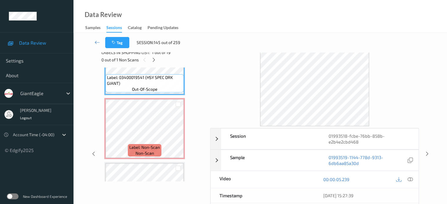
scroll to position [37, 0]
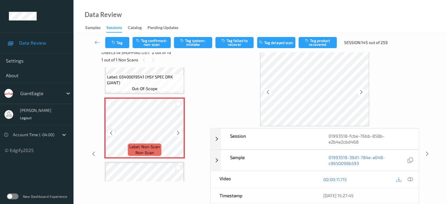
click at [110, 131] on icon at bounding box center [111, 133] width 5 height 5
click at [411, 180] on icon at bounding box center [410, 179] width 5 height 5
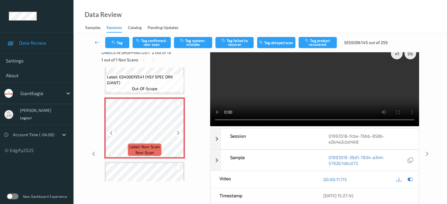
click at [111, 134] on icon at bounding box center [111, 133] width 5 height 5
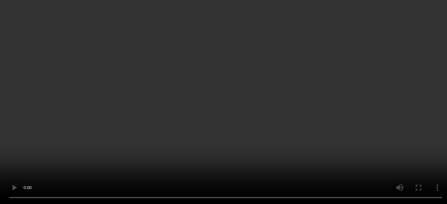
scroll to position [87, 0]
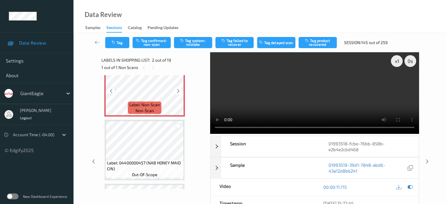
click at [111, 92] on icon at bounding box center [111, 91] width 5 height 5
click at [151, 42] on button "Tag confirmed-non-scan" at bounding box center [152, 42] width 38 height 11
click at [232, 42] on button "Tag failed to recover" at bounding box center [235, 42] width 38 height 11
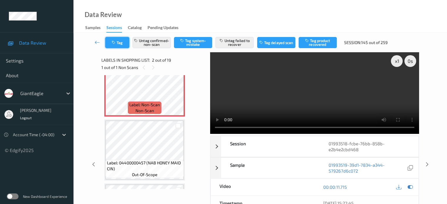
click at [128, 42] on button "Tag" at bounding box center [117, 42] width 24 height 11
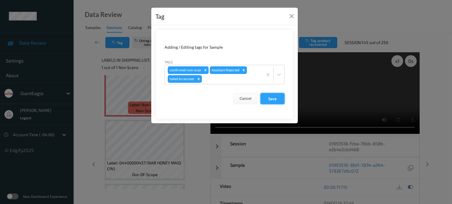
click at [272, 97] on button "Save" at bounding box center [272, 98] width 24 height 11
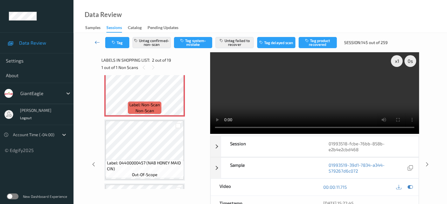
click at [97, 41] on icon at bounding box center [97, 42] width 5 height 6
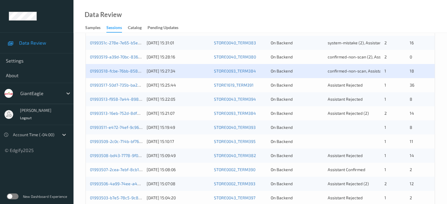
scroll to position [176, 0]
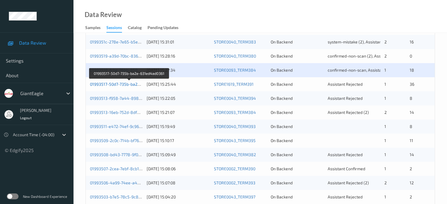
click at [121, 85] on link "01993517-50d7-735b-ba2e-631ed4ad0361" at bounding box center [129, 84] width 79 height 5
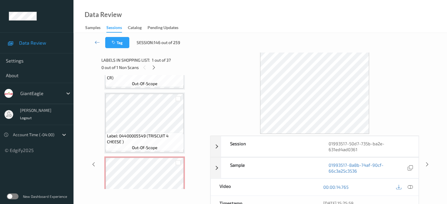
scroll to position [1467, 0]
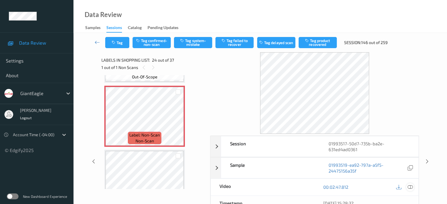
click at [407, 186] on div at bounding box center [410, 188] width 8 height 8
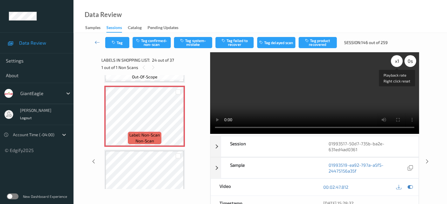
click at [396, 63] on div "x 1" at bounding box center [397, 61] width 12 height 12
click at [410, 186] on icon at bounding box center [410, 187] width 5 height 5
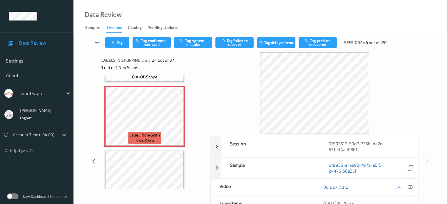
click at [413, 187] on icon at bounding box center [410, 187] width 5 height 5
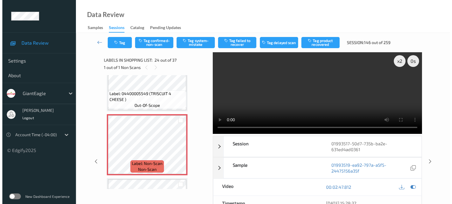
scroll to position [1421, 0]
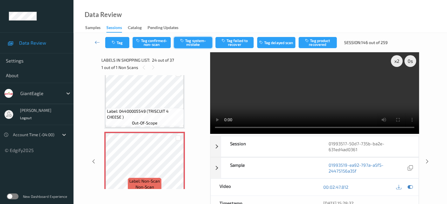
click at [192, 44] on button "Tag system-mistake" at bounding box center [193, 42] width 38 height 11
click at [193, 42] on button "Tag system-mistake" at bounding box center [193, 42] width 38 height 11
click at [199, 40] on button "Tag system-mistake" at bounding box center [193, 42] width 38 height 11
click at [419, 21] on div "Data Review Samples Sessions Catalog Pending Updates" at bounding box center [261, 16] width 374 height 33
click at [195, 43] on button "Tag system-mistake" at bounding box center [193, 42] width 38 height 11
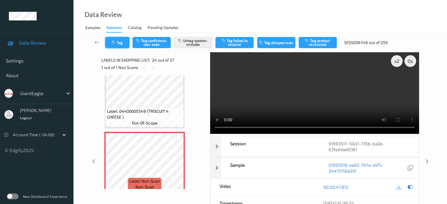
click at [119, 40] on button "Tag" at bounding box center [117, 42] width 24 height 11
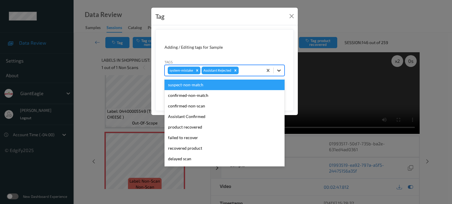
click at [280, 71] on icon at bounding box center [279, 71] width 4 height 2
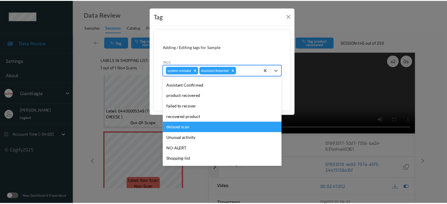
scroll to position [52, 0]
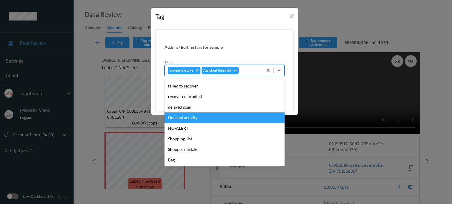
click at [188, 120] on div "Unusual activity" at bounding box center [224, 118] width 120 height 11
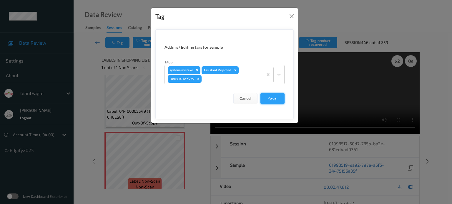
click at [272, 100] on button "Save" at bounding box center [272, 98] width 24 height 11
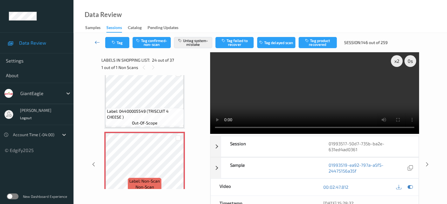
click at [96, 44] on icon at bounding box center [97, 42] width 5 height 6
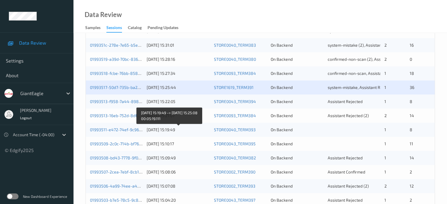
scroll to position [164, 0]
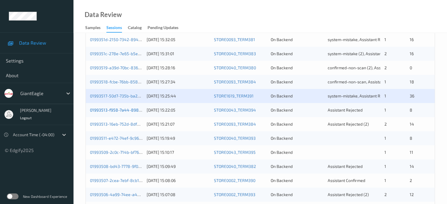
click at [121, 110] on link "01993513-f958-7a44-8986-b56b6ec34540" at bounding box center [130, 110] width 81 height 5
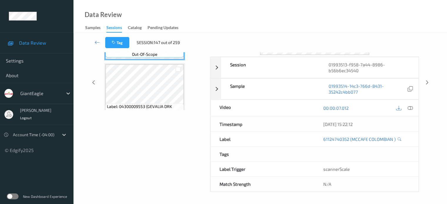
scroll to position [78, 0]
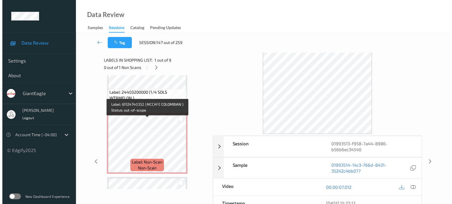
scroll to position [414, 0]
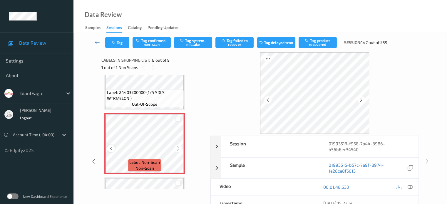
click at [111, 147] on icon at bounding box center [111, 148] width 5 height 5
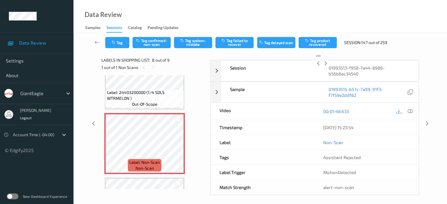
click at [111, 147] on div "Label: Non-Scan non-scan" at bounding box center [144, 143] width 81 height 61
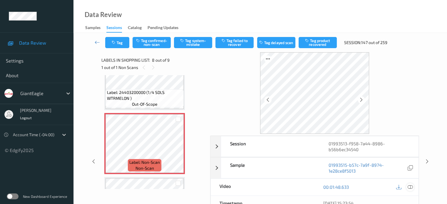
click at [412, 185] on icon at bounding box center [410, 187] width 5 height 5
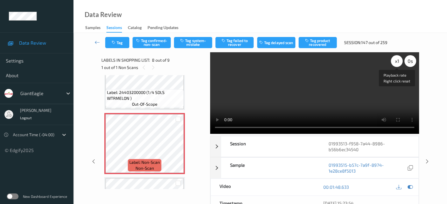
click at [396, 60] on div "x 1" at bounding box center [397, 61] width 12 height 12
click at [196, 42] on button "Tag system-mistake" at bounding box center [193, 42] width 38 height 11
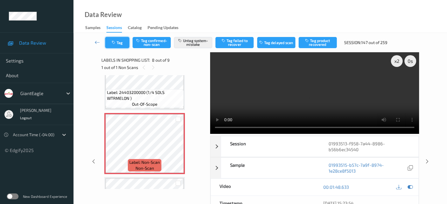
click at [123, 45] on button "Tag" at bounding box center [117, 42] width 24 height 11
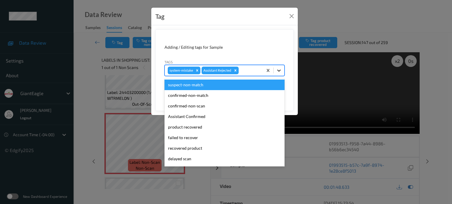
click at [278, 70] on icon at bounding box center [279, 71] width 4 height 2
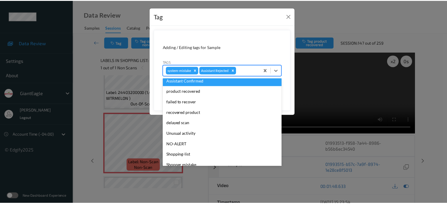
scroll to position [52, 0]
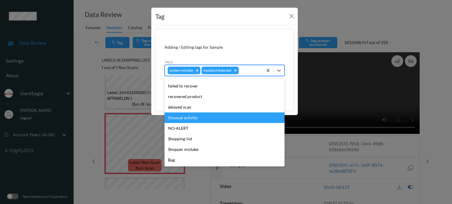
click at [185, 119] on div "Unusual activity" at bounding box center [224, 118] width 120 height 11
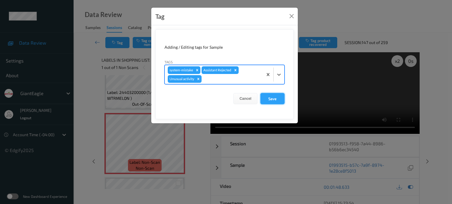
click at [272, 96] on button "Save" at bounding box center [272, 98] width 24 height 11
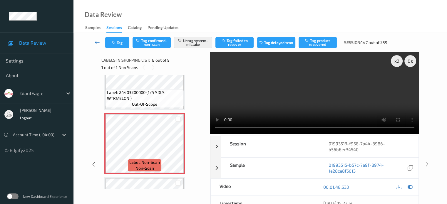
click at [98, 43] on icon at bounding box center [97, 42] width 5 height 6
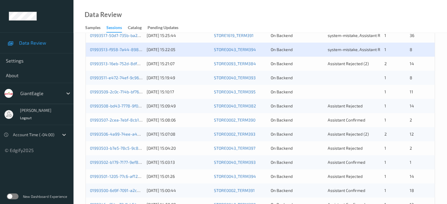
scroll to position [227, 0]
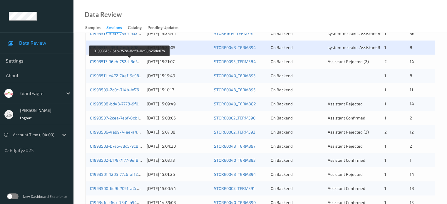
click at [119, 60] on link "01993513-16eb-752d-8df8-0d98b26de67a" at bounding box center [130, 61] width 80 height 5
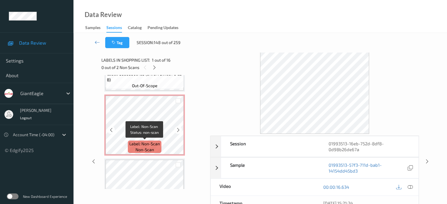
scroll to position [112, 0]
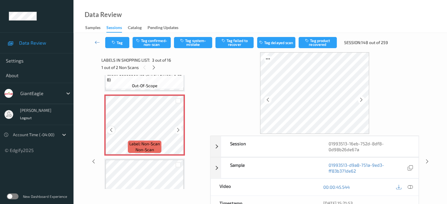
click at [113, 132] on icon at bounding box center [111, 130] width 5 height 5
click at [114, 131] on icon at bounding box center [111, 130] width 5 height 5
click at [409, 188] on icon at bounding box center [410, 187] width 5 height 5
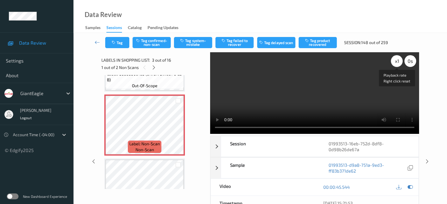
click at [397, 63] on div "x 1" at bounding box center [397, 61] width 12 height 12
click at [150, 41] on button "Tag confirmed-non-scan" at bounding box center [152, 42] width 38 height 11
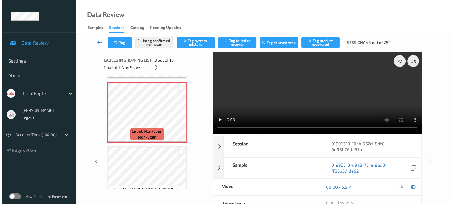
scroll to position [124, 0]
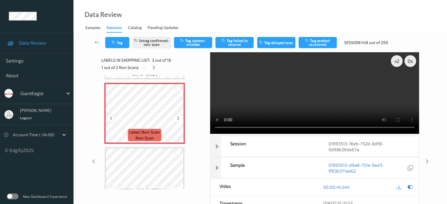
click at [112, 118] on icon at bounding box center [111, 118] width 5 height 5
click at [153, 41] on button "Untag confirmed-non-scan" at bounding box center [152, 42] width 38 height 11
click at [194, 42] on button "Tag system-mistake" at bounding box center [193, 42] width 38 height 11
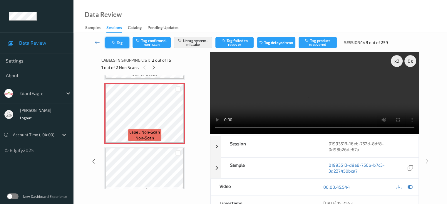
click at [119, 42] on button "Tag" at bounding box center [117, 42] width 24 height 11
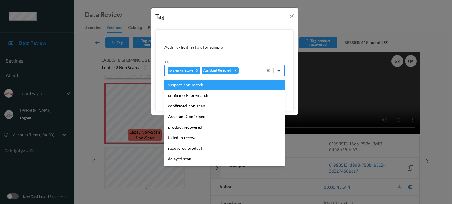
click at [279, 70] on icon at bounding box center [279, 71] width 6 height 6
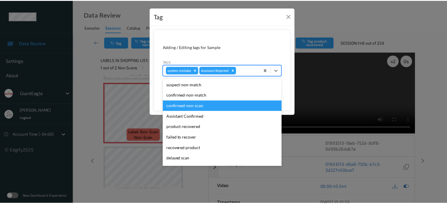
scroll to position [52, 0]
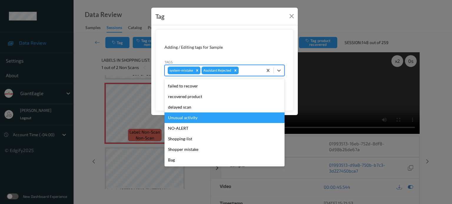
click at [184, 119] on div "Unusual activity" at bounding box center [224, 118] width 120 height 11
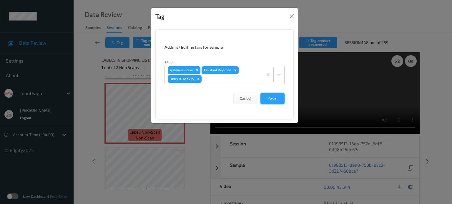
click at [274, 99] on button "Save" at bounding box center [272, 98] width 24 height 11
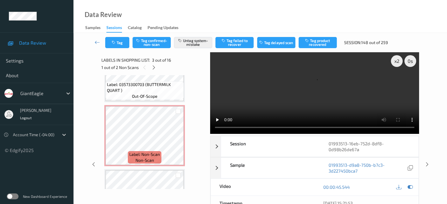
scroll to position [242, 0]
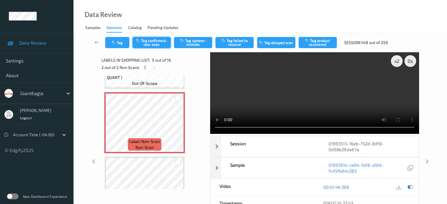
click at [150, 42] on button "Tag confirmed-non-scan" at bounding box center [152, 42] width 38 height 11
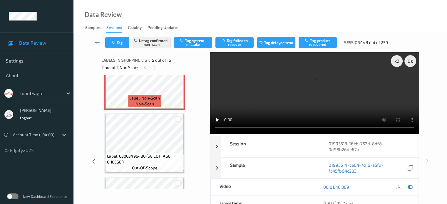
scroll to position [291, 0]
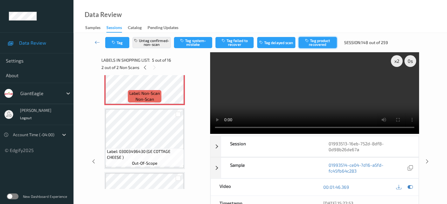
click at [324, 41] on button "Tag product recovered" at bounding box center [318, 42] width 38 height 11
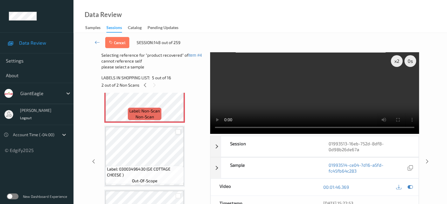
click at [179, 132] on div at bounding box center [179, 132] width 6 height 6
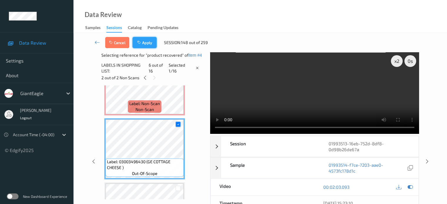
click at [148, 43] on button "Apply" at bounding box center [145, 42] width 24 height 11
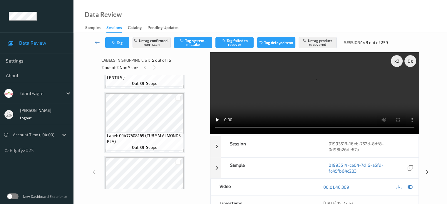
scroll to position [628, 0]
click at [97, 43] on icon at bounding box center [97, 42] width 5 height 6
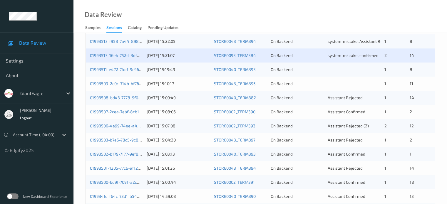
scroll to position [227, 0]
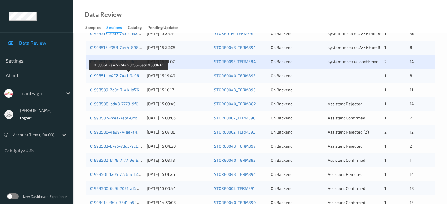
click at [119, 76] on link "01993511-e472-74ef-9c96-6eca7f38db32" at bounding box center [129, 75] width 78 height 5
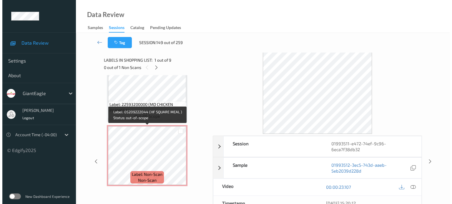
scroll to position [466, 0]
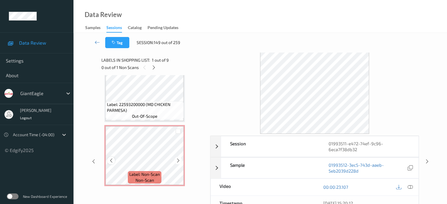
click at [110, 164] on div at bounding box center [110, 160] width 7 height 7
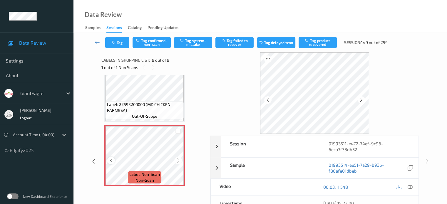
click at [110, 163] on icon at bounding box center [111, 160] width 5 height 5
click at [409, 186] on icon at bounding box center [410, 187] width 5 height 5
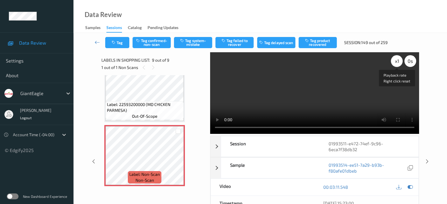
click at [399, 61] on div "x 1" at bounding box center [397, 61] width 12 height 12
click at [197, 45] on button "Tag system-mistake" at bounding box center [193, 42] width 38 height 11
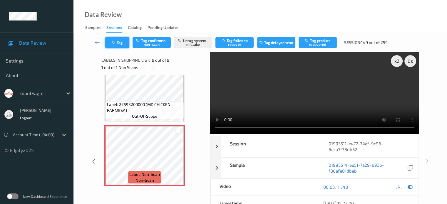
click at [120, 41] on button "Tag" at bounding box center [117, 42] width 24 height 11
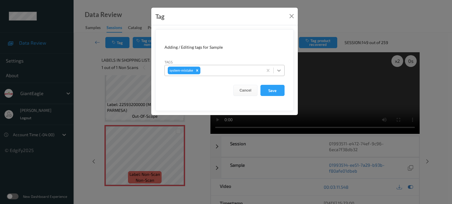
click at [280, 71] on icon at bounding box center [279, 71] width 6 height 6
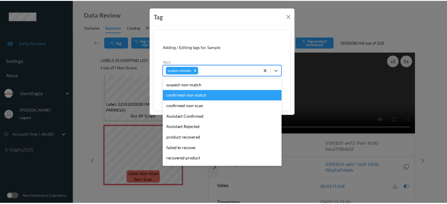
scroll to position [62, 0]
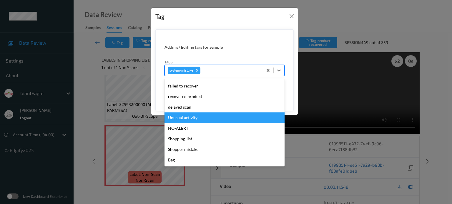
click at [181, 117] on div "Unusual activity" at bounding box center [224, 118] width 120 height 11
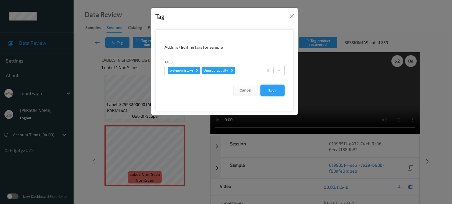
click at [271, 92] on button "Save" at bounding box center [272, 90] width 24 height 11
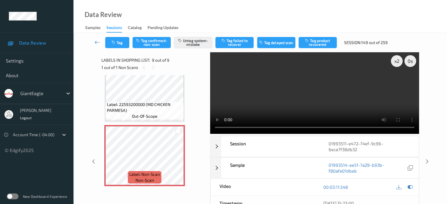
click at [95, 43] on icon at bounding box center [97, 42] width 5 height 6
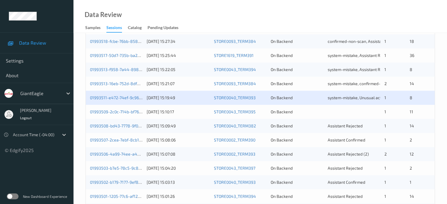
scroll to position [225, 0]
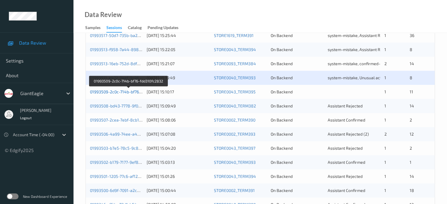
click at [118, 93] on link "01993509-2c0c-714b-bf76-fdd310fc2832" at bounding box center [128, 91] width 77 height 5
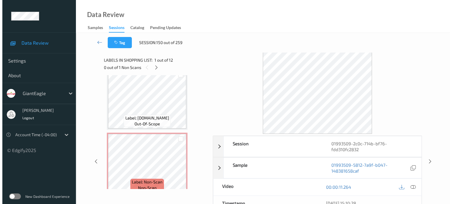
scroll to position [655, 0]
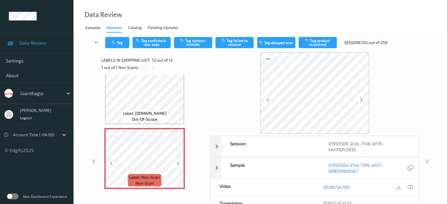
click at [108, 165] on div at bounding box center [110, 163] width 7 height 7
click at [407, 185] on div at bounding box center [410, 188] width 8 height 8
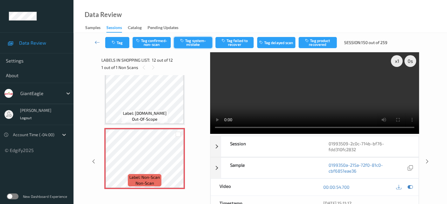
click at [199, 42] on button "Tag system-mistake" at bounding box center [193, 42] width 38 height 11
click at [120, 46] on button "Tag" at bounding box center [117, 42] width 24 height 11
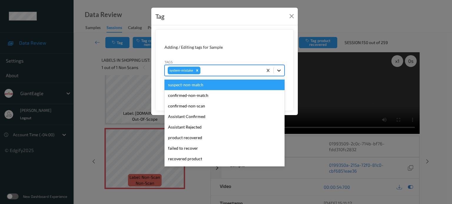
click at [281, 70] on icon at bounding box center [279, 71] width 6 height 6
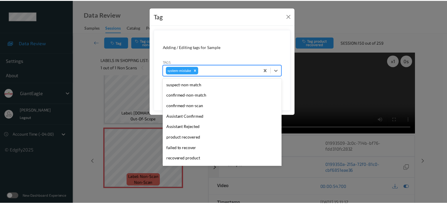
scroll to position [62, 0]
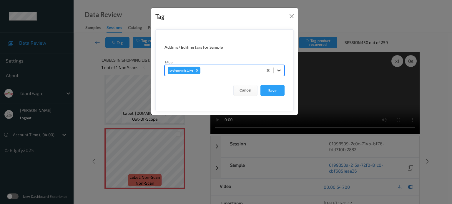
click at [279, 69] on icon at bounding box center [279, 71] width 6 height 6
click at [275, 91] on button "Save" at bounding box center [272, 90] width 24 height 11
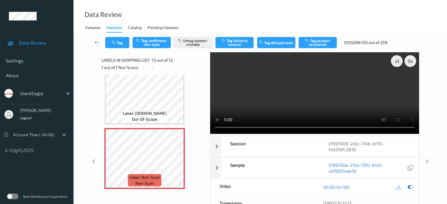
click at [99, 43] on icon at bounding box center [97, 42] width 5 height 6
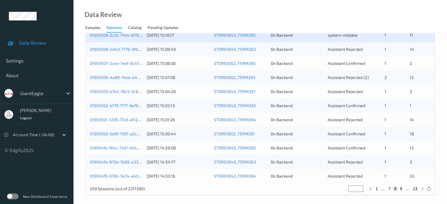
scroll to position [282, 0]
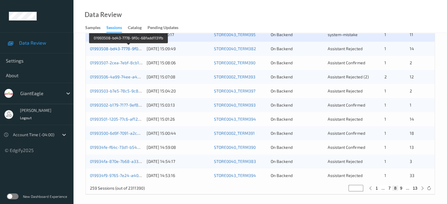
click at [114, 47] on link "01993508-bd43-7778-9f0c-68fadd1131fb" at bounding box center [128, 48] width 77 height 5
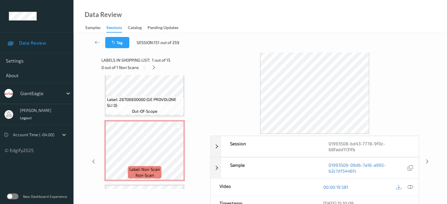
scroll to position [300, 0]
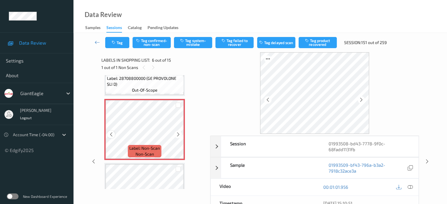
click at [112, 135] on icon at bounding box center [111, 134] width 5 height 5
click at [414, 189] on div at bounding box center [410, 188] width 8 height 8
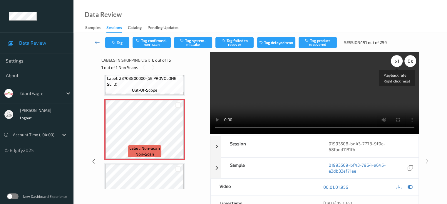
click at [398, 59] on div "x 1" at bounding box center [397, 61] width 12 height 12
click at [148, 43] on button "Tag confirmed-non-scan" at bounding box center [152, 42] width 38 height 11
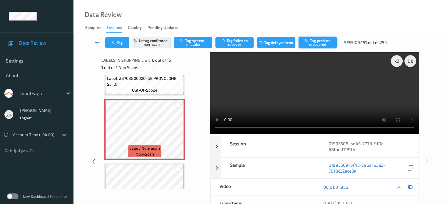
click at [325, 44] on button "Tag product recovered" at bounding box center [318, 42] width 38 height 11
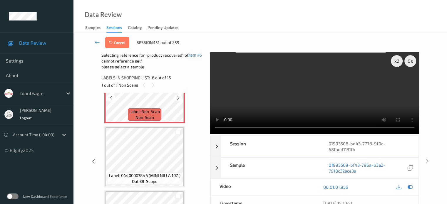
scroll to position [354, 0]
click at [180, 131] on div at bounding box center [179, 133] width 6 height 6
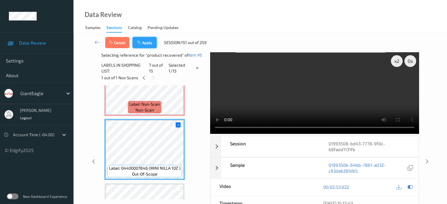
click at [145, 44] on button "Apply" at bounding box center [145, 42] width 24 height 11
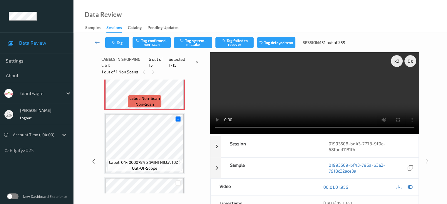
scroll to position [259, 0]
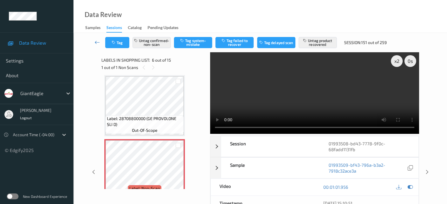
click at [97, 46] on link at bounding box center [98, 42] width 16 height 11
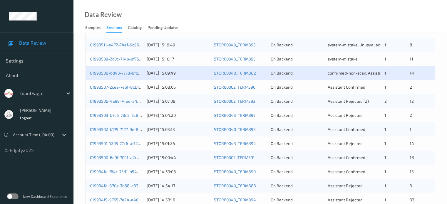
scroll to position [284, 0]
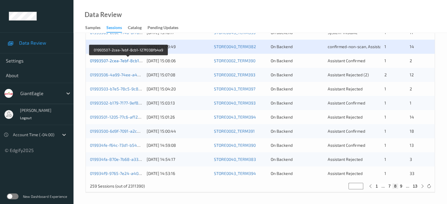
click at [124, 59] on link "01993507-2cea-7ebf-8cb1-127f038fb4a9" at bounding box center [128, 60] width 77 height 5
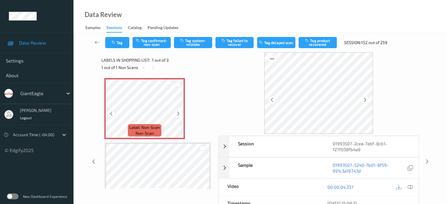
click at [110, 113] on icon at bounding box center [111, 113] width 5 height 5
click at [409, 187] on icon at bounding box center [410, 187] width 5 height 5
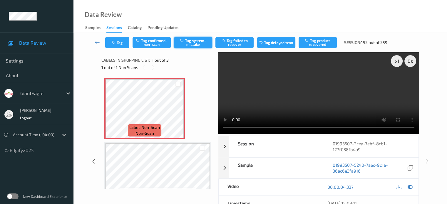
click at [192, 38] on button "Tag system-mistake" at bounding box center [193, 42] width 38 height 11
click at [122, 44] on button "Tag" at bounding box center [117, 42] width 24 height 11
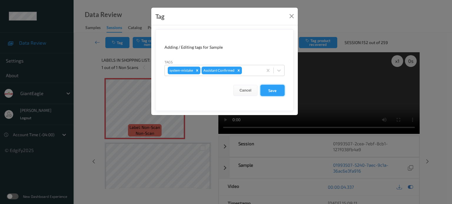
click at [265, 91] on button "Save" at bounding box center [272, 90] width 24 height 11
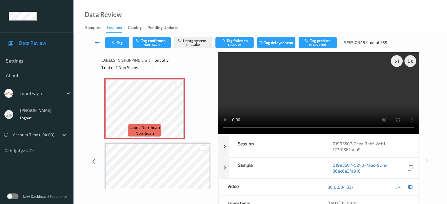
click at [97, 43] on icon at bounding box center [97, 42] width 5 height 6
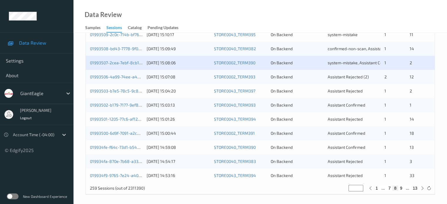
scroll to position [284, 0]
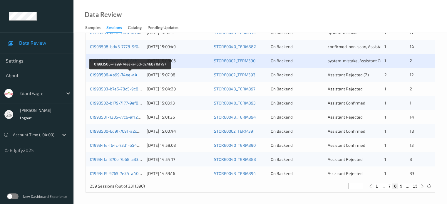
click at [124, 74] on link "01993506-4a99-74ee-a45d-d24b8a16f797" at bounding box center [130, 74] width 81 height 5
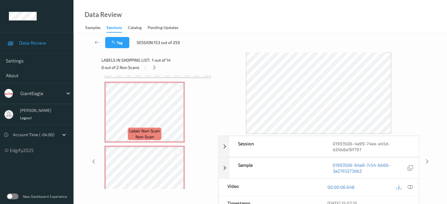
scroll to position [509, 0]
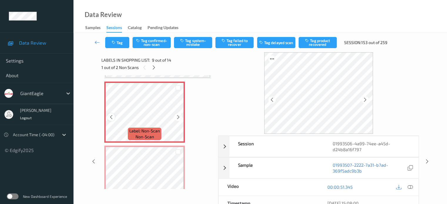
click at [110, 115] on icon at bounding box center [111, 117] width 5 height 5
click at [410, 189] on icon at bounding box center [410, 187] width 5 height 5
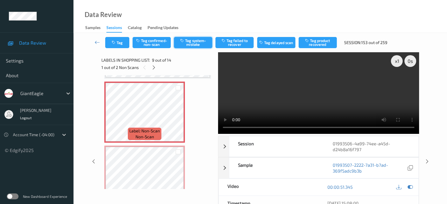
click at [194, 38] on button "Tag system-mistake" at bounding box center [193, 42] width 38 height 11
click at [115, 40] on button "Tag" at bounding box center [117, 42] width 24 height 11
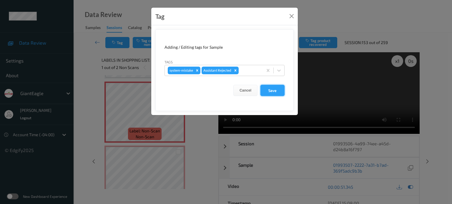
click at [274, 89] on button "Save" at bounding box center [272, 90] width 24 height 11
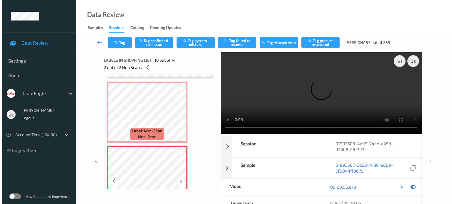
scroll to position [555, 0]
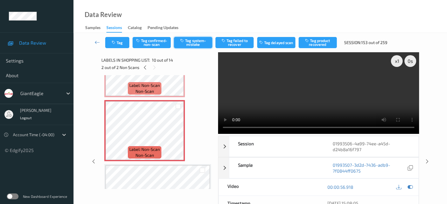
click at [195, 42] on button "Tag system-mistake" at bounding box center [193, 42] width 38 height 11
click at [119, 44] on button "Tag" at bounding box center [117, 42] width 24 height 11
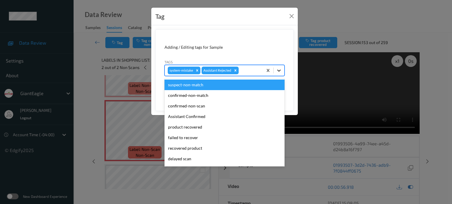
click at [276, 72] on icon at bounding box center [279, 71] width 6 height 6
click at [279, 70] on icon at bounding box center [279, 71] width 6 height 6
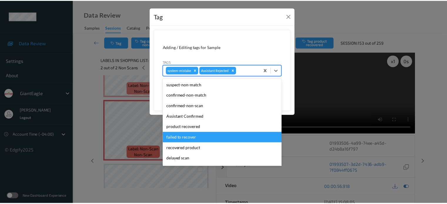
scroll to position [49, 0]
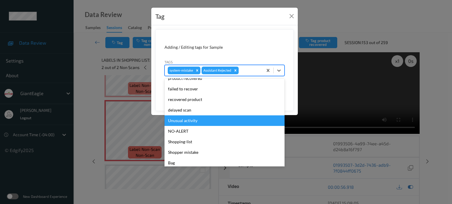
click at [192, 121] on div "Unusual activity" at bounding box center [224, 121] width 120 height 11
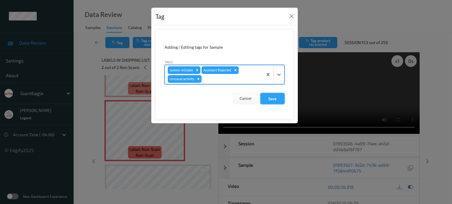
click at [272, 100] on button "Save" at bounding box center [272, 98] width 24 height 11
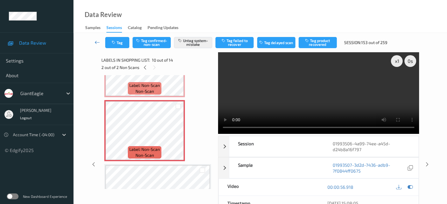
click at [97, 42] on icon at bounding box center [97, 42] width 5 height 6
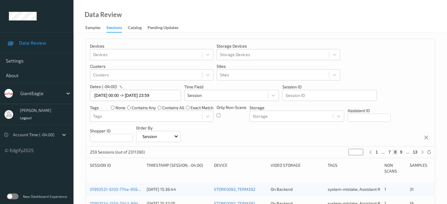
click at [248, 143] on div "Devices Devices Storage Devices Storage Devices Clusters Clusters Sites Sites d…" at bounding box center [260, 93] width 349 height 108
drag, startPoint x: 245, startPoint y: 136, endPoint x: 236, endPoint y: 139, distance: 9.0
click at [236, 139] on div "Devices Devices Storage Devices Storage Devices Clusters Clusters Sites Sites d…" at bounding box center [260, 93] width 349 height 108
click at [236, 140] on div "Devices Devices Storage Devices Storage Devices Clusters Clusters Sites Sites d…" at bounding box center [260, 93] width 349 height 108
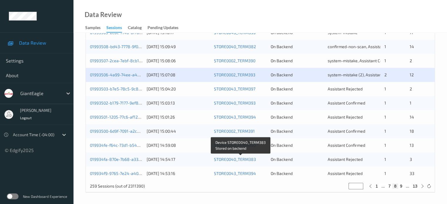
scroll to position [284, 0]
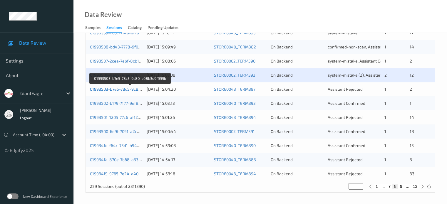
click at [129, 90] on link "01993503-b7e5-78c5-9c80-c08b3d9f999b" at bounding box center [130, 89] width 80 height 5
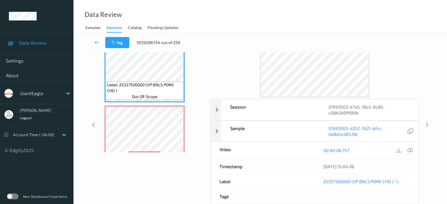
scroll to position [36, 0]
click at [114, 141] on div at bounding box center [110, 141] width 7 height 7
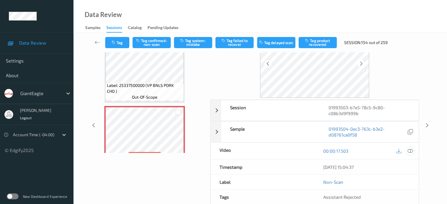
click at [413, 152] on icon at bounding box center [410, 151] width 5 height 5
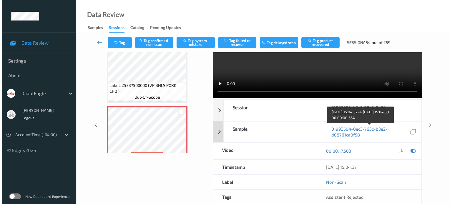
scroll to position [0, 0]
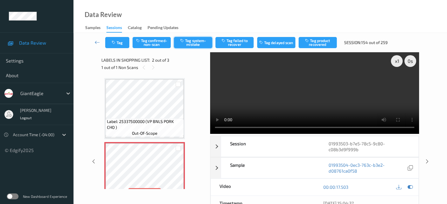
click at [192, 45] on button "Tag system-mistake" at bounding box center [193, 42] width 38 height 11
click at [124, 41] on button "Tag" at bounding box center [117, 42] width 24 height 11
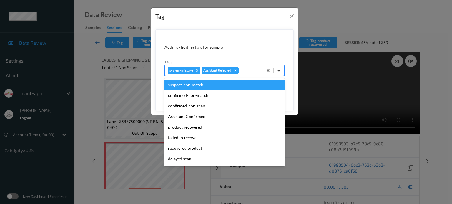
click at [280, 68] on icon at bounding box center [279, 71] width 6 height 6
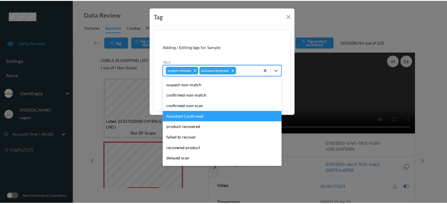
scroll to position [52, 0]
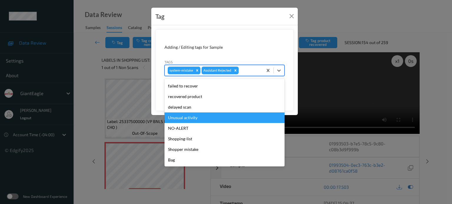
click at [182, 121] on div "Unusual activity" at bounding box center [224, 118] width 120 height 11
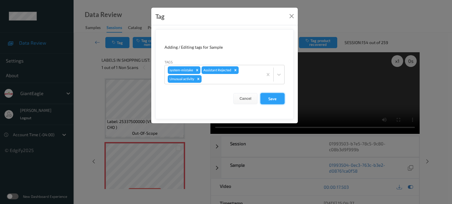
click at [272, 99] on button "Save" at bounding box center [272, 98] width 24 height 11
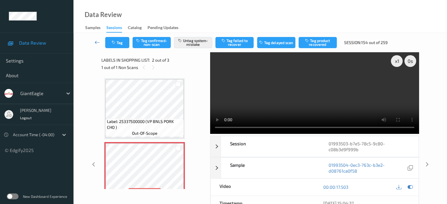
click at [99, 44] on icon at bounding box center [97, 42] width 5 height 6
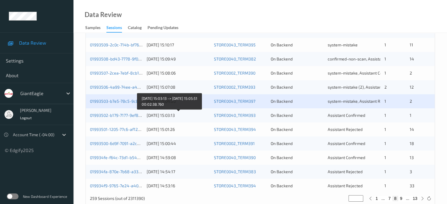
scroll to position [284, 0]
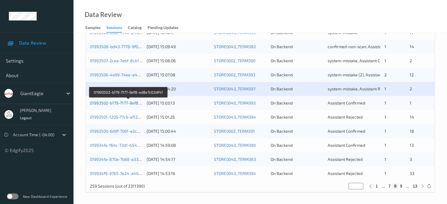
click at [133, 103] on link "01993502-b179-7177-9ef8-ed8e7c02df41" at bounding box center [128, 103] width 77 height 5
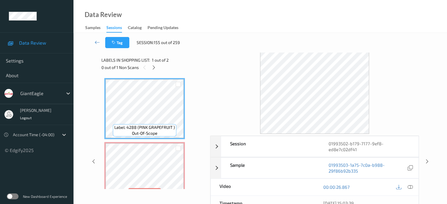
scroll to position [17, 0]
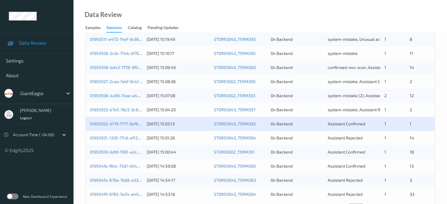
scroll to position [284, 0]
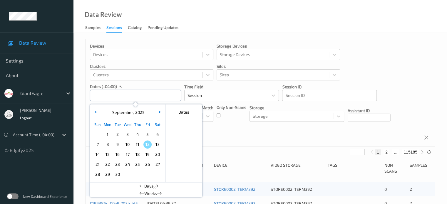
click at [113, 99] on input "text" at bounding box center [135, 95] width 91 height 11
click at [128, 147] on span "10" at bounding box center [128, 145] width 8 height 8
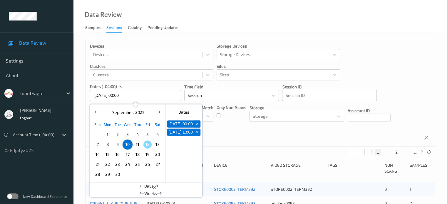
type input "[DATE] 00:00 -> [DATE] 23:59"
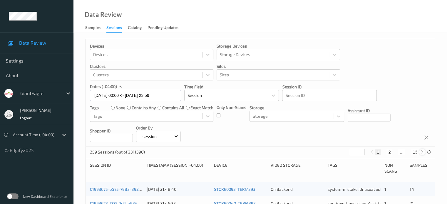
click at [422, 153] on icon at bounding box center [423, 152] width 4 height 4
type input "*"
click at [423, 153] on icon at bounding box center [423, 152] width 4 height 4
type input "*"
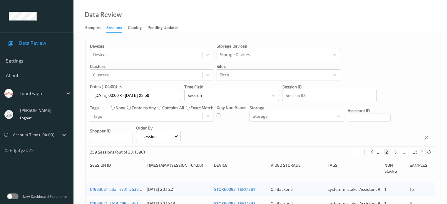
type input "*"
click at [423, 153] on icon at bounding box center [423, 152] width 4 height 4
type input "*"
click at [423, 153] on icon at bounding box center [423, 152] width 4 height 4
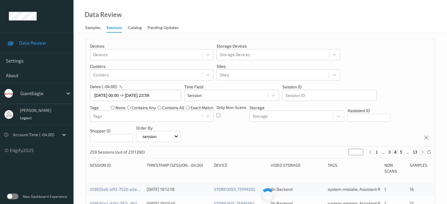
type input "*"
click at [423, 153] on icon at bounding box center [423, 152] width 4 height 4
type input "*"
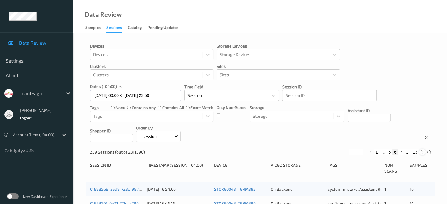
click at [423, 153] on icon at bounding box center [423, 152] width 4 height 4
type input "*"
click at [423, 153] on icon at bounding box center [423, 152] width 4 height 4
type input "*"
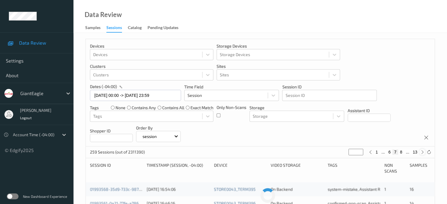
type input "*"
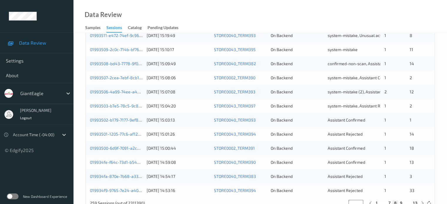
scroll to position [284, 0]
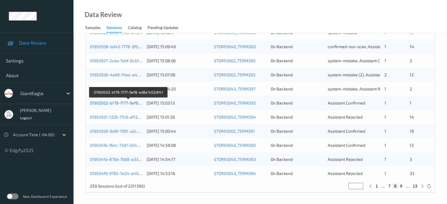
click at [122, 104] on link "01993502-b179-7177-9ef8-ed8e7c02df41" at bounding box center [128, 103] width 77 height 5
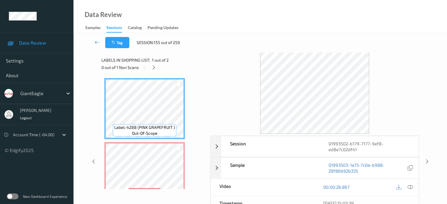
scroll to position [1, 0]
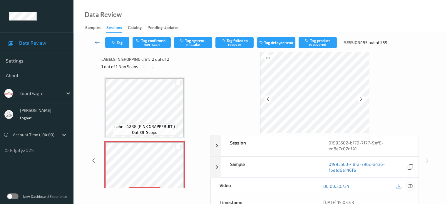
click at [411, 188] on icon at bounding box center [410, 186] width 5 height 5
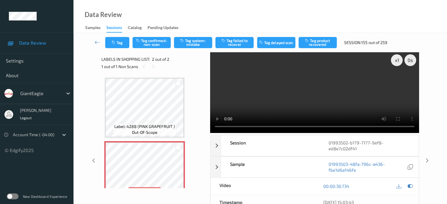
click at [334, 158] on div "01993503-48fa-796c-a436-fbe1d6a146fe" at bounding box center [369, 167] width 99 height 21
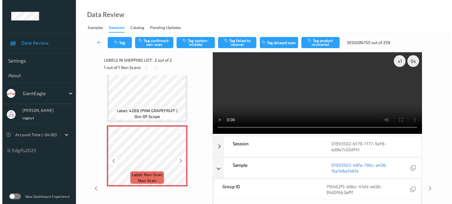
scroll to position [17, 0]
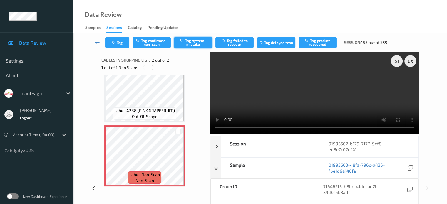
click at [195, 43] on button "Tag system-mistake" at bounding box center [193, 42] width 38 height 11
click at [122, 44] on button "Tag" at bounding box center [117, 42] width 24 height 11
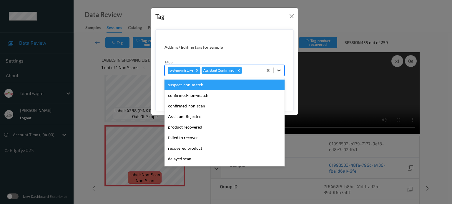
click at [281, 71] on icon at bounding box center [279, 71] width 6 height 6
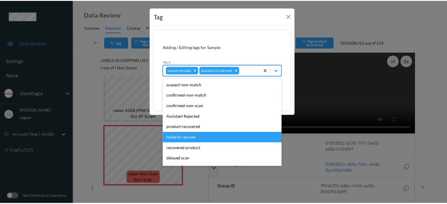
scroll to position [52, 0]
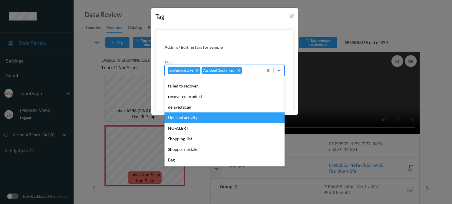
click at [186, 116] on div "Unusual activity" at bounding box center [224, 118] width 120 height 11
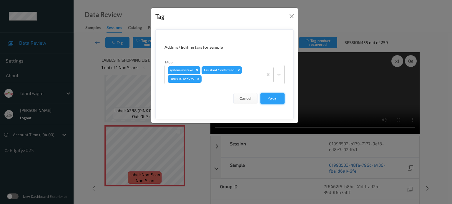
click at [276, 99] on button "Save" at bounding box center [272, 98] width 24 height 11
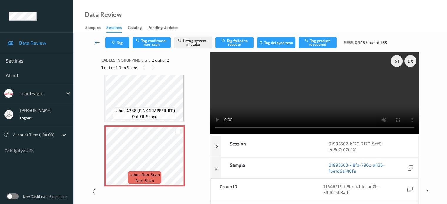
click at [98, 41] on icon at bounding box center [97, 42] width 5 height 6
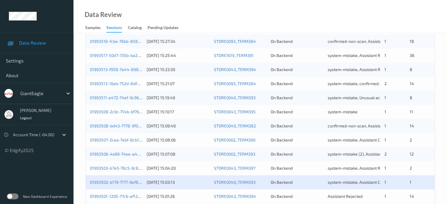
scroll to position [284, 0]
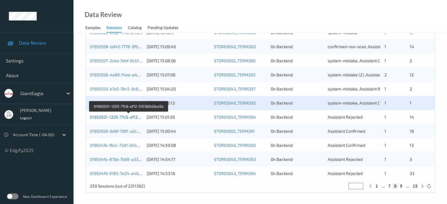
click at [118, 117] on link "01993501-1205-77c6-af12-510360d3ea5b" at bounding box center [128, 117] width 77 height 5
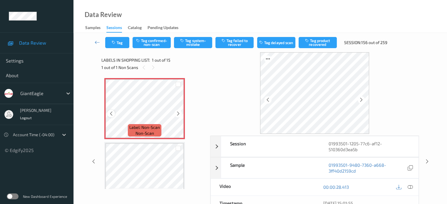
click at [110, 116] on icon at bounding box center [111, 113] width 5 height 5
click at [413, 189] on div at bounding box center [410, 188] width 8 height 8
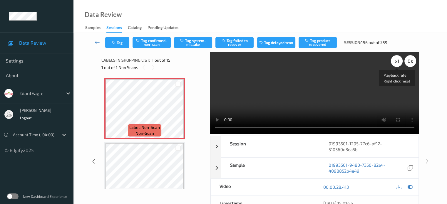
click at [399, 63] on div "x 1" at bounding box center [397, 61] width 12 height 12
click at [149, 43] on button "Tag confirmed-non-scan" at bounding box center [152, 42] width 38 height 11
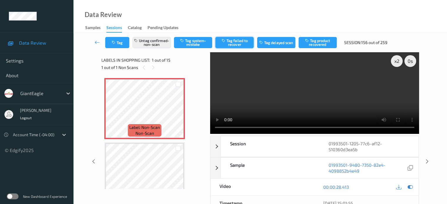
click at [233, 43] on button "Tag failed to recover" at bounding box center [235, 42] width 38 height 11
click at [121, 44] on button "Tag" at bounding box center [117, 42] width 24 height 11
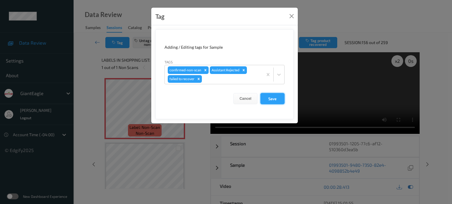
click at [269, 99] on button "Save" at bounding box center [272, 98] width 24 height 11
